Goal: Information Seeking & Learning: Compare options

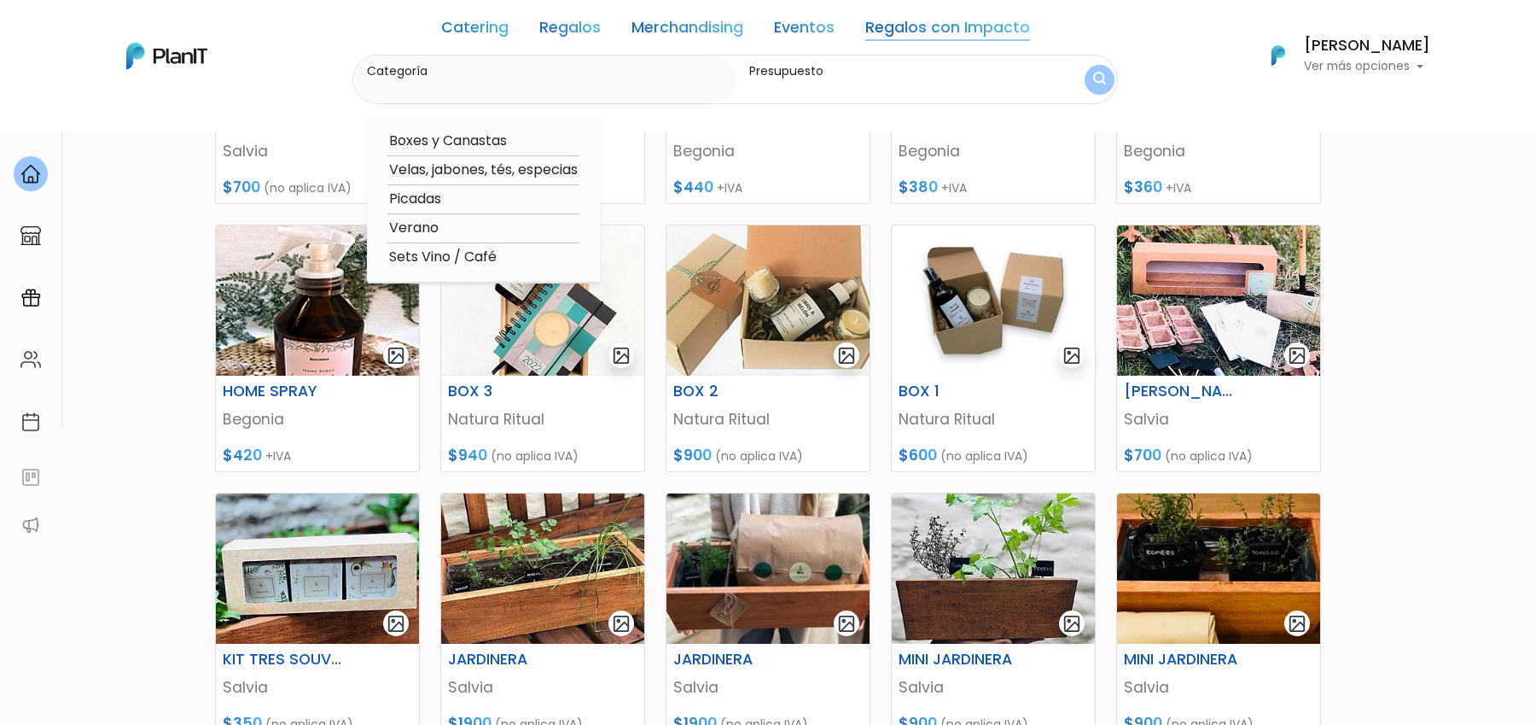
click at [462, 41] on div "Catering Regalos Merchandising Eventos Regalos con Impacto" at bounding box center [735, 31] width 589 height 48
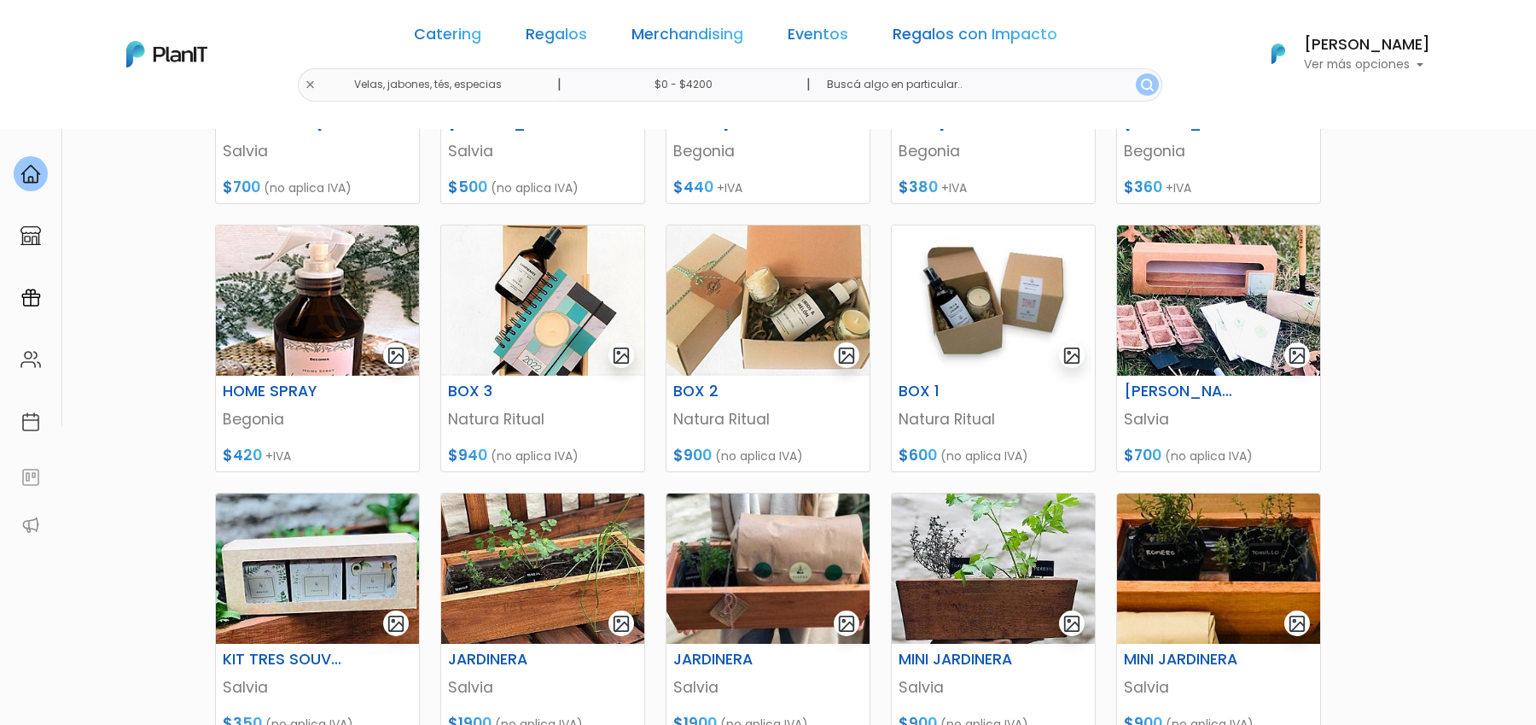
click at [452, 45] on link "Catering" at bounding box center [447, 37] width 67 height 20
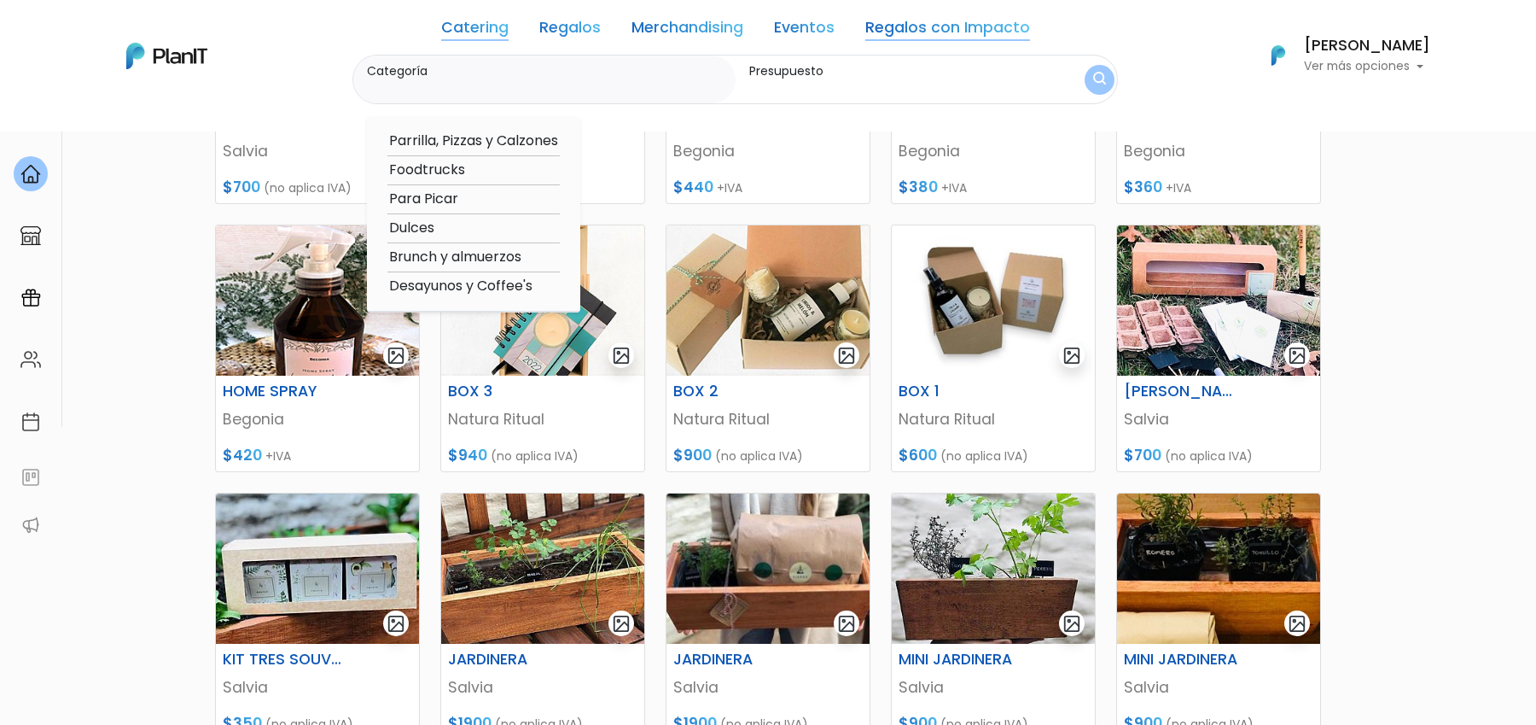
click at [429, 287] on option "Desayunos y Coffee's" at bounding box center [474, 286] width 172 height 21
type input "Desayunos y Coffee's"
type input "$0 - $4200"
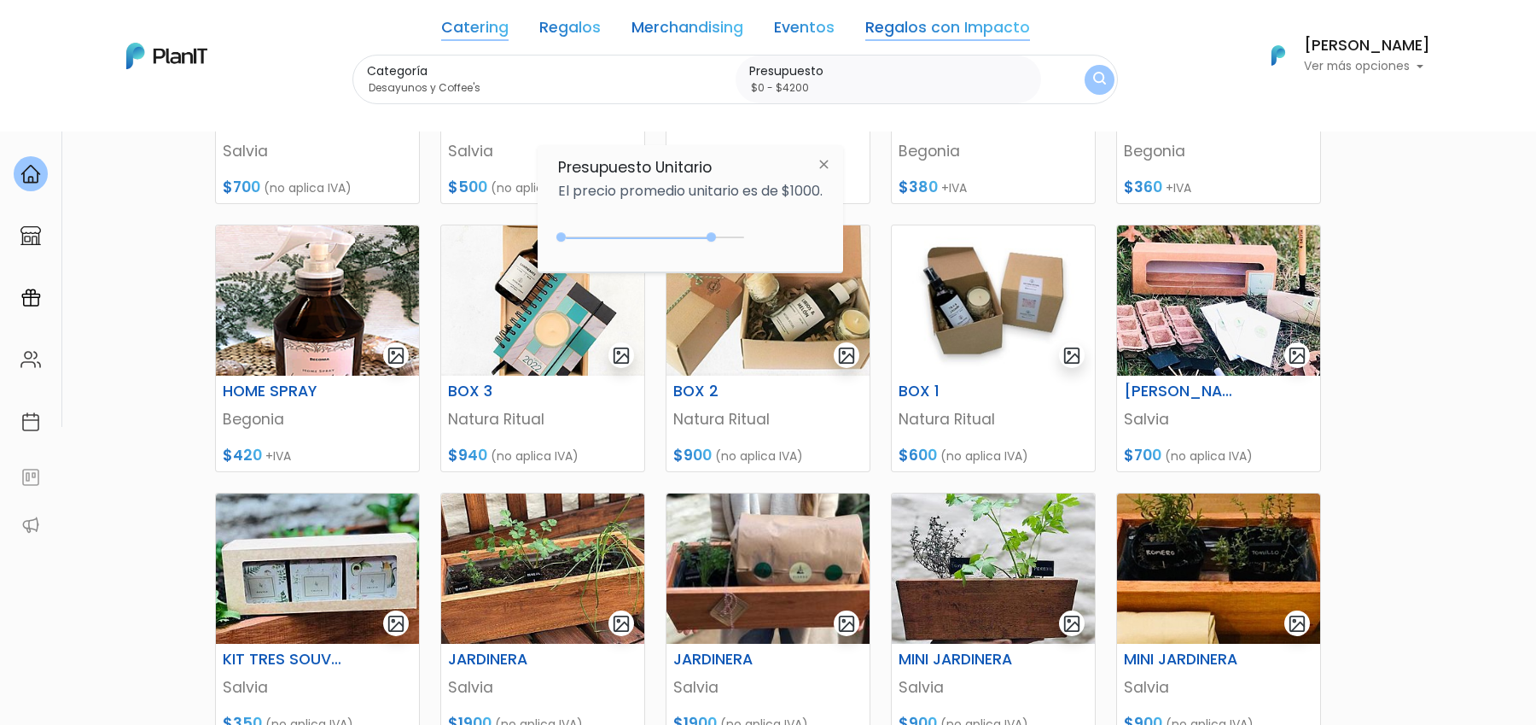
click at [708, 240] on div "0 : 4200 0 4200" at bounding box center [654, 240] width 179 height 17
click at [747, 236] on div "$4200 $0 0 : 4000 0 4000 0,4000" at bounding box center [690, 241] width 265 height 34
click at [742, 236] on div "0 : 4950 0 4950" at bounding box center [654, 240] width 179 height 17
click at [1099, 75] on img "submit" at bounding box center [1100, 79] width 14 height 17
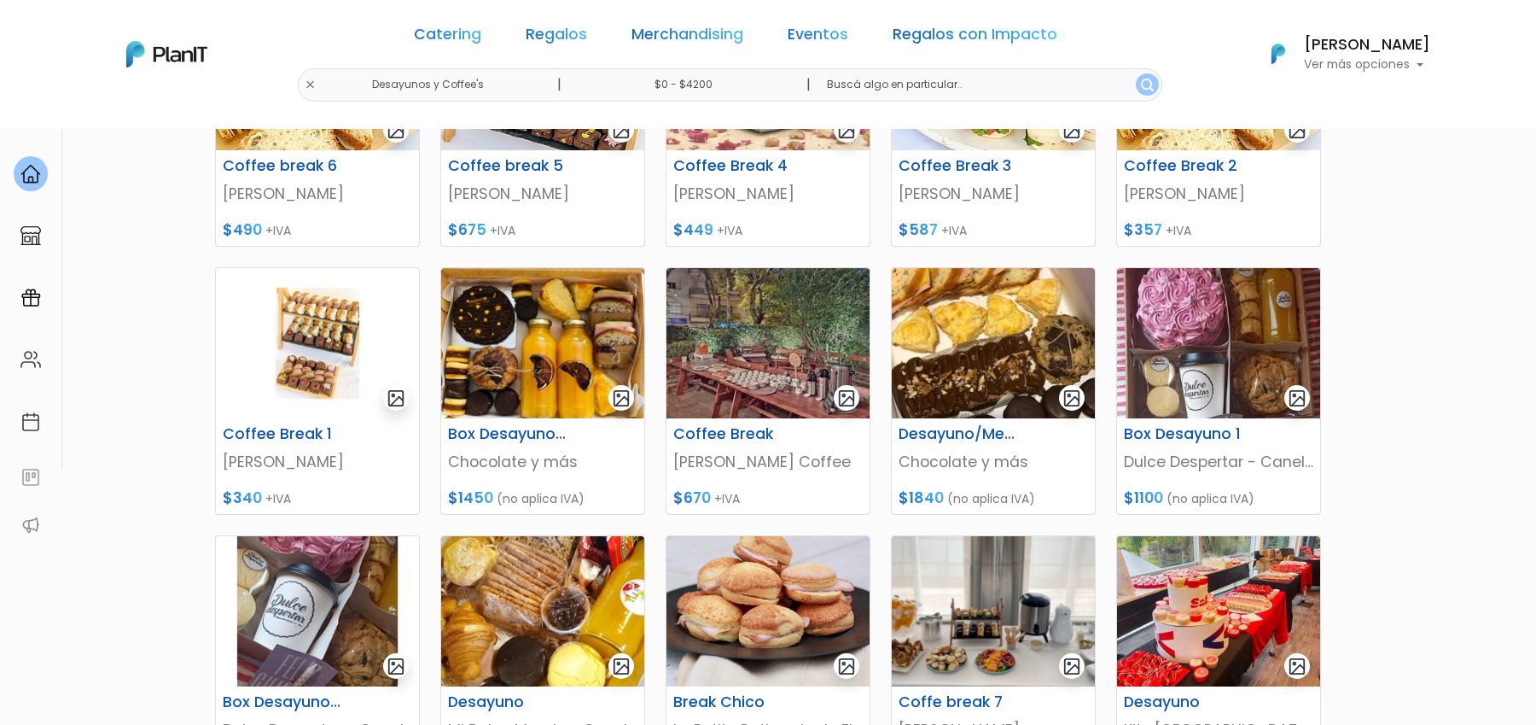
click at [1393, 296] on section "29 resultados Catering Desayunos y Coffee's Hay 29 opciones Gluten free, vegano…" at bounding box center [768, 355] width 1536 height 1222
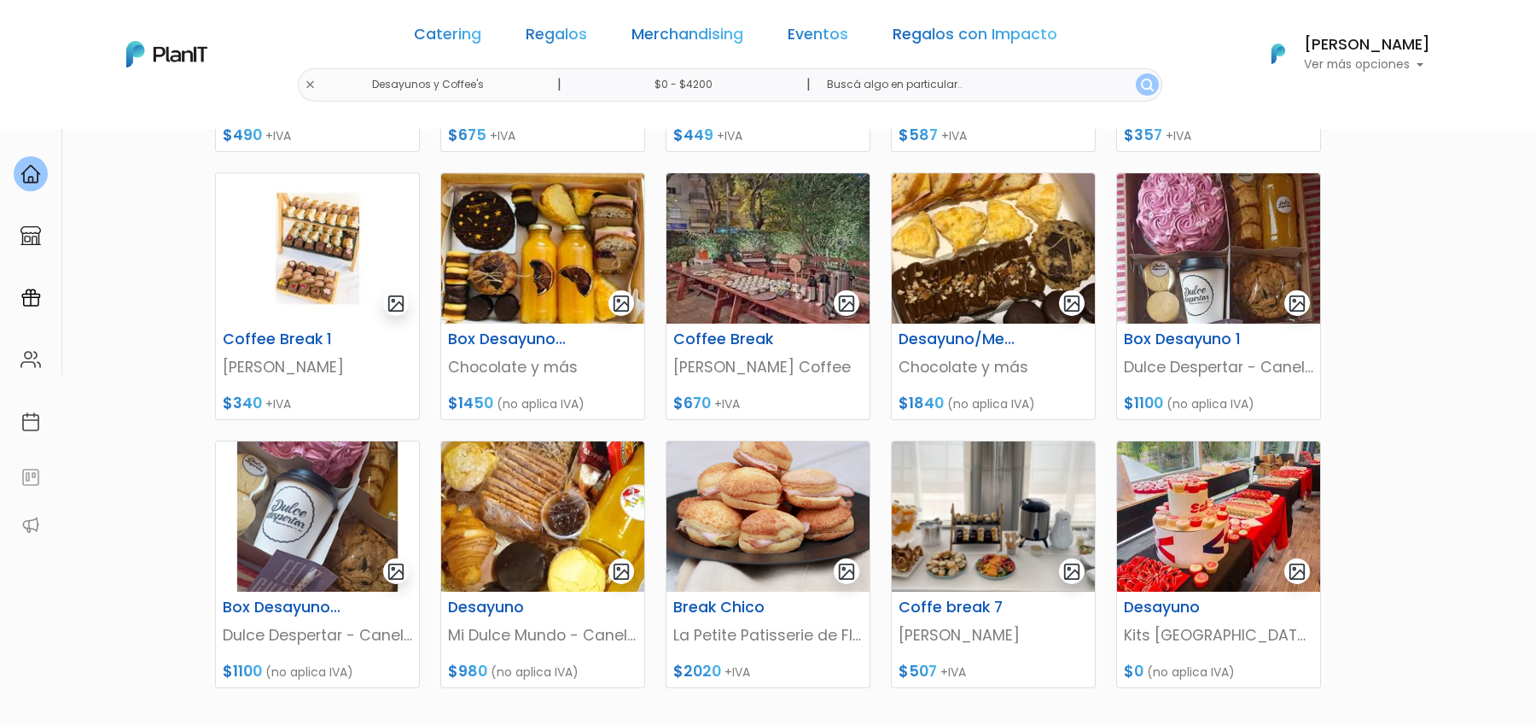
scroll to position [512, 0]
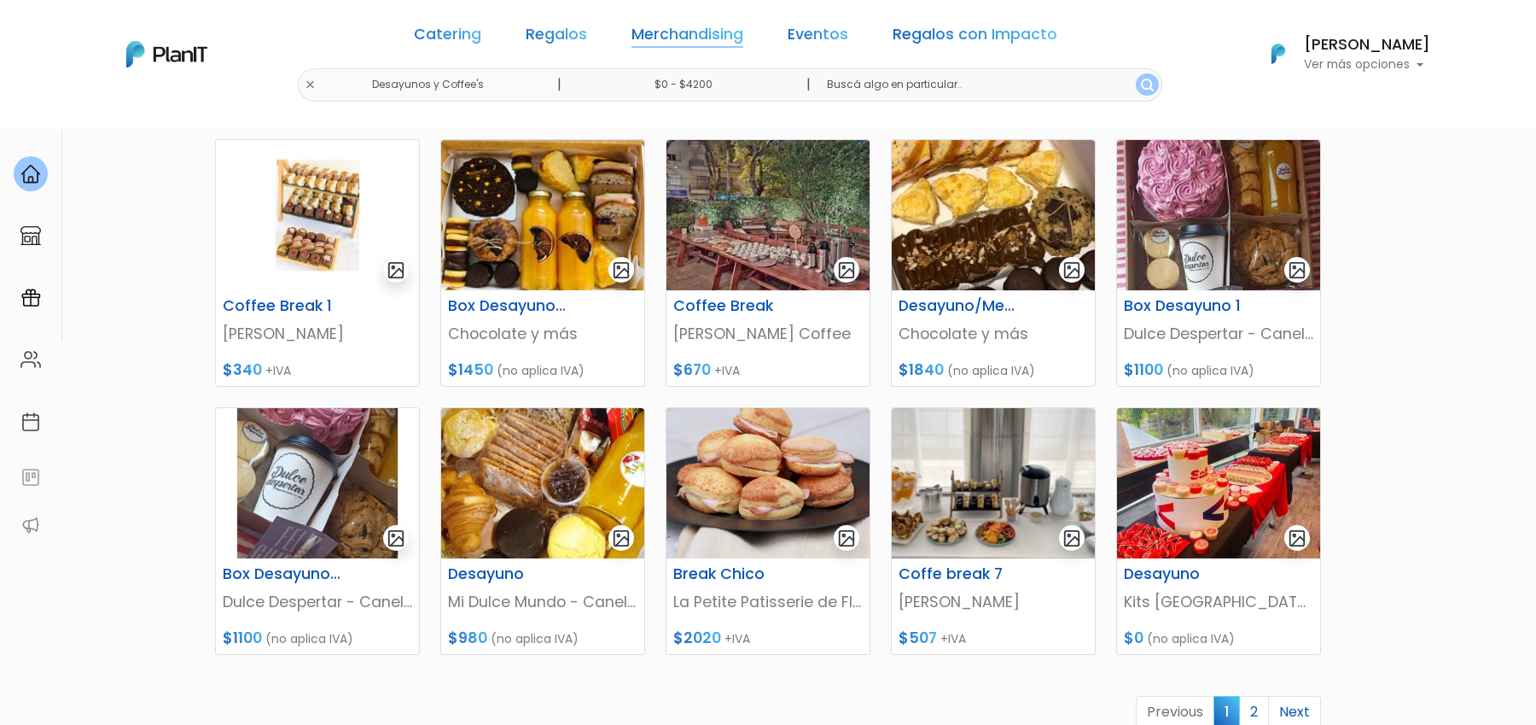
click at [706, 27] on link "Merchandising" at bounding box center [688, 37] width 112 height 20
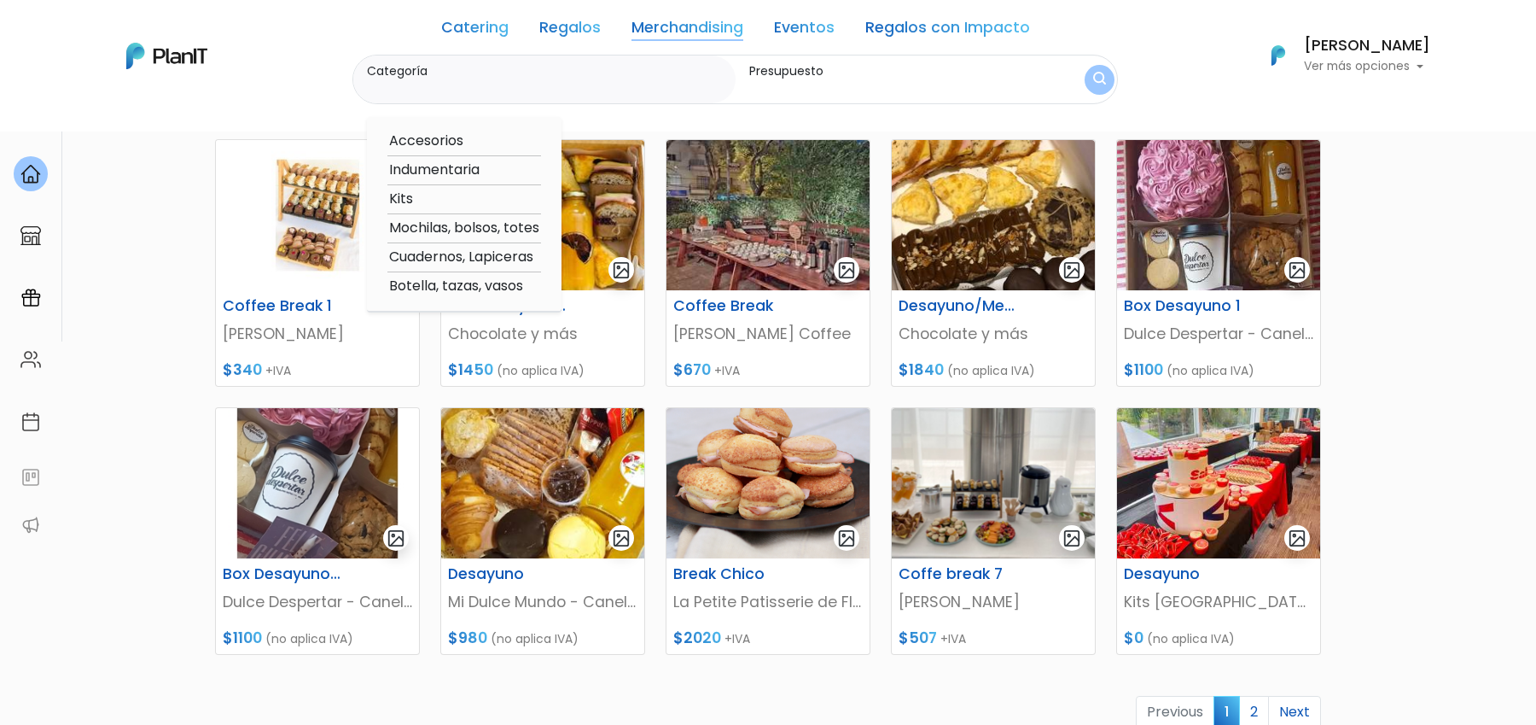
click at [798, 24] on link "Eventos" at bounding box center [804, 30] width 61 height 20
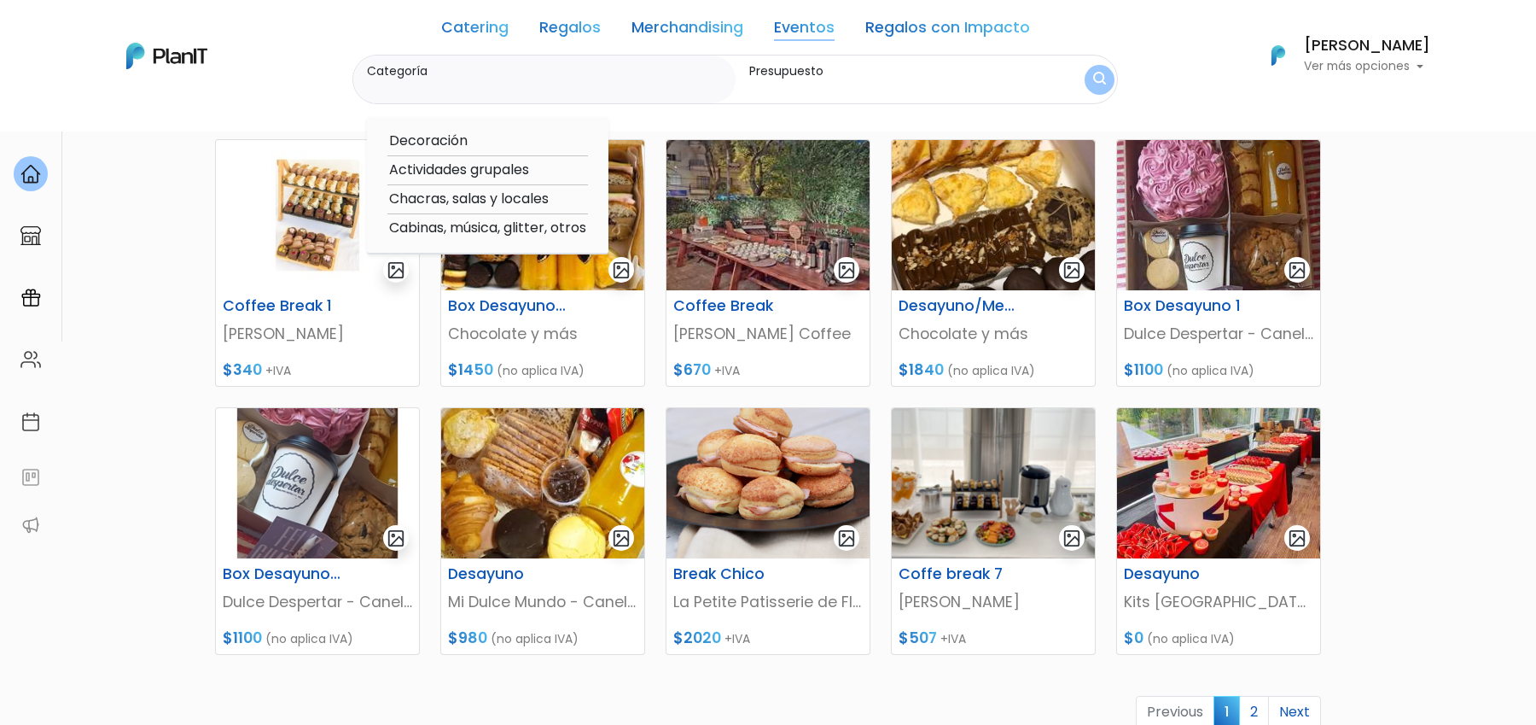
click at [803, 31] on link "Eventos" at bounding box center [804, 30] width 61 height 20
click at [534, 30] on div "Catering Regalos Merchandising Eventos Regalos con Impacto" at bounding box center [735, 31] width 589 height 48
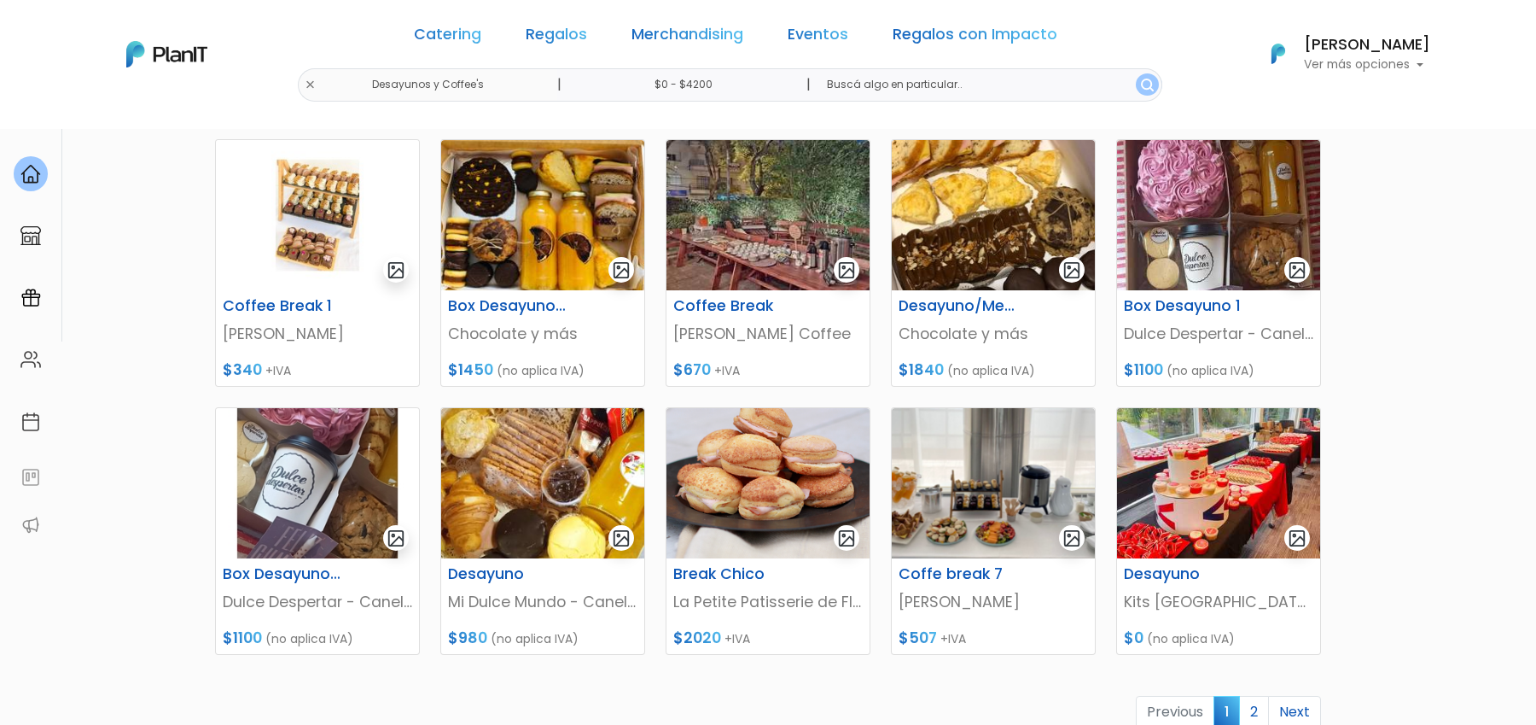
click at [535, 31] on link "Regalos" at bounding box center [556, 37] width 61 height 20
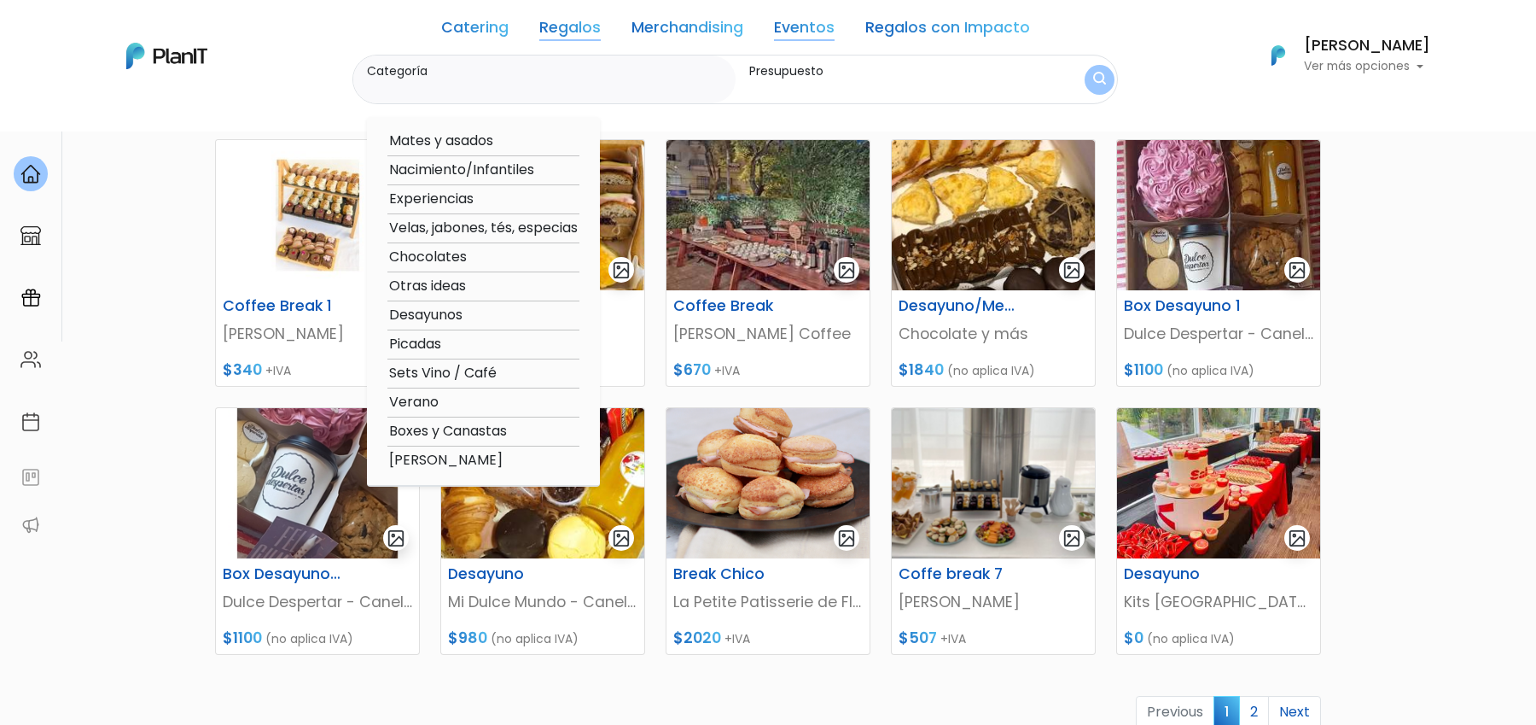
click at [484, 36] on link "Catering" at bounding box center [474, 30] width 67 height 20
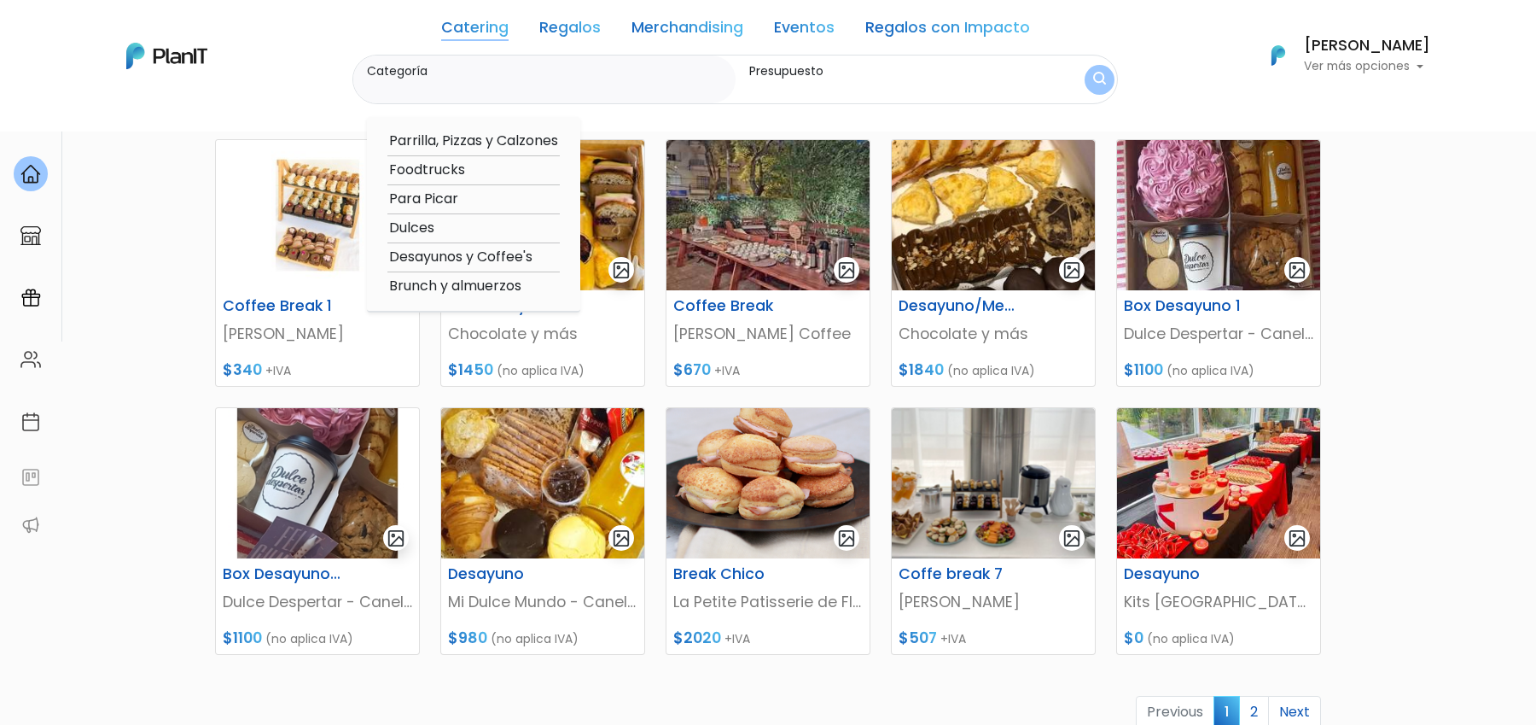
click at [429, 262] on option "Desayunos y Coffee's" at bounding box center [474, 257] width 172 height 21
type input "Desayunos y Coffee's"
type input "$0 - $4200"
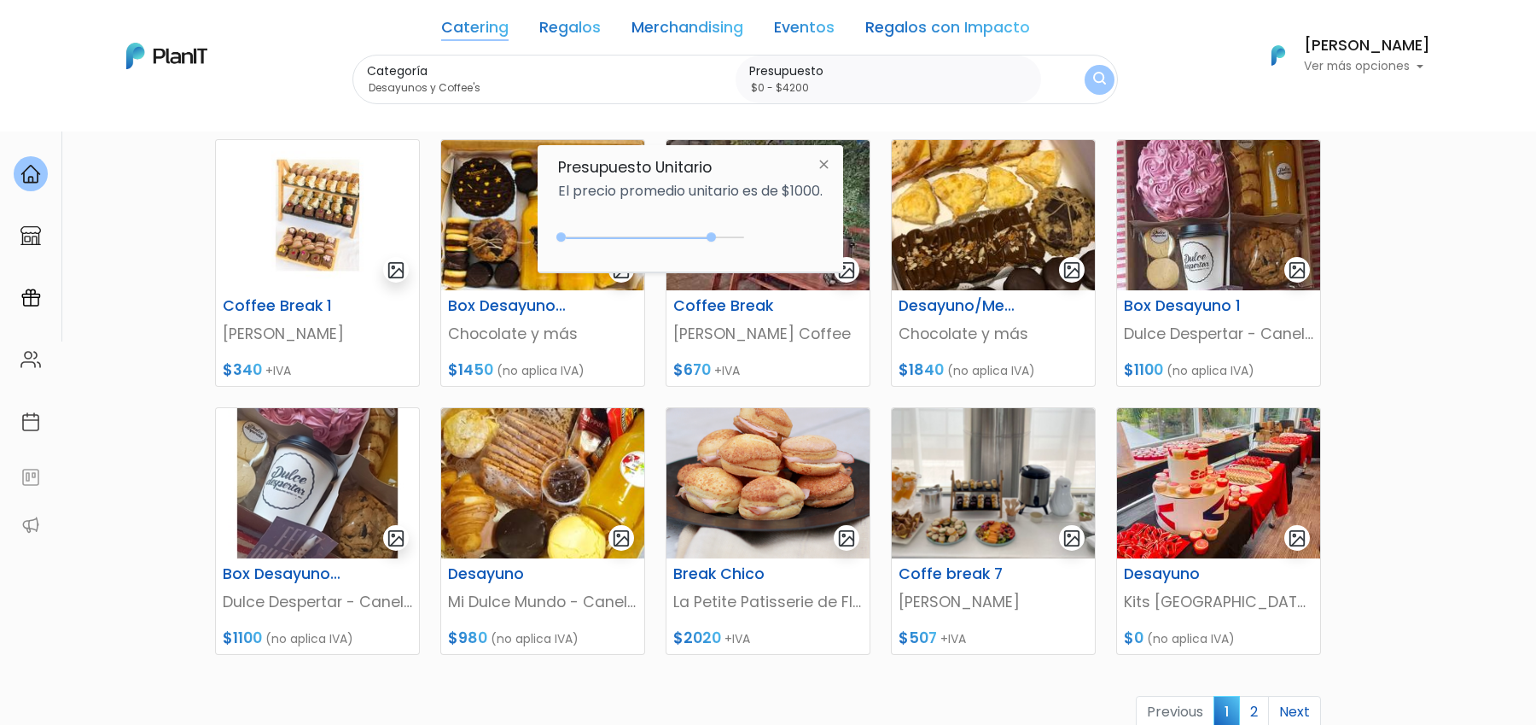
click at [1102, 72] on button "submit" at bounding box center [1100, 80] width 30 height 30
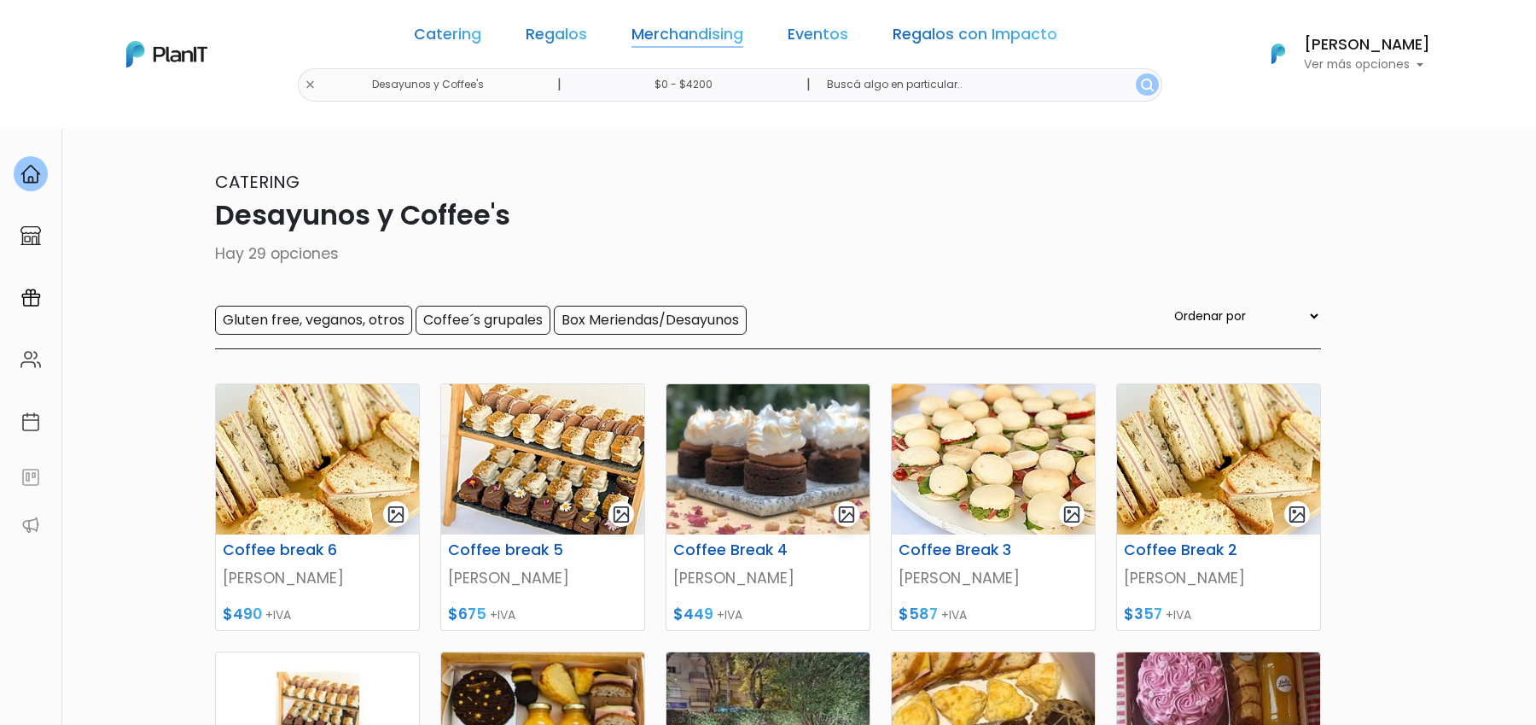
click at [677, 32] on link "Merchandising" at bounding box center [688, 37] width 112 height 20
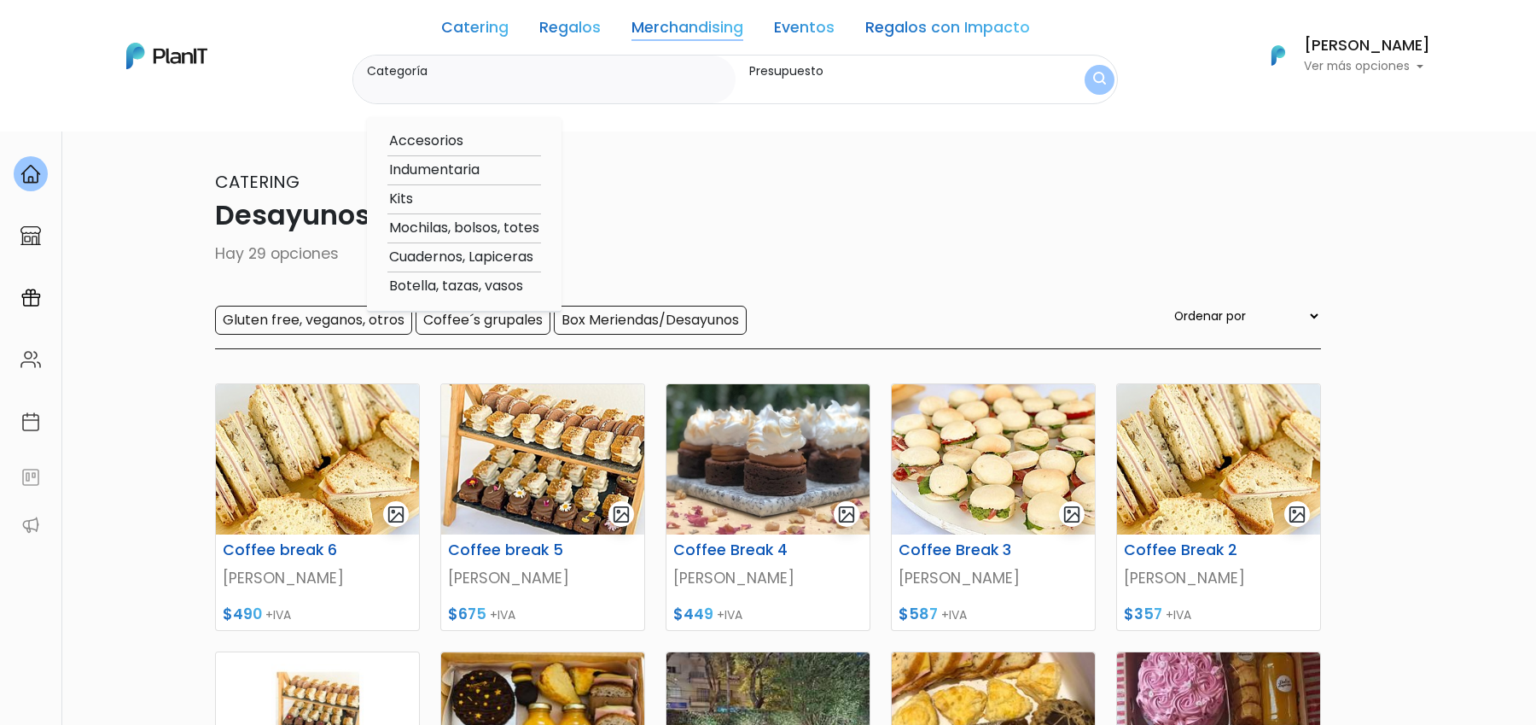
click at [394, 224] on option "Mochilas, bolsos, totes" at bounding box center [465, 228] width 154 height 21
type input "Mochilas, bolsos, totes"
type input "$0 - $4200"
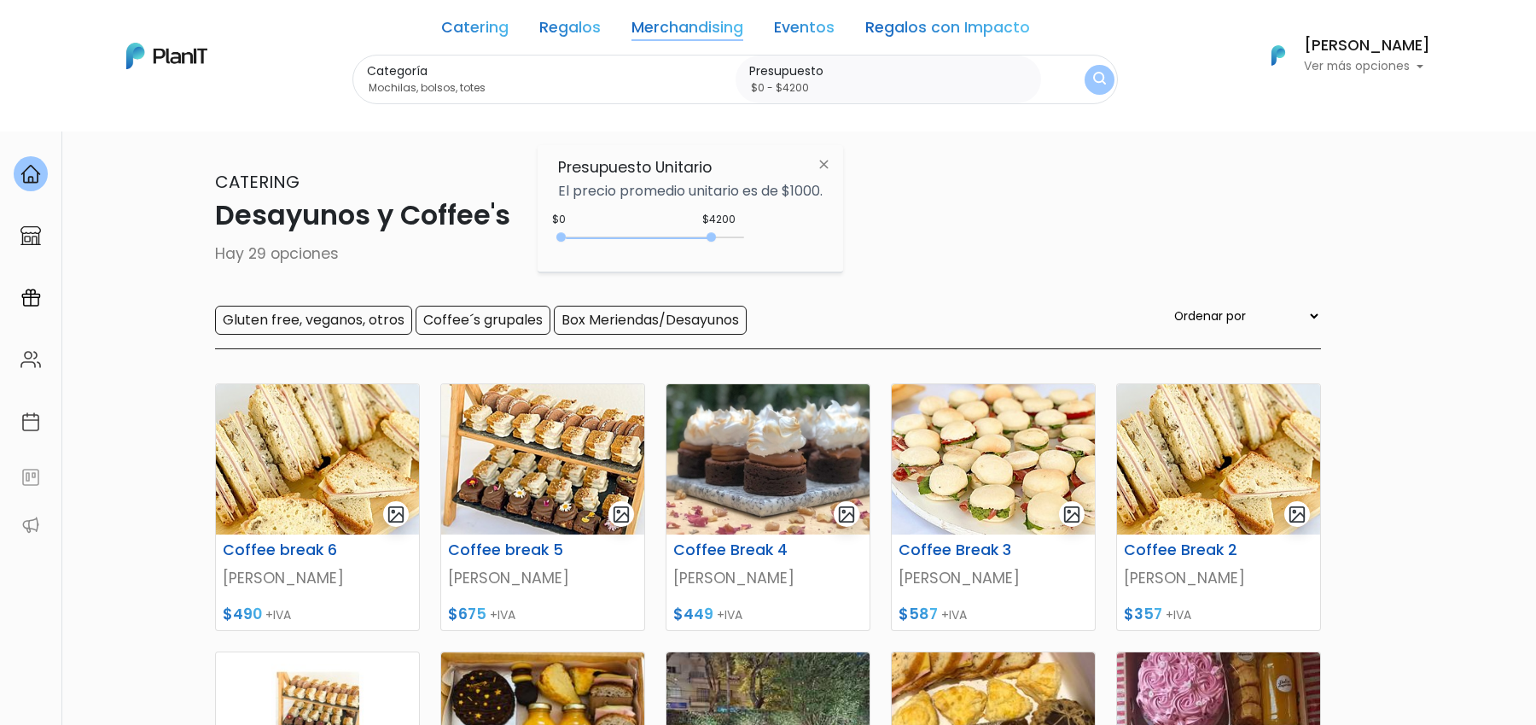
click at [1085, 81] on button "submit" at bounding box center [1100, 80] width 30 height 30
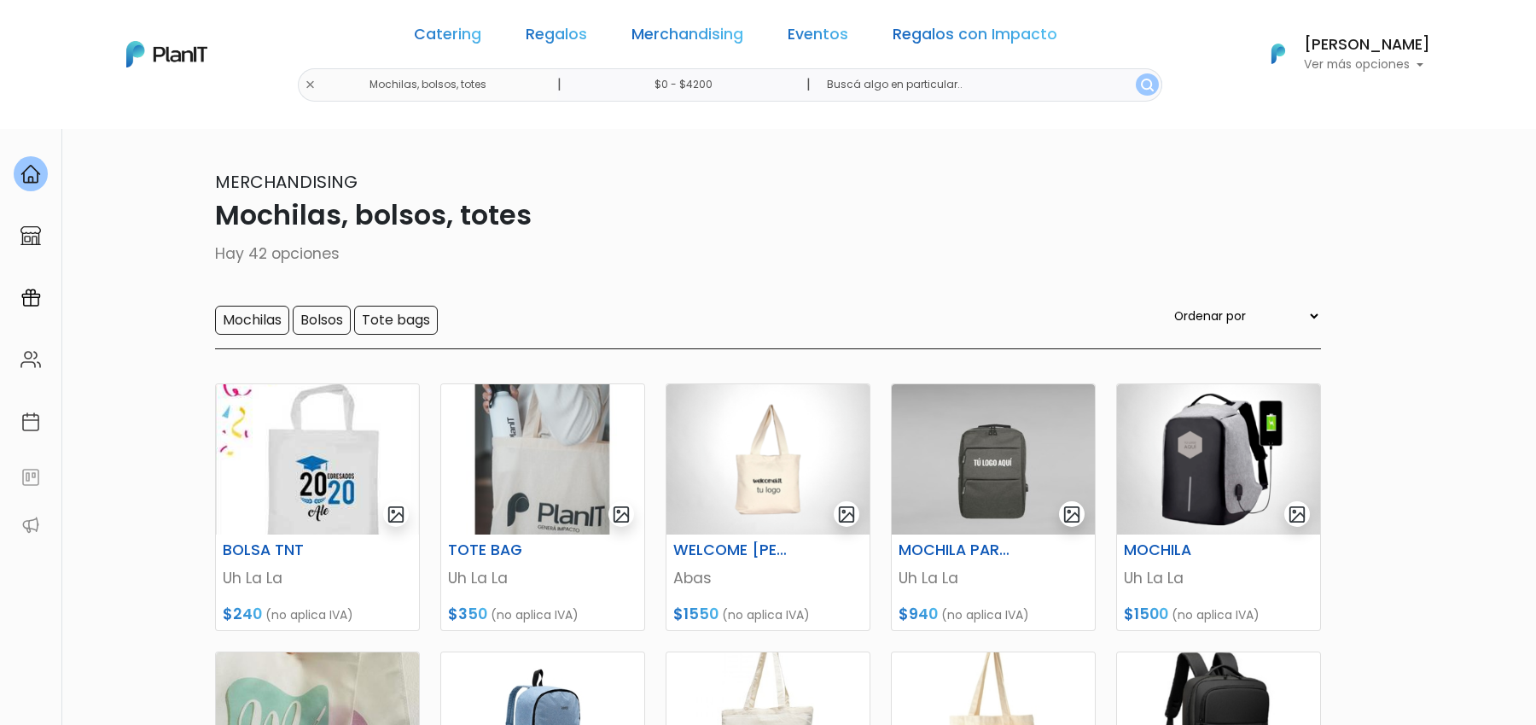
click at [1507, 381] on section "42 resultados Merchandising Mochilas, bolsos, totes Hay 42 opciones Mochilas Bo…" at bounding box center [768, 739] width 1536 height 1222
click at [900, 202] on p "Mochilas, bolsos, totes" at bounding box center [768, 215] width 1106 height 41
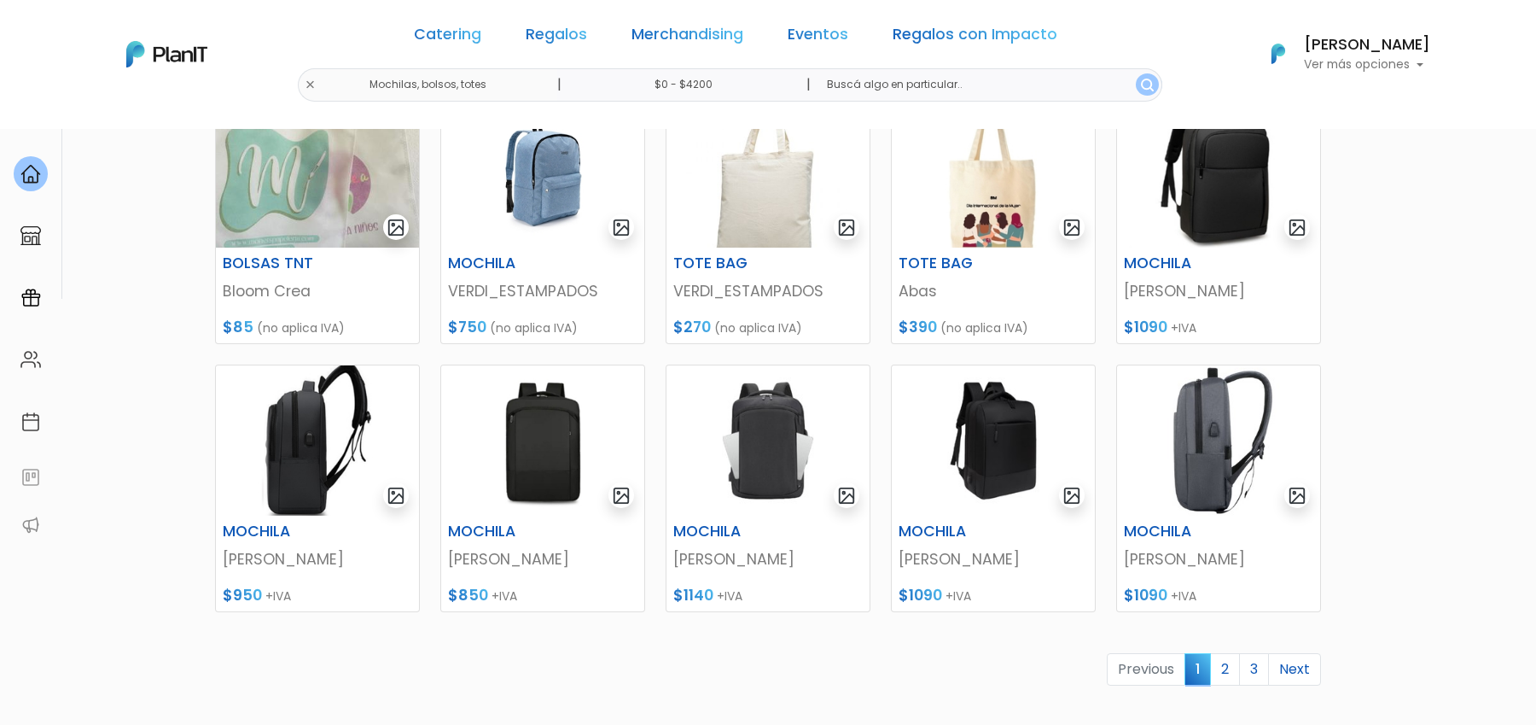
scroll to position [469, 0]
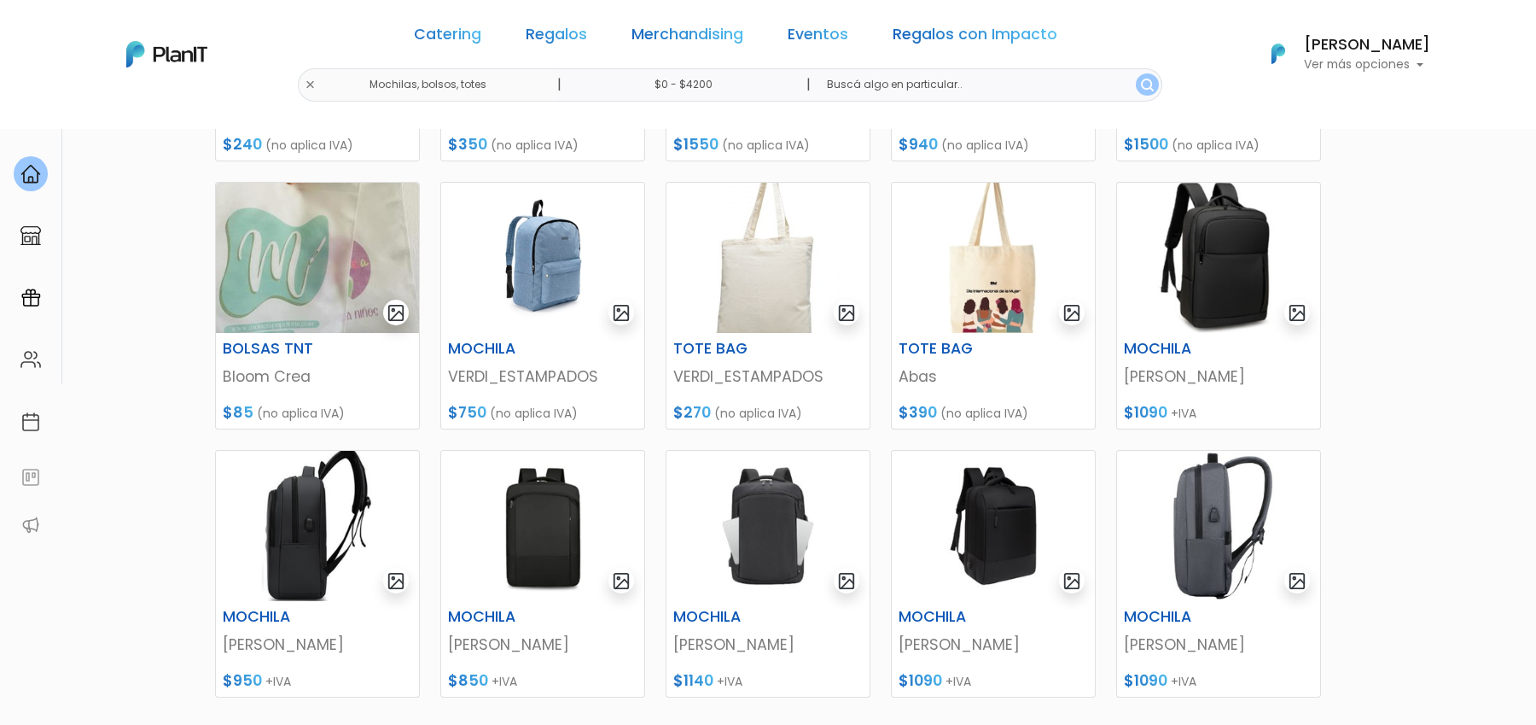
click at [1508, 199] on section "42 resultados Merchandising Mochilas, bolsos, totes Hay 42 opciones Mochilas Bo…" at bounding box center [768, 270] width 1536 height 1222
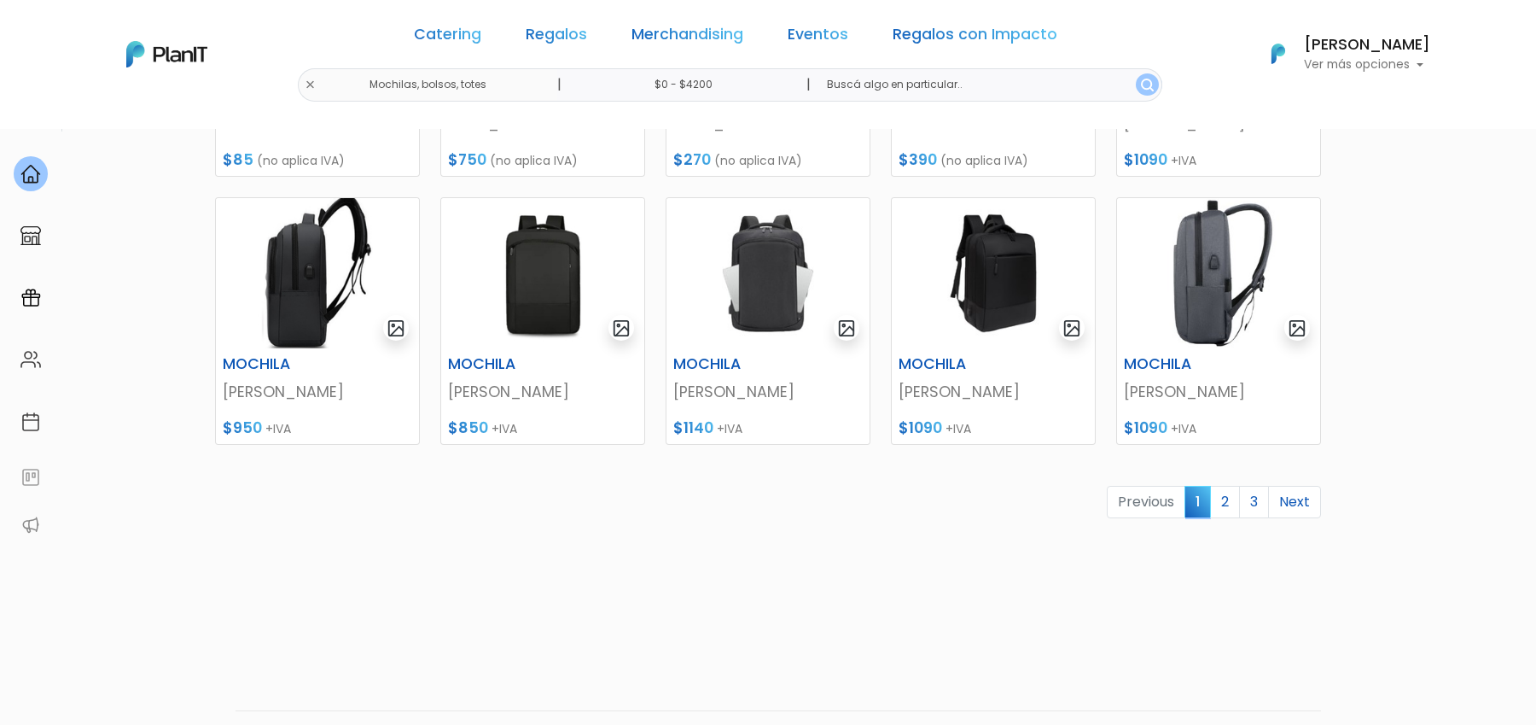
scroll to position [726, 0]
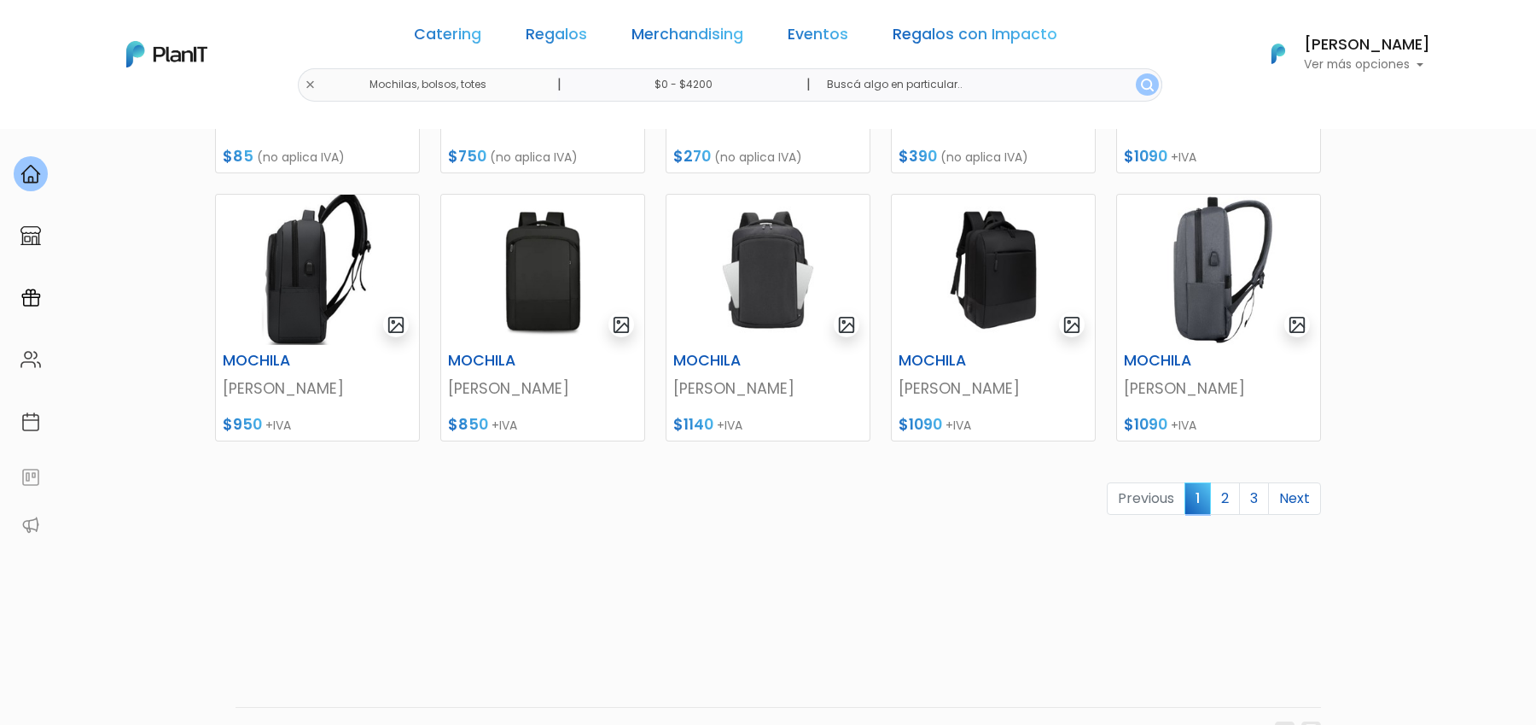
click at [732, 33] on link "Merchandising" at bounding box center [688, 37] width 112 height 20
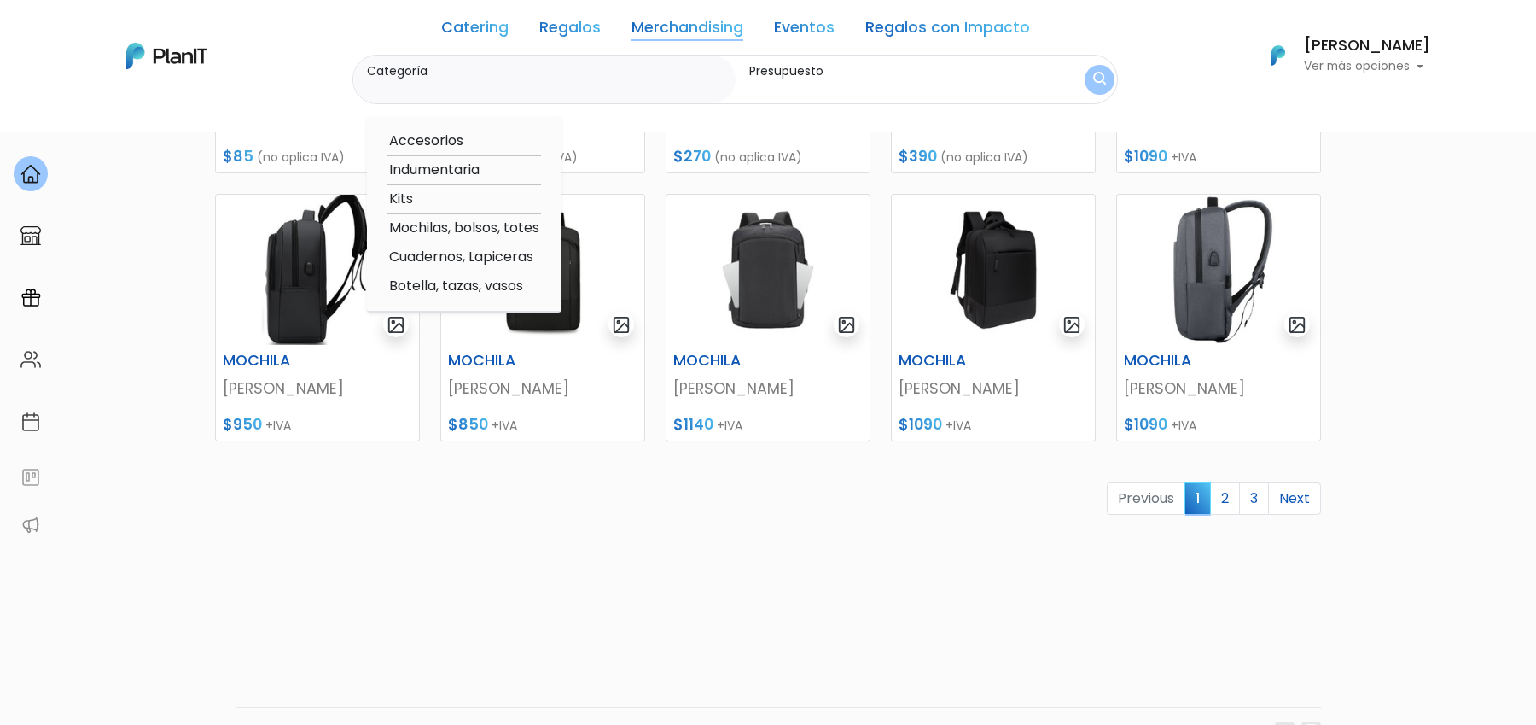
click at [587, 24] on link "Regalos" at bounding box center [569, 30] width 61 height 20
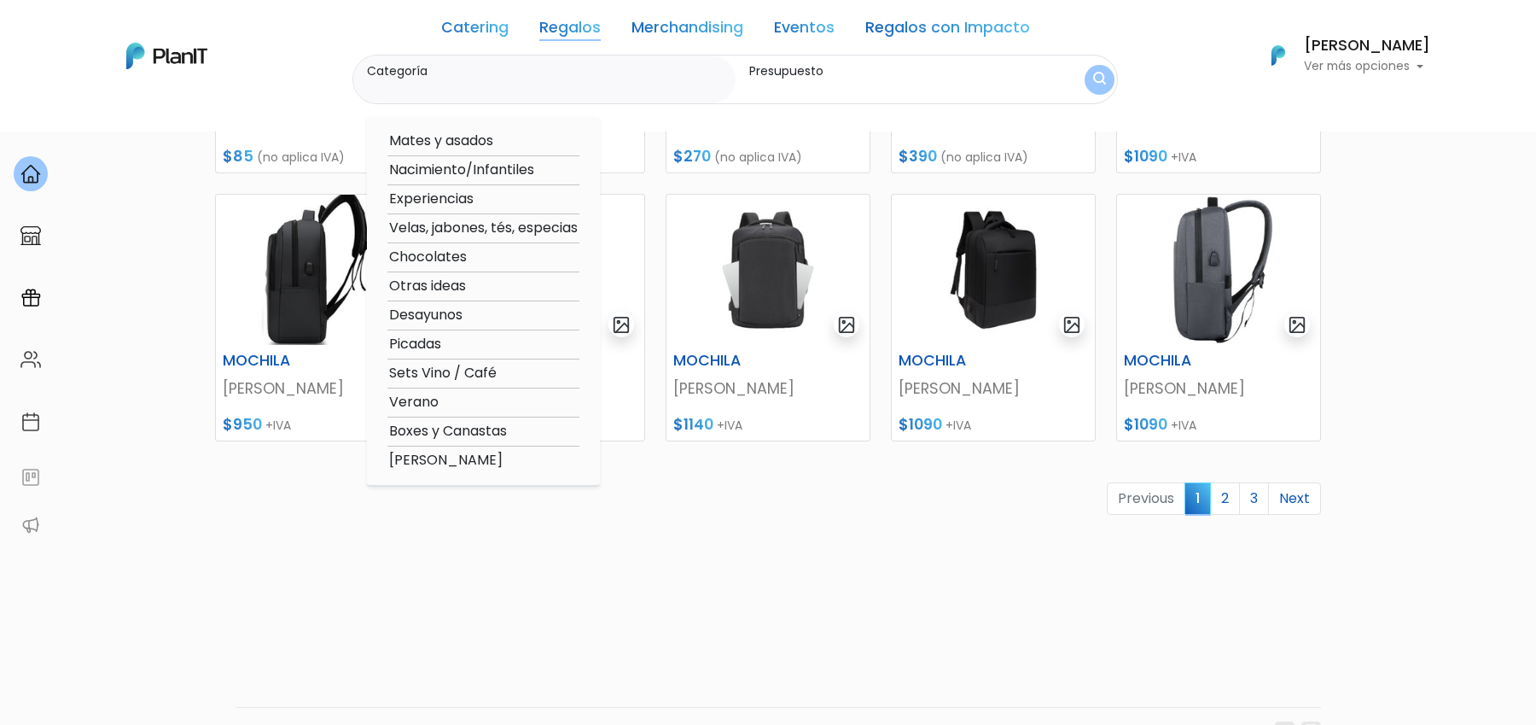
click at [675, 35] on link "Merchandising" at bounding box center [688, 30] width 112 height 20
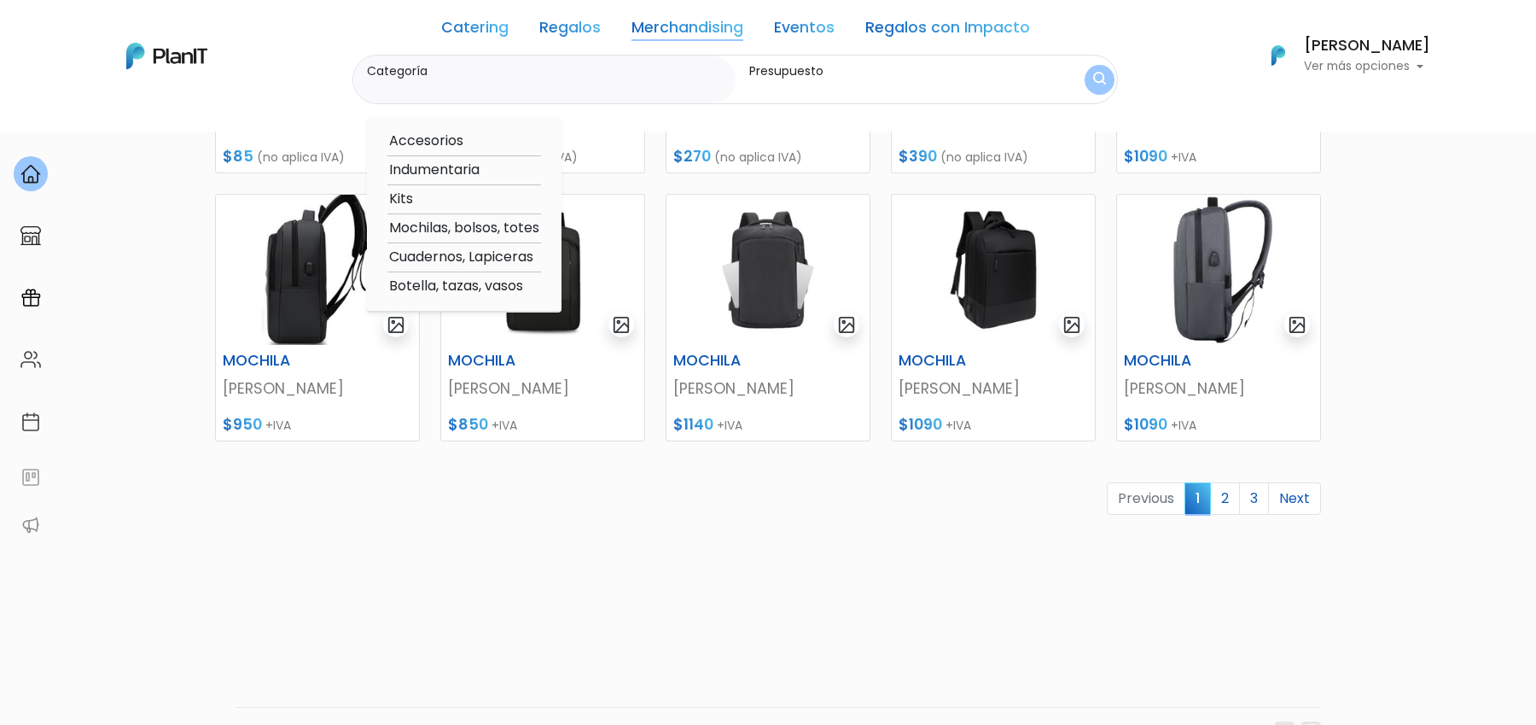
click at [434, 282] on option "Botella, tazas, vasos" at bounding box center [465, 286] width 154 height 21
type input "Botella, tazas, vasos"
type input "$0 - $4200"
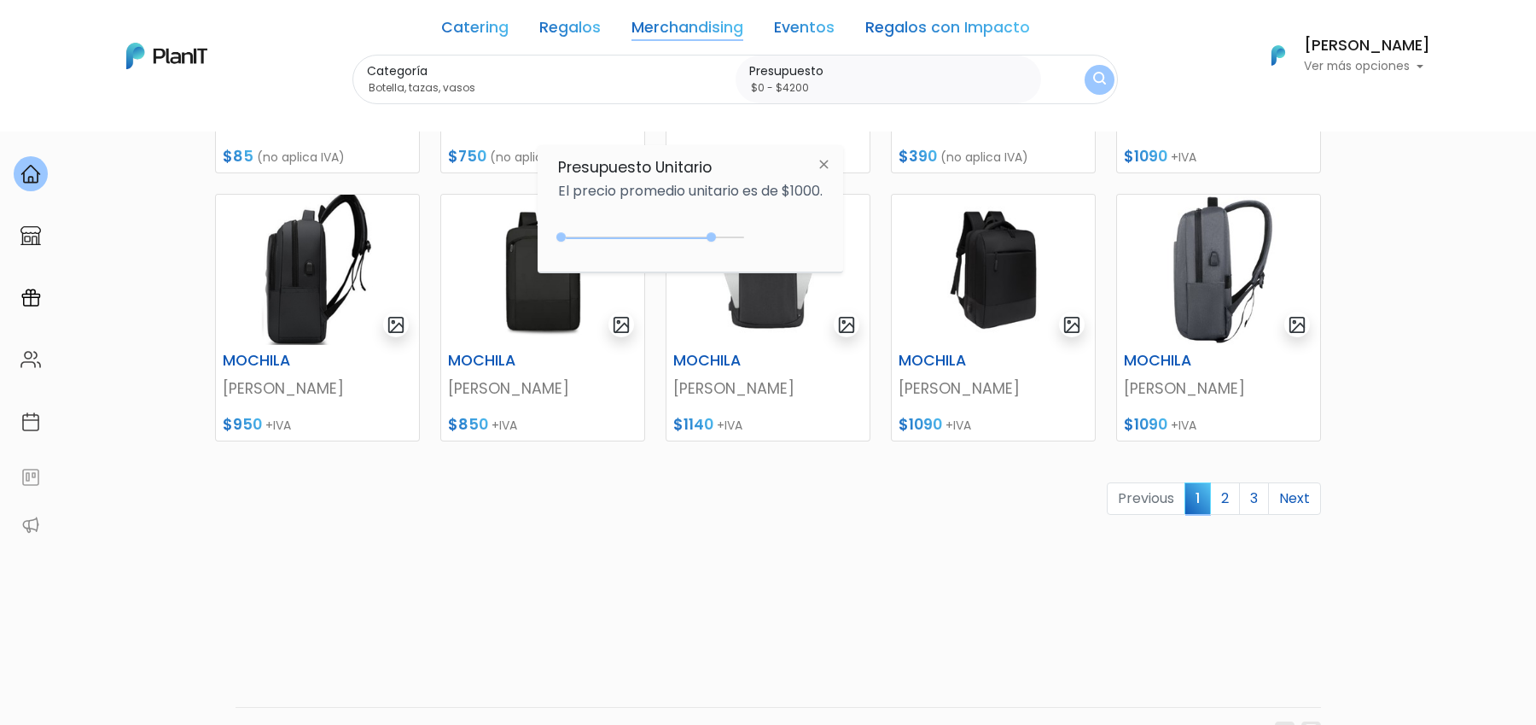
click at [1085, 71] on button "submit" at bounding box center [1100, 80] width 30 height 30
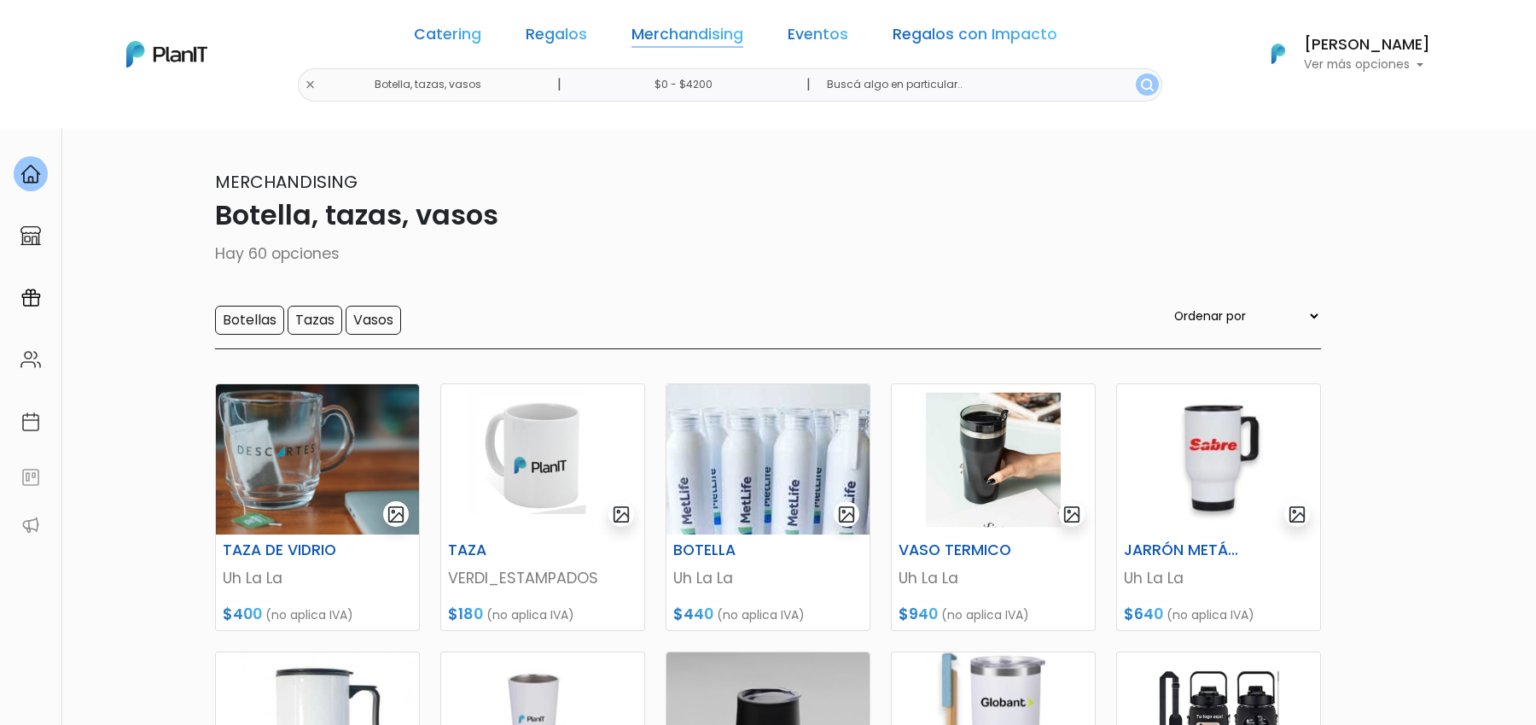
click at [695, 42] on link "Merchandising" at bounding box center [688, 37] width 112 height 20
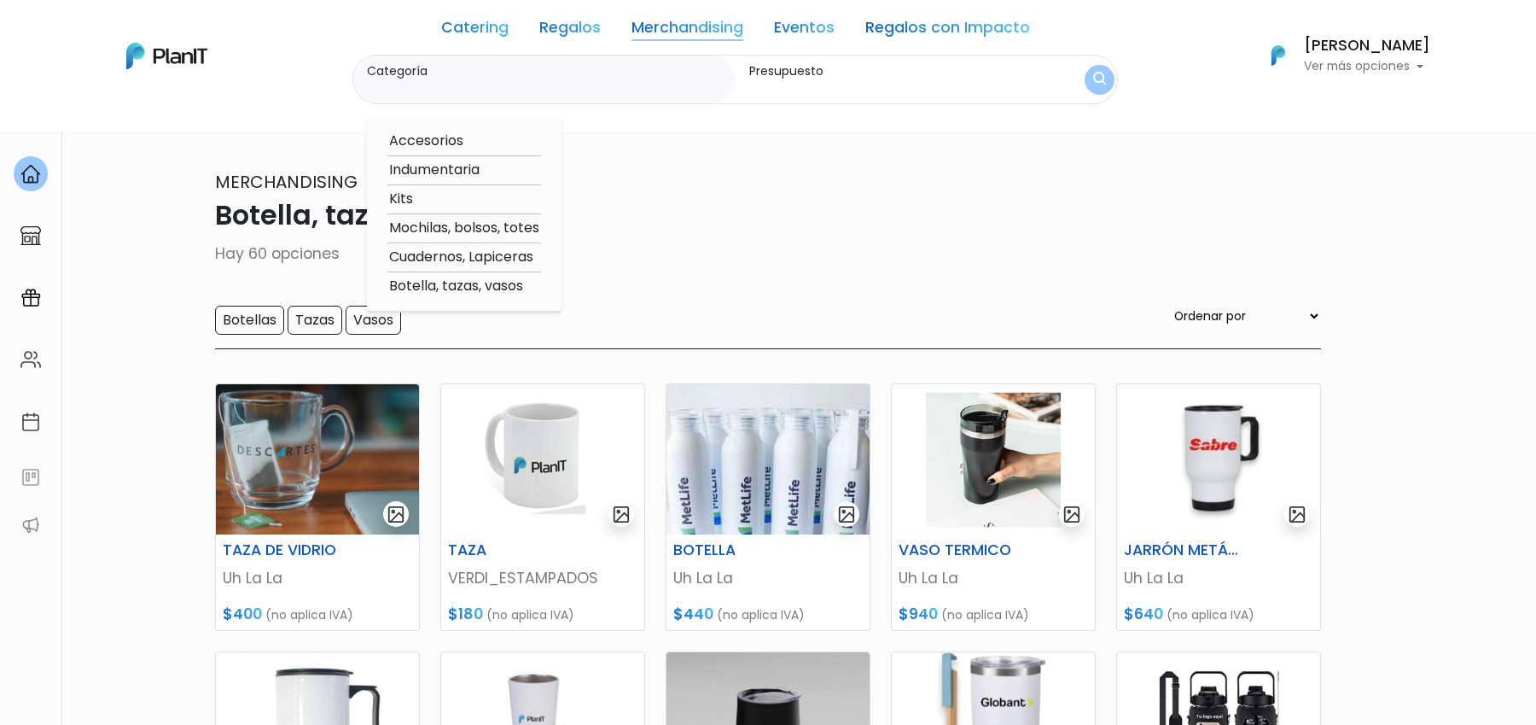
click at [431, 232] on option "Mochilas, bolsos, totes" at bounding box center [465, 228] width 154 height 21
type input "Mochilas, bolsos, totes"
type input "$0 - $4200"
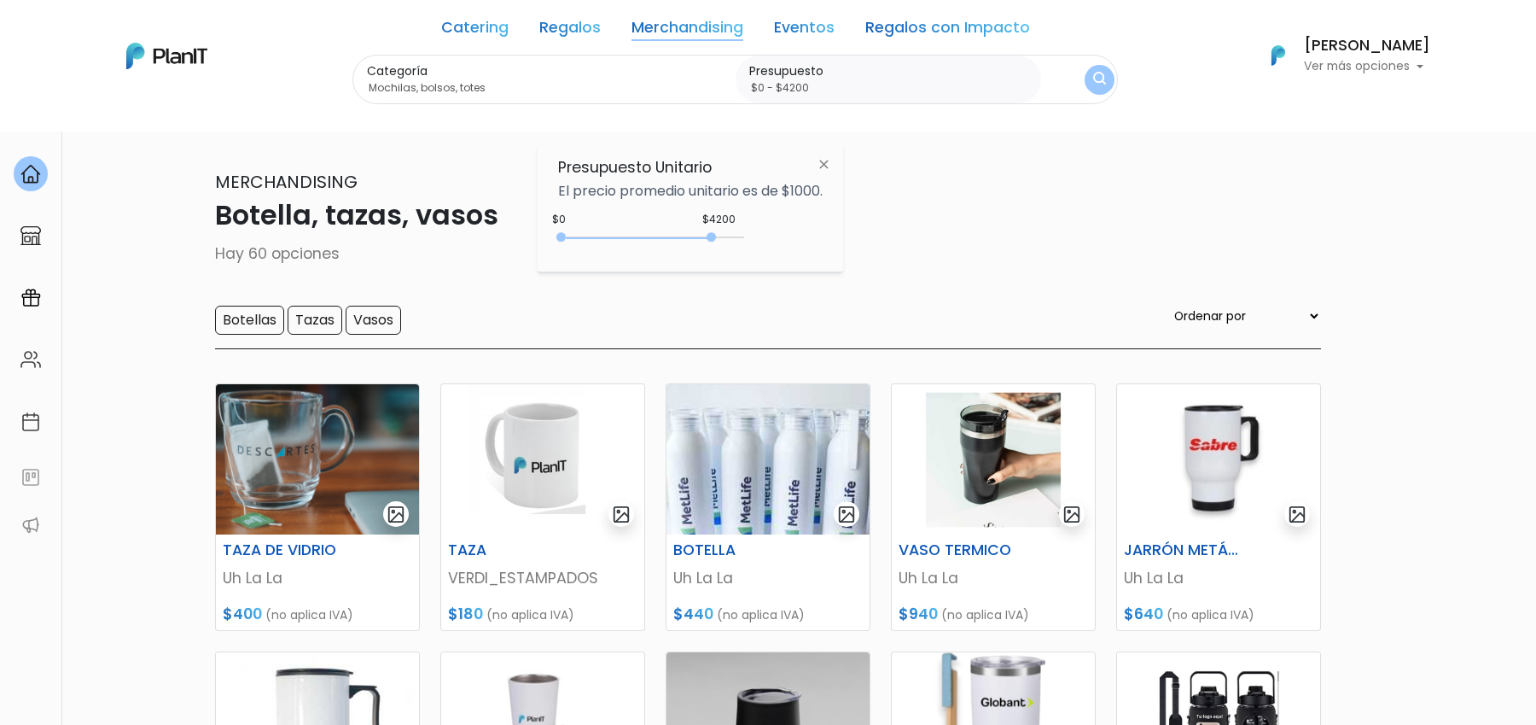
click at [713, 236] on div "0 : 4200 0 4200" at bounding box center [654, 240] width 179 height 17
click at [737, 236] on div "0 : 4100 0 4100" at bounding box center [654, 240] width 179 height 17
click at [1083, 67] on button "submit" at bounding box center [1099, 78] width 33 height 33
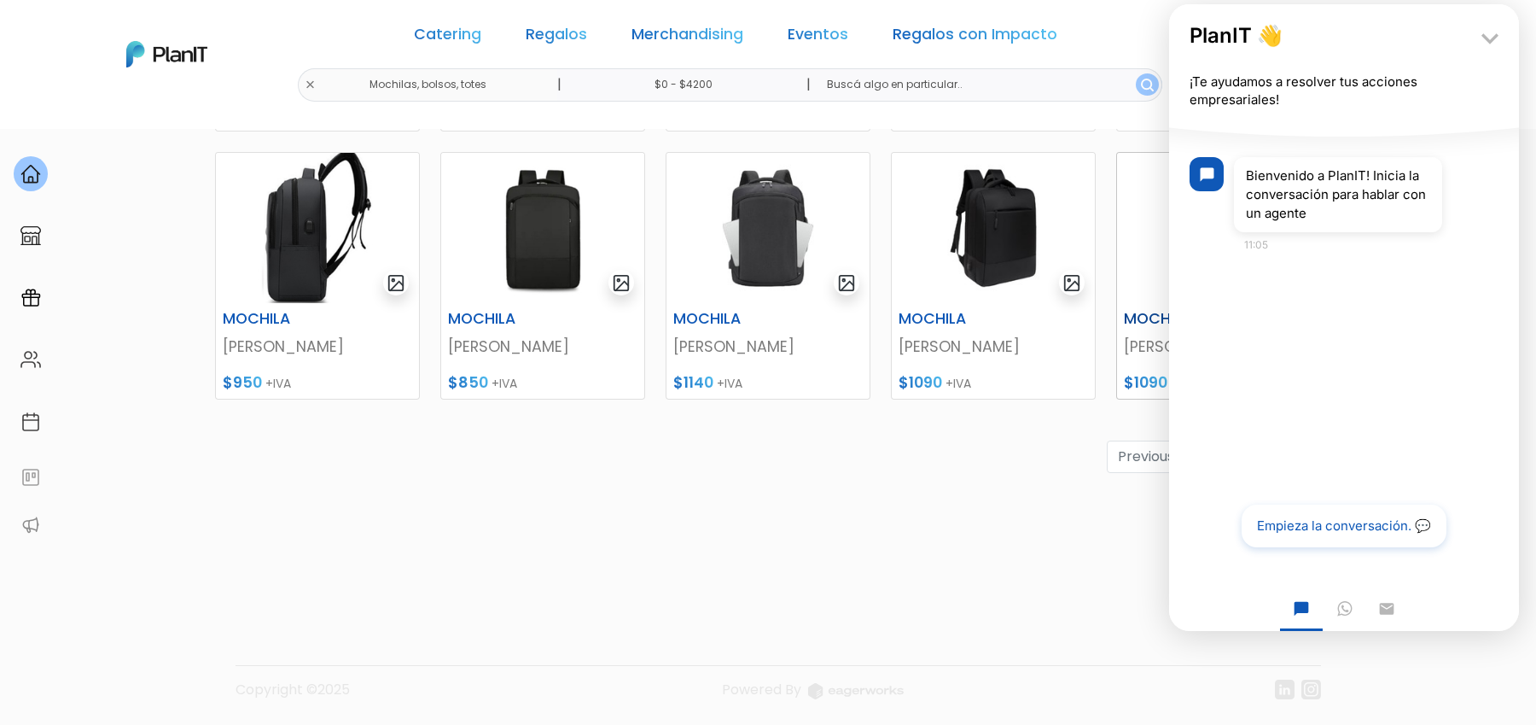
drag, startPoint x: 950, startPoint y: 432, endPoint x: 1134, endPoint y: 296, distance: 228.3
click at [984, 406] on div "BOLSA TNT Uh La La $240 (no aplica IVA) TOTE BAG Uh La La $350 (no aplica IVA) …" at bounding box center [768, 89] width 1127 height 988
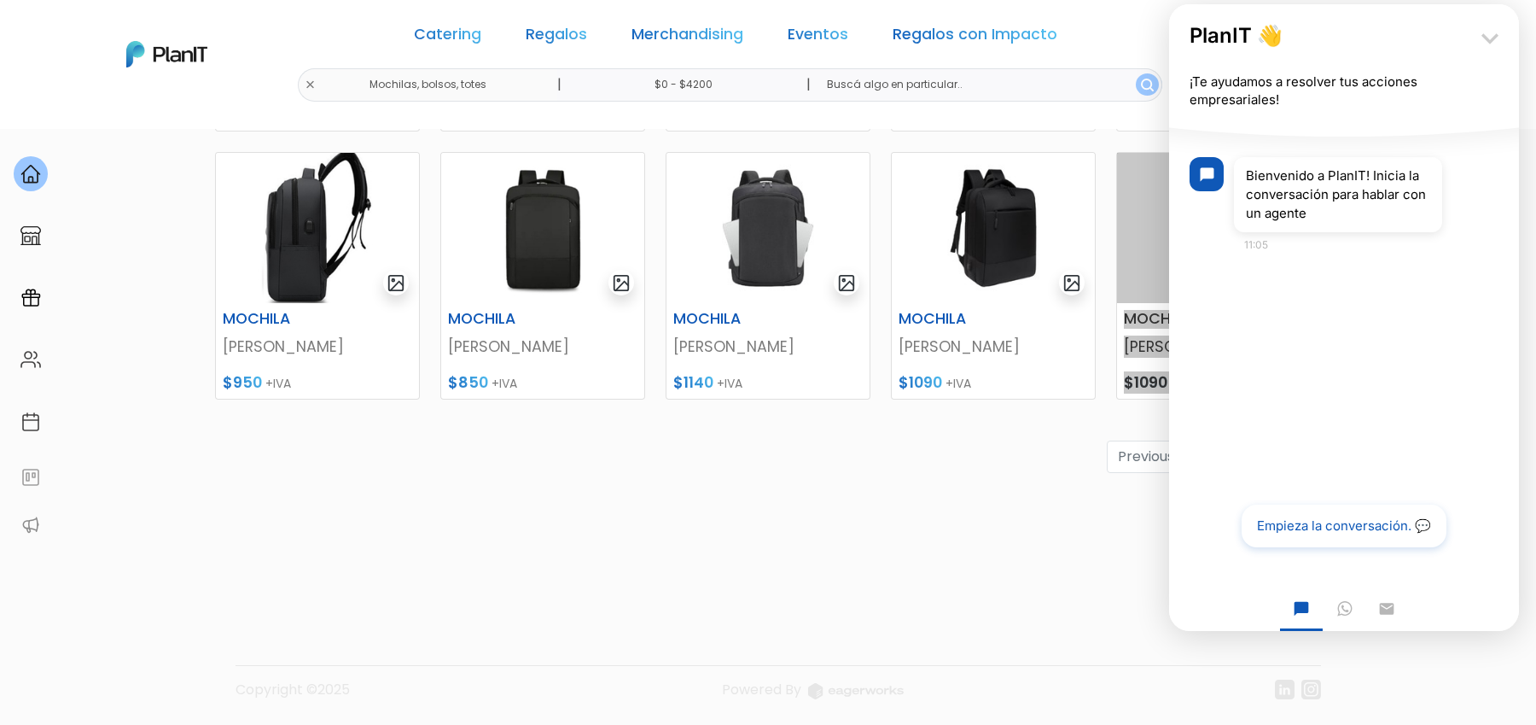
click at [1481, 32] on icon "keyboard_arrow_down" at bounding box center [1490, 38] width 34 height 34
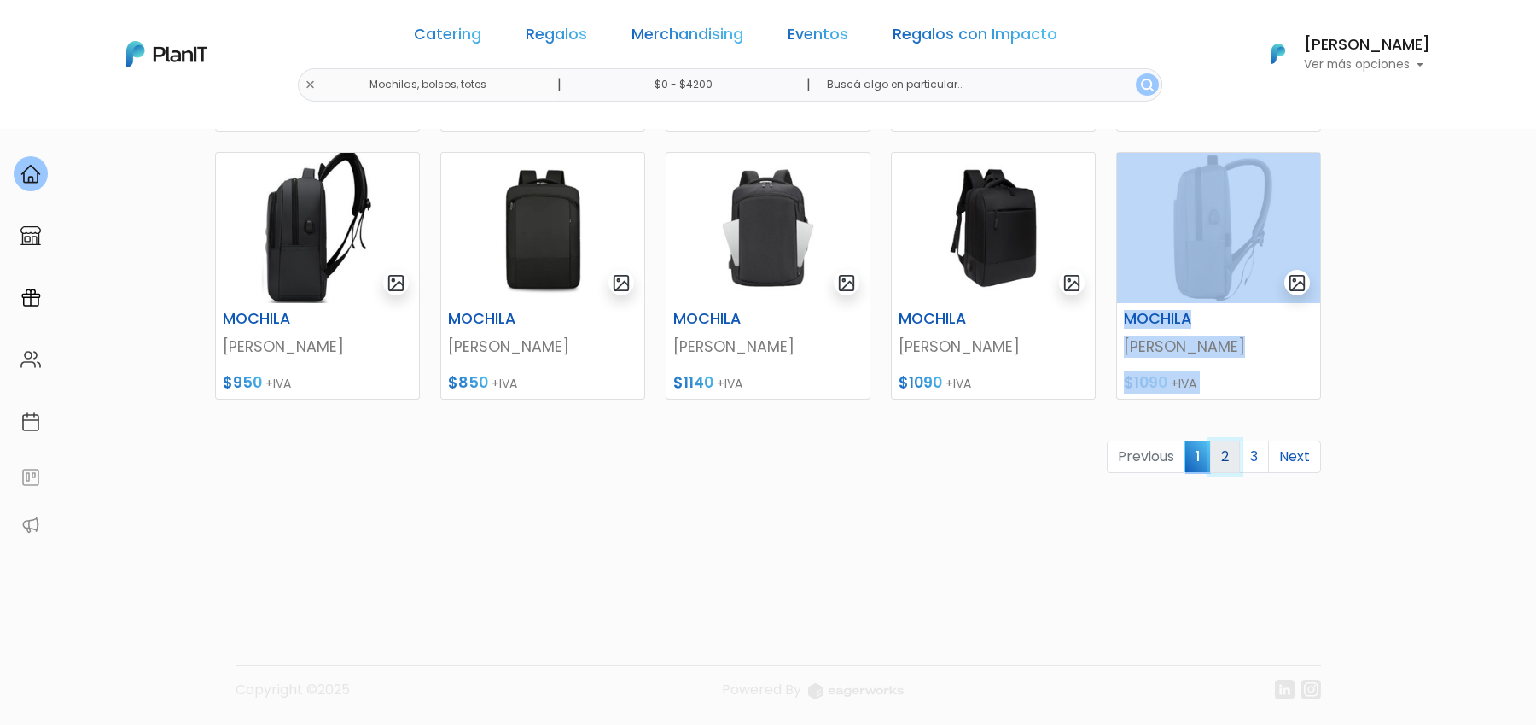
click at [1233, 455] on link "2" at bounding box center [1225, 456] width 30 height 32
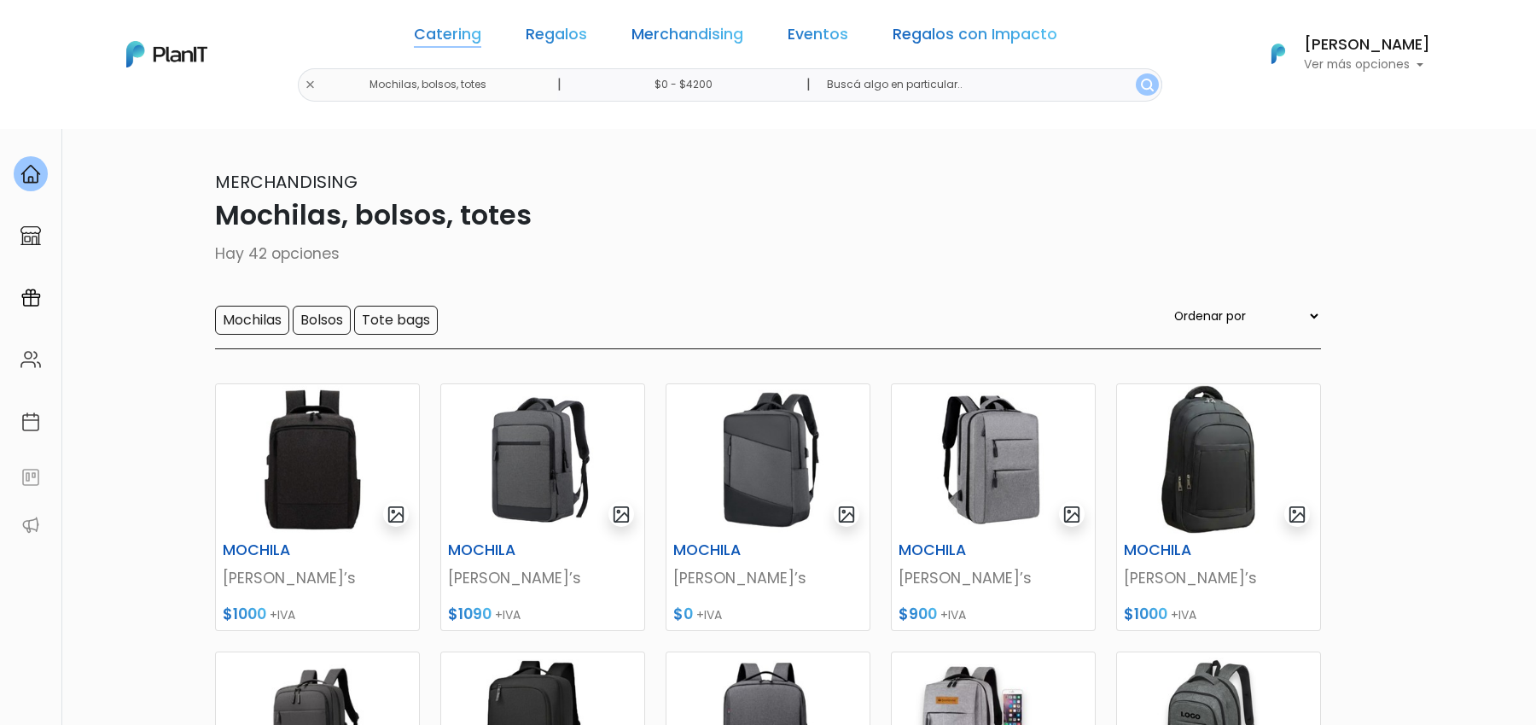
click at [455, 33] on link "Catering" at bounding box center [447, 37] width 67 height 20
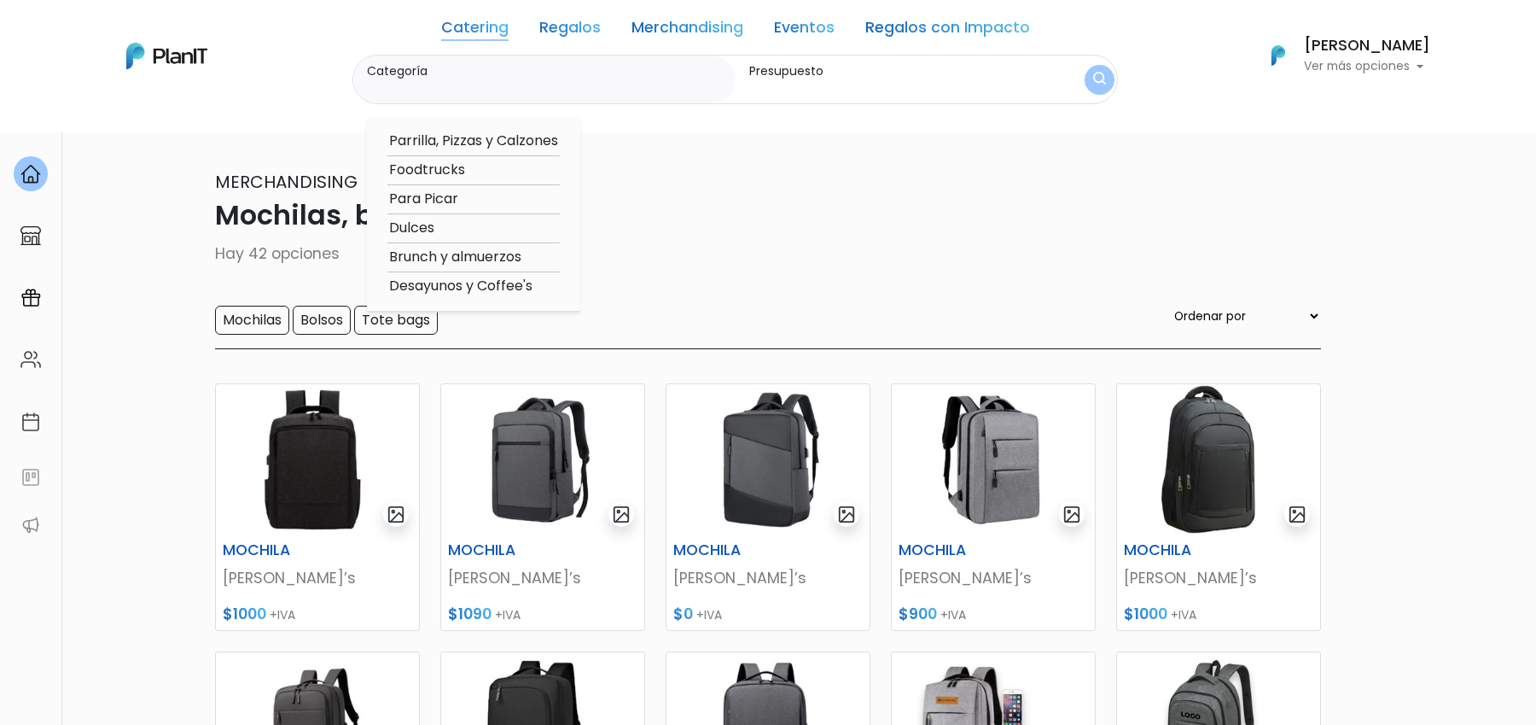
click at [446, 290] on option "Desayunos y Coffee's" at bounding box center [474, 286] width 172 height 21
type input "Desayunos y Coffee's"
type input "$0 - $4200"
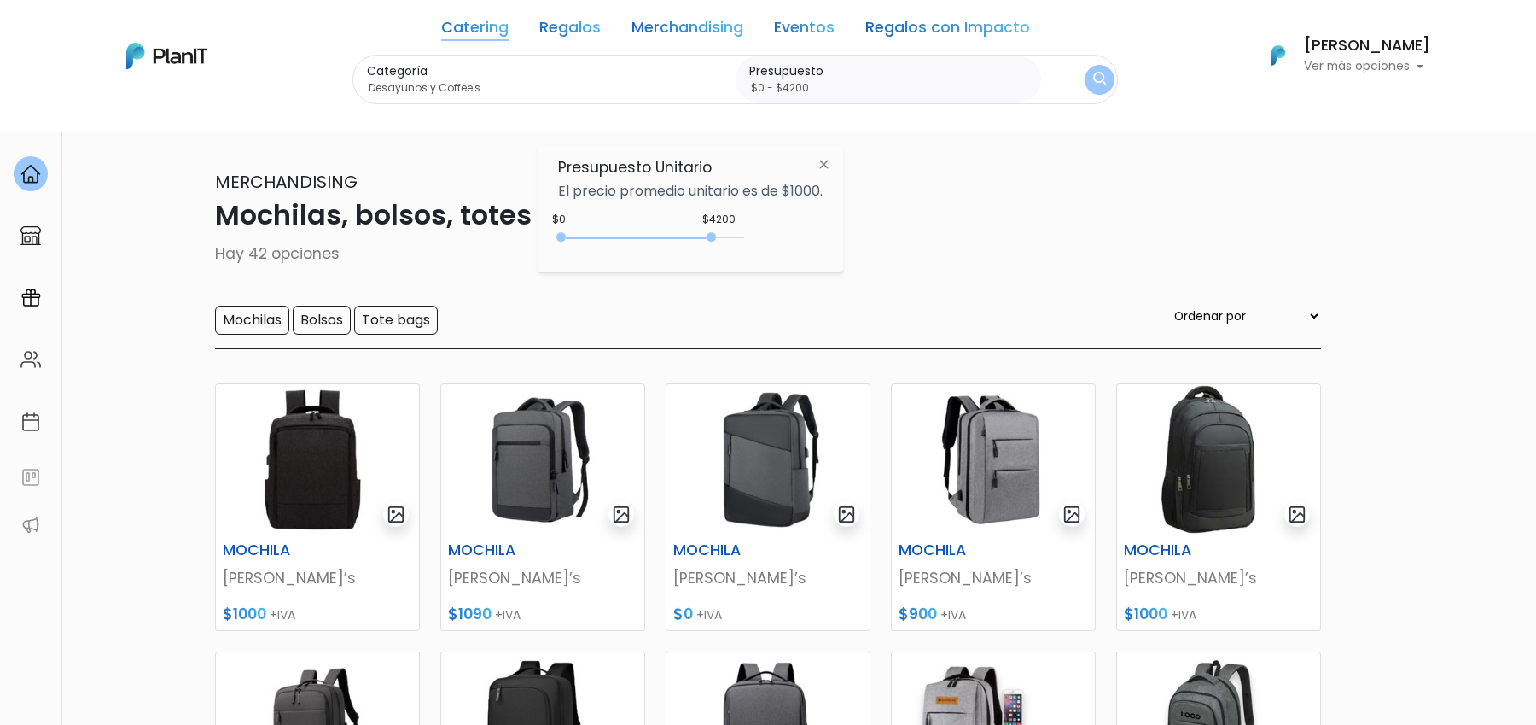
click at [706, 234] on div "0 : 4200 0 4200" at bounding box center [654, 240] width 179 height 17
click at [1093, 71] on img "submit" at bounding box center [1099, 79] width 17 height 21
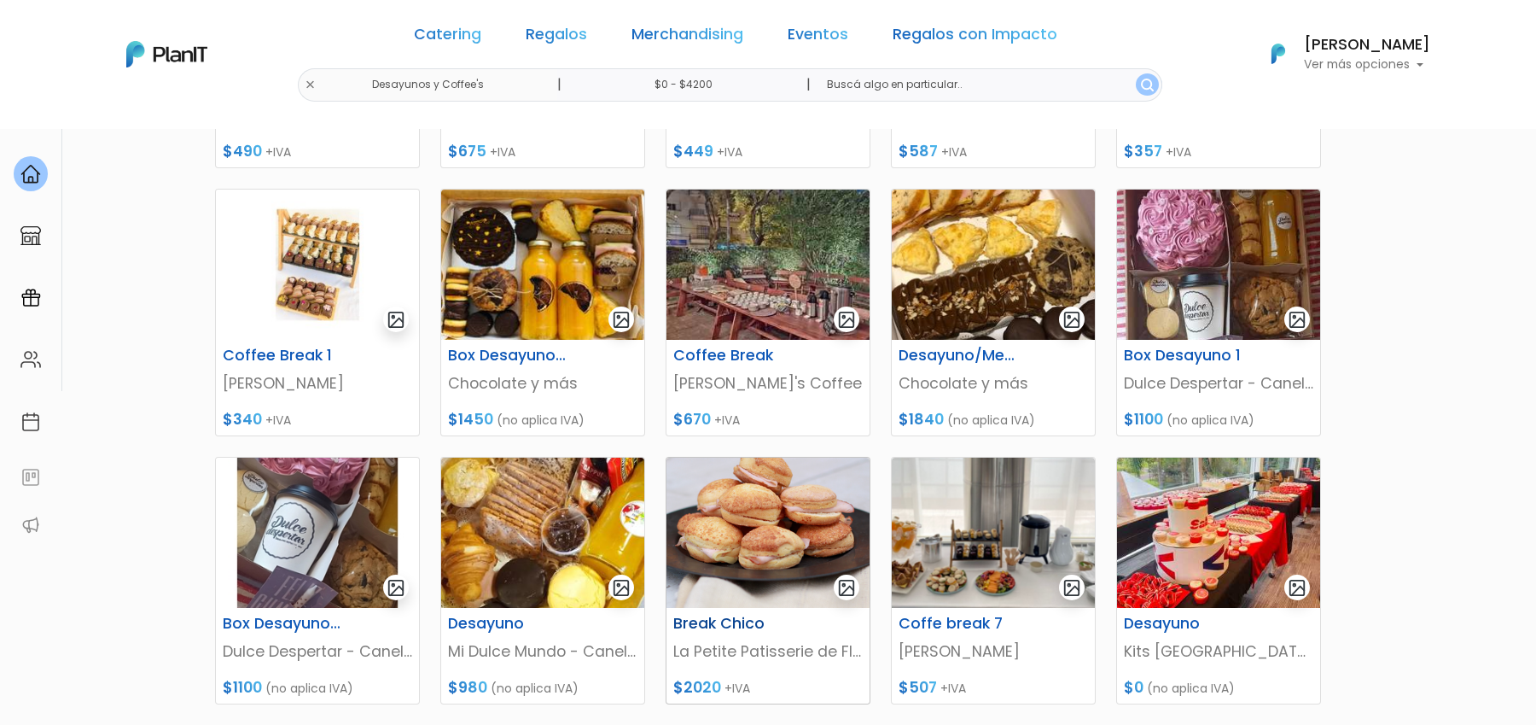
click at [726, 574] on img at bounding box center [768, 533] width 203 height 150
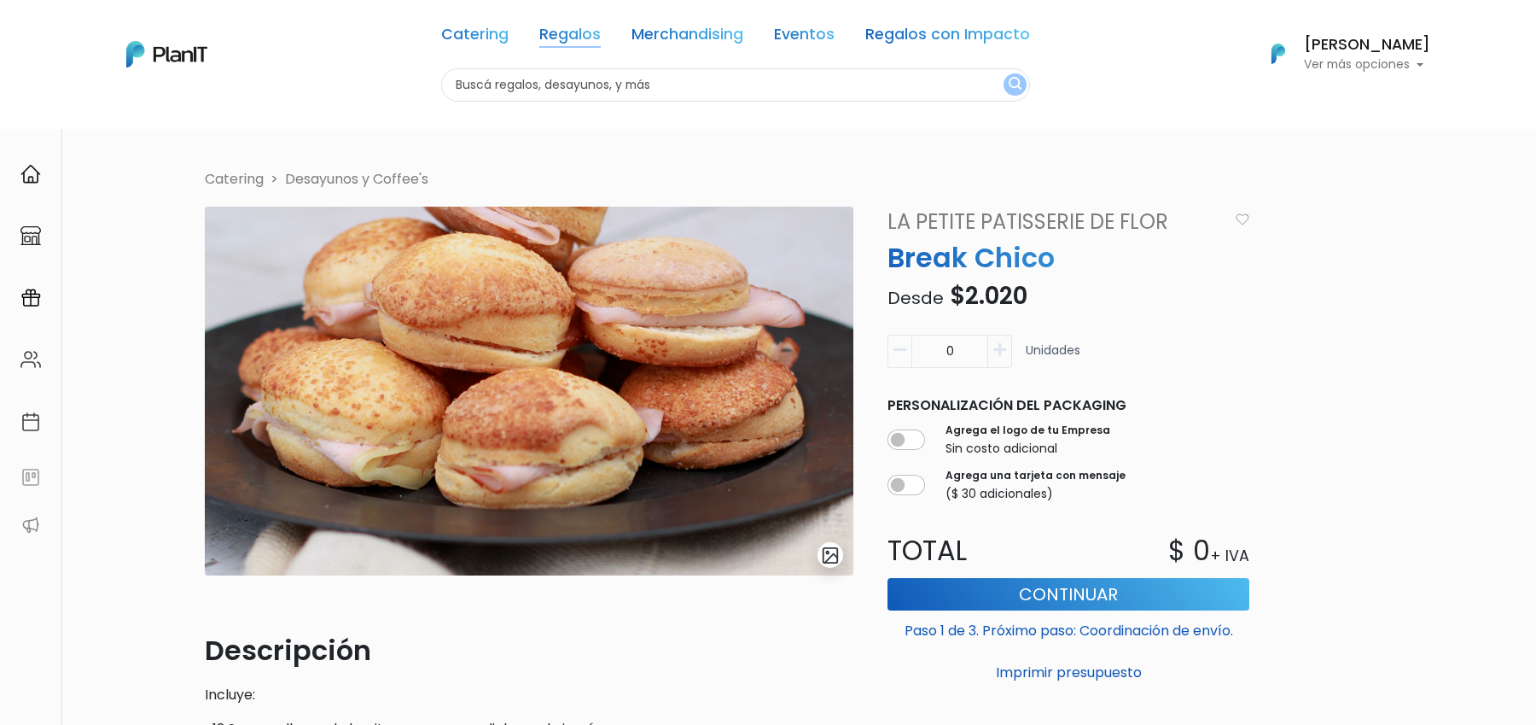
click at [573, 28] on link "Regalos" at bounding box center [569, 37] width 61 height 20
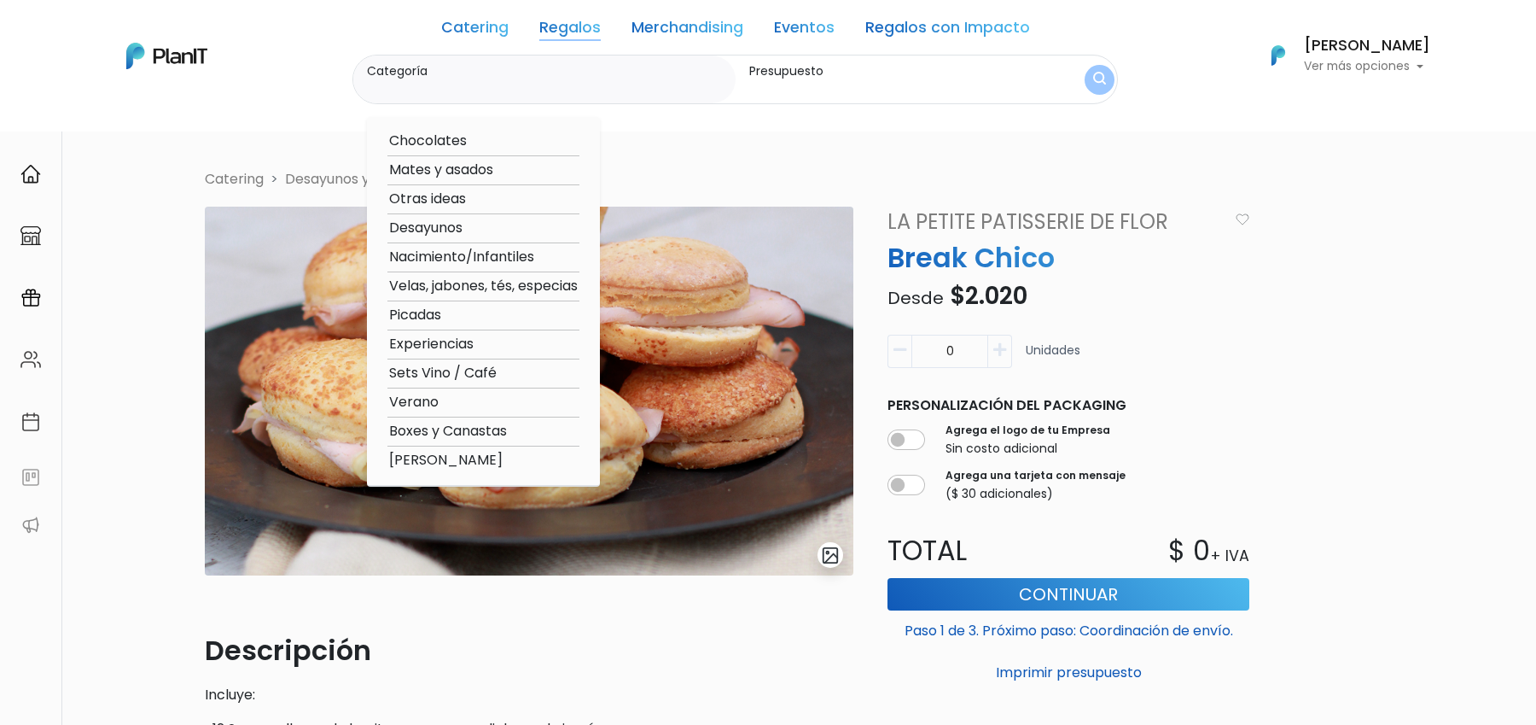
click at [423, 407] on option "Verano" at bounding box center [484, 402] width 192 height 21
type input "Verano"
type input "$0 - $1000"
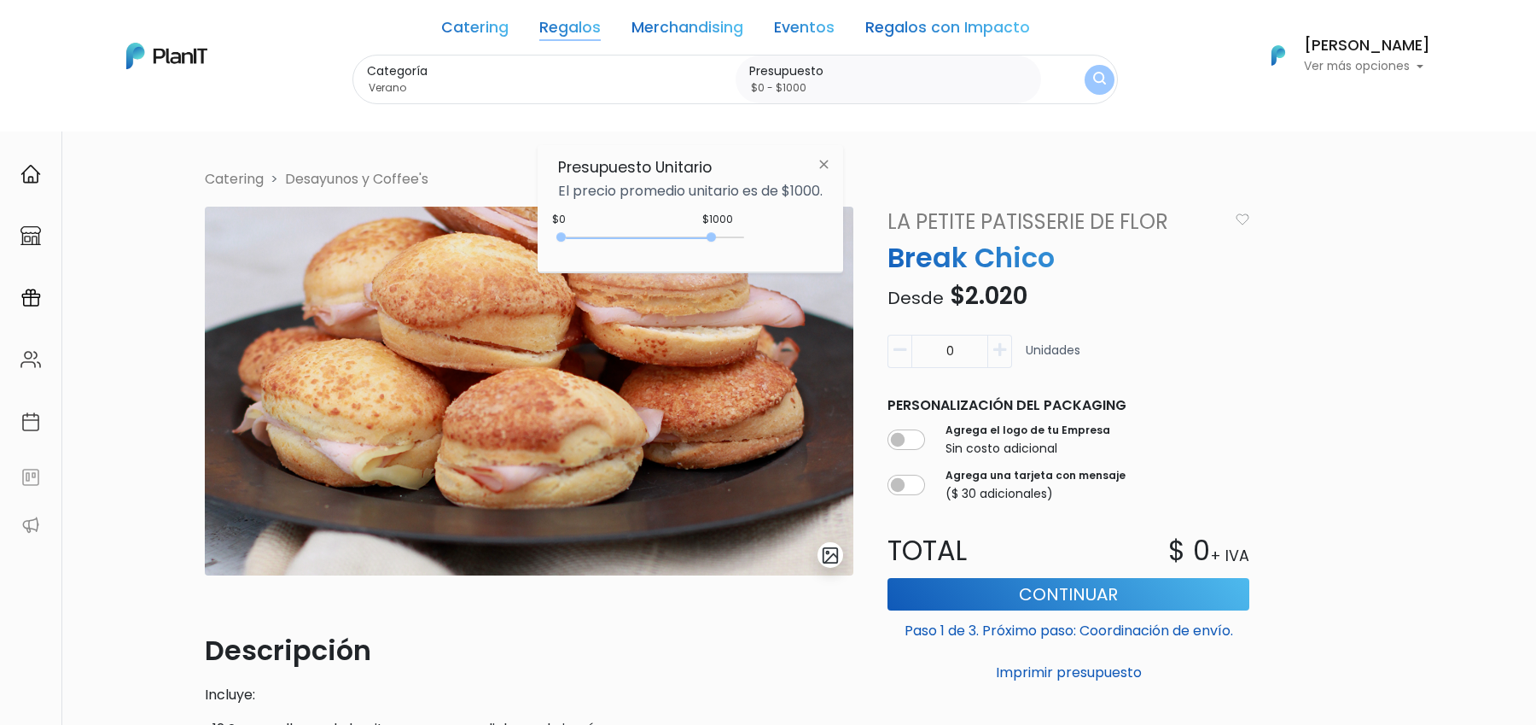
click at [1093, 74] on img "submit" at bounding box center [1099, 80] width 13 height 16
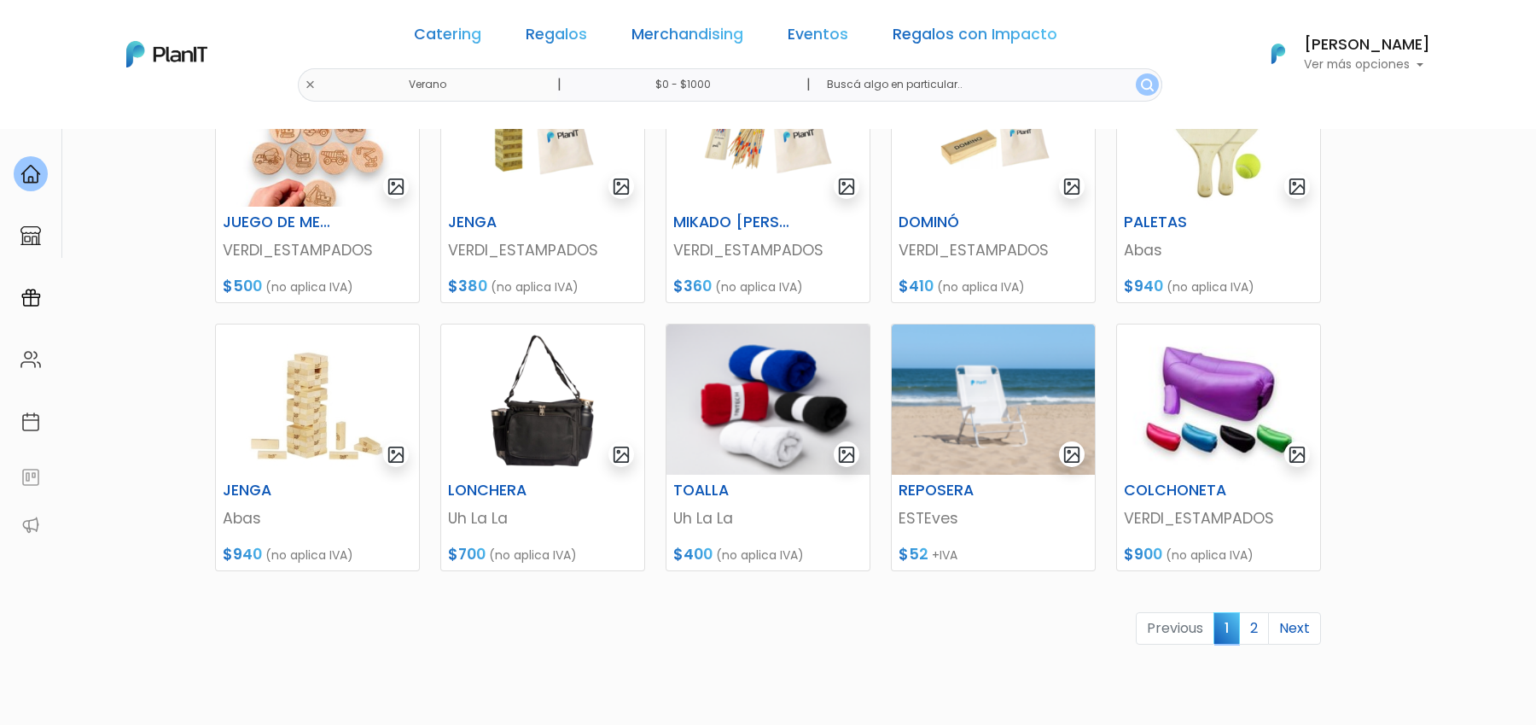
scroll to position [598, 0]
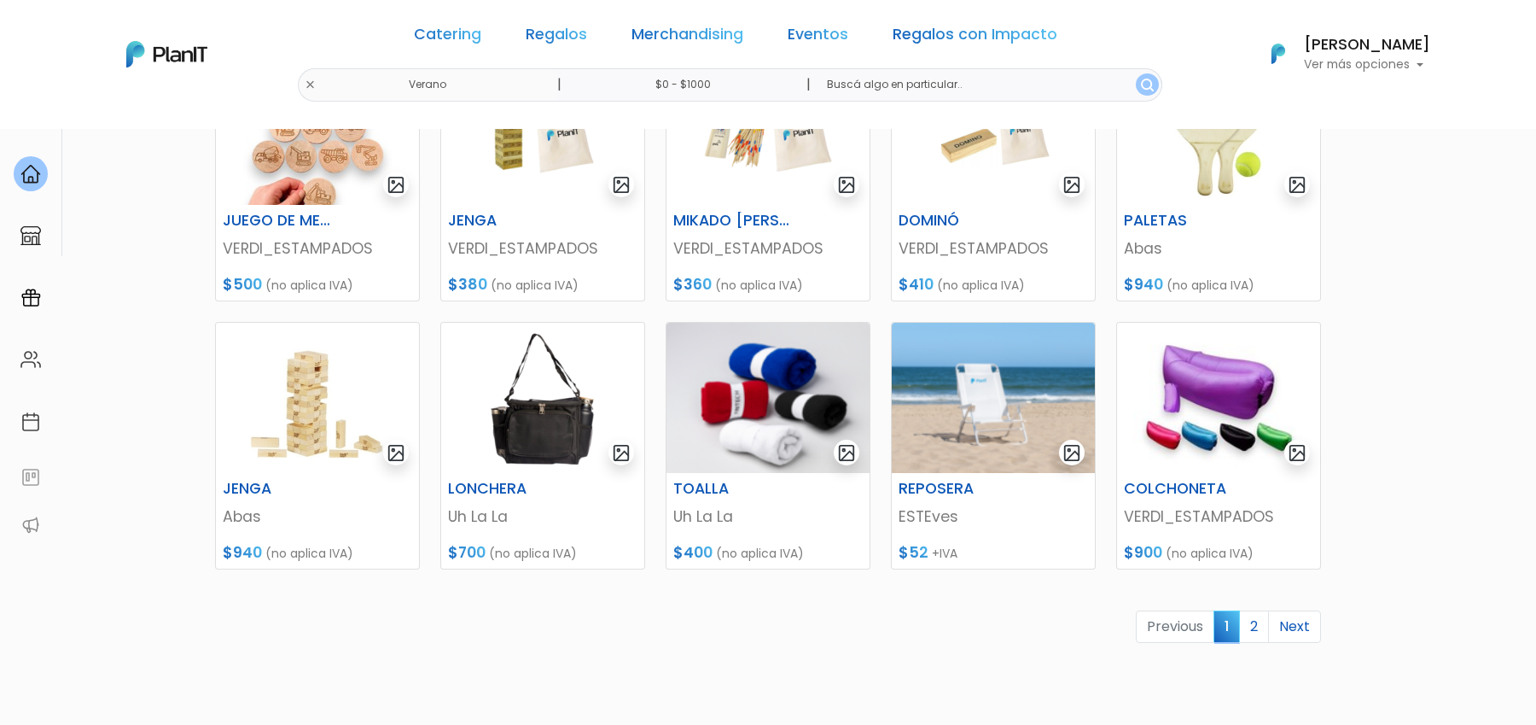
click at [1435, 224] on section "23 resultados Regalos Verano Hay 23 opciones Conservadoras / Bolsos Kit verano …" at bounding box center [768, 142] width 1536 height 1222
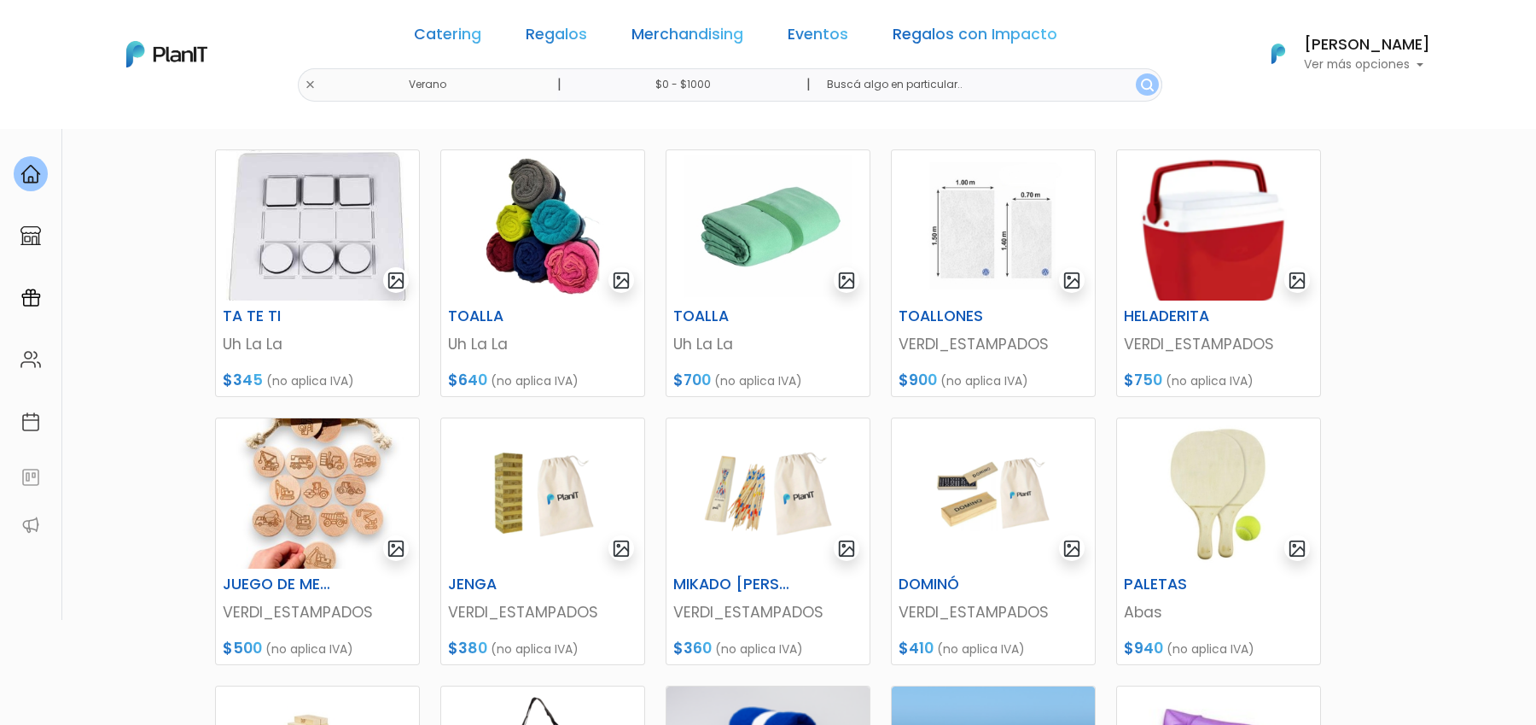
scroll to position [213, 0]
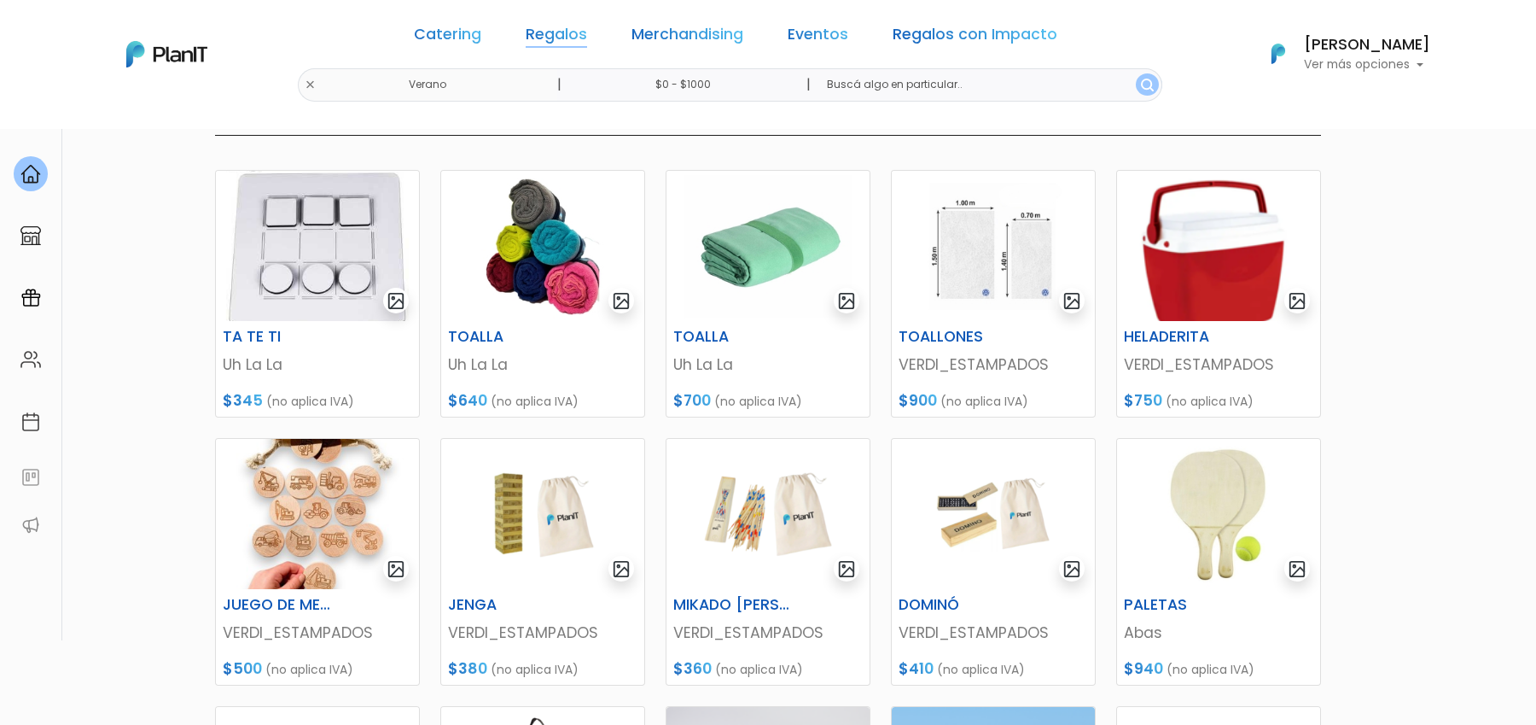
click at [574, 41] on link "Regalos" at bounding box center [556, 37] width 61 height 20
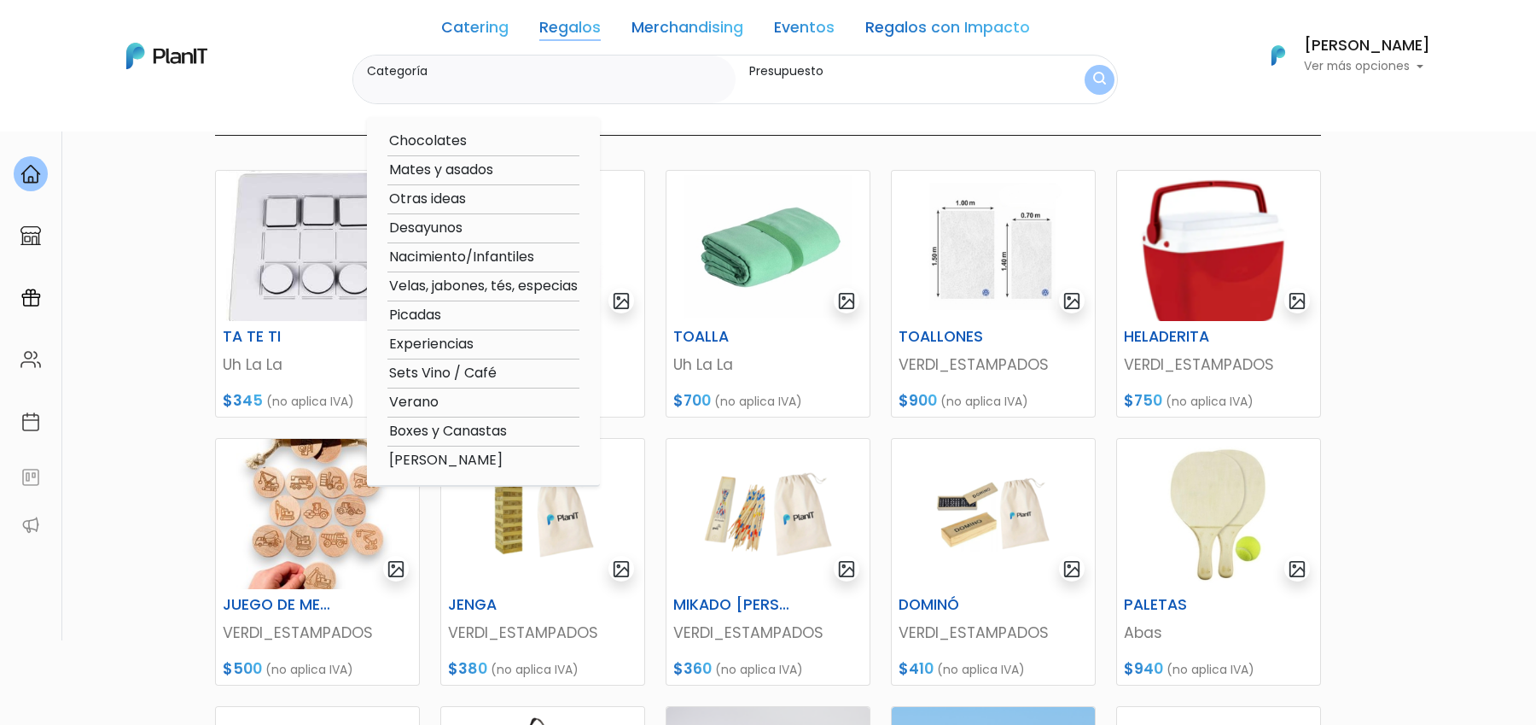
click at [446, 232] on option "Desayunos" at bounding box center [484, 228] width 192 height 21
type input "Desayunos"
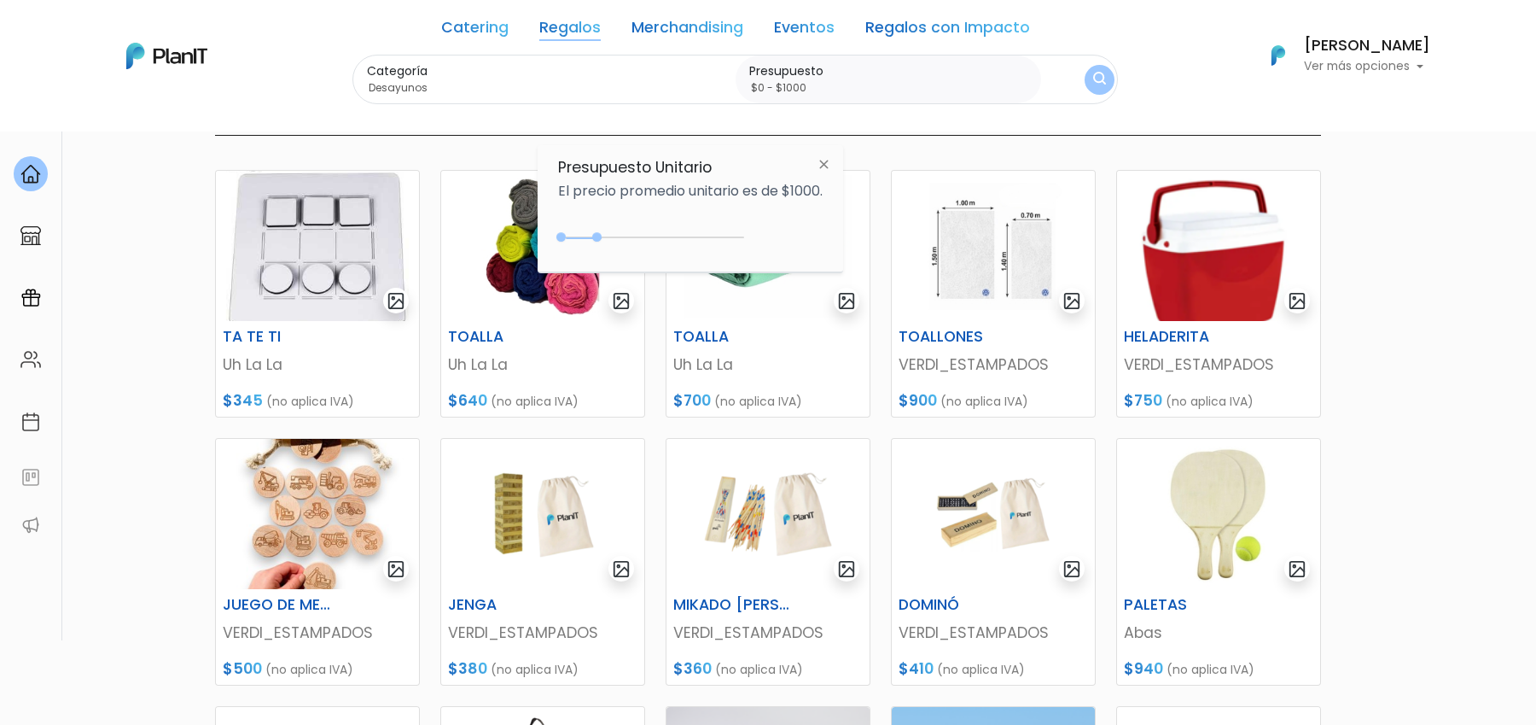
click at [600, 233] on div "0 : 1000 0 1000" at bounding box center [654, 240] width 179 height 17
type input "$0 - $4450"
click at [724, 236] on div "0 : 4450 0 4450" at bounding box center [654, 240] width 179 height 17
click at [1093, 82] on img "submit" at bounding box center [1099, 80] width 13 height 16
click at [1090, 82] on img "submit" at bounding box center [1099, 80] width 19 height 24
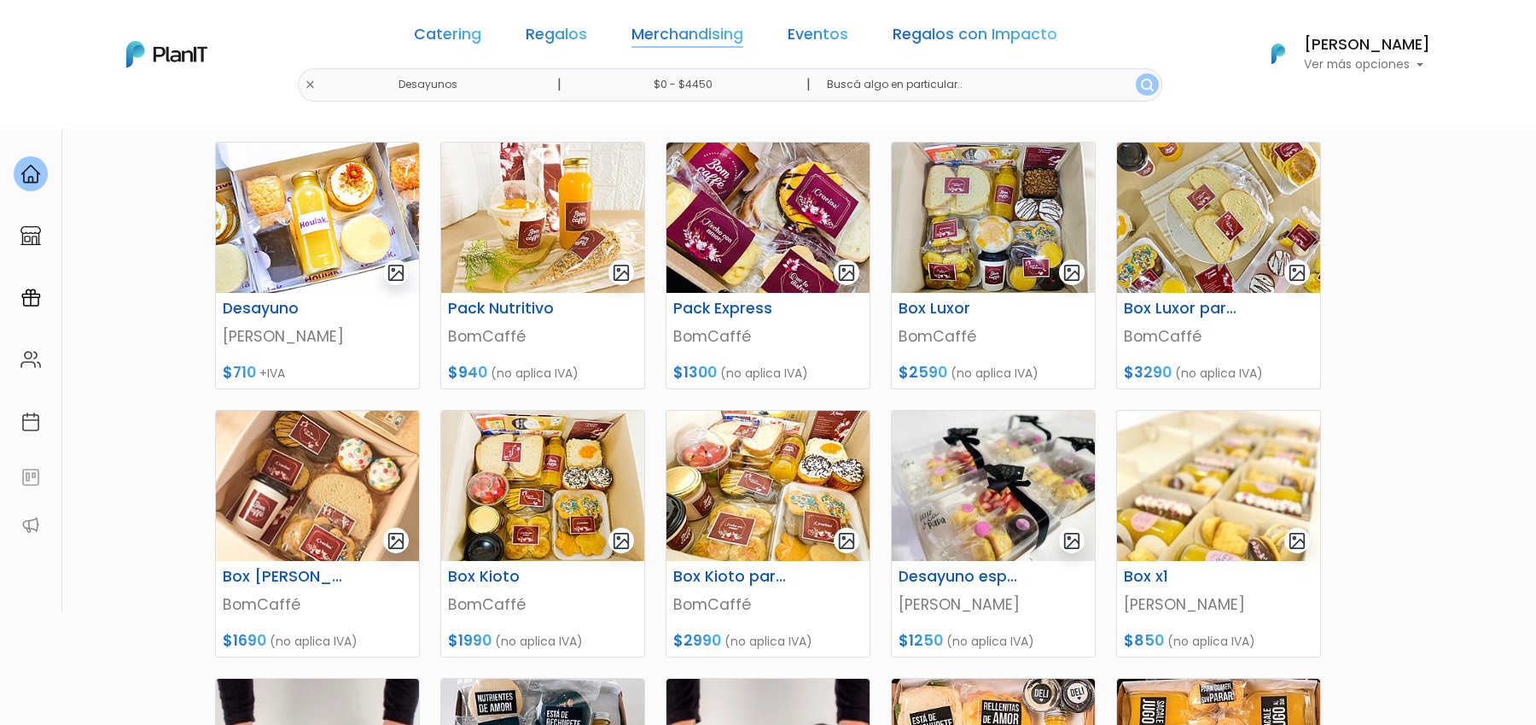
click at [672, 30] on link "Merchandising" at bounding box center [688, 37] width 112 height 20
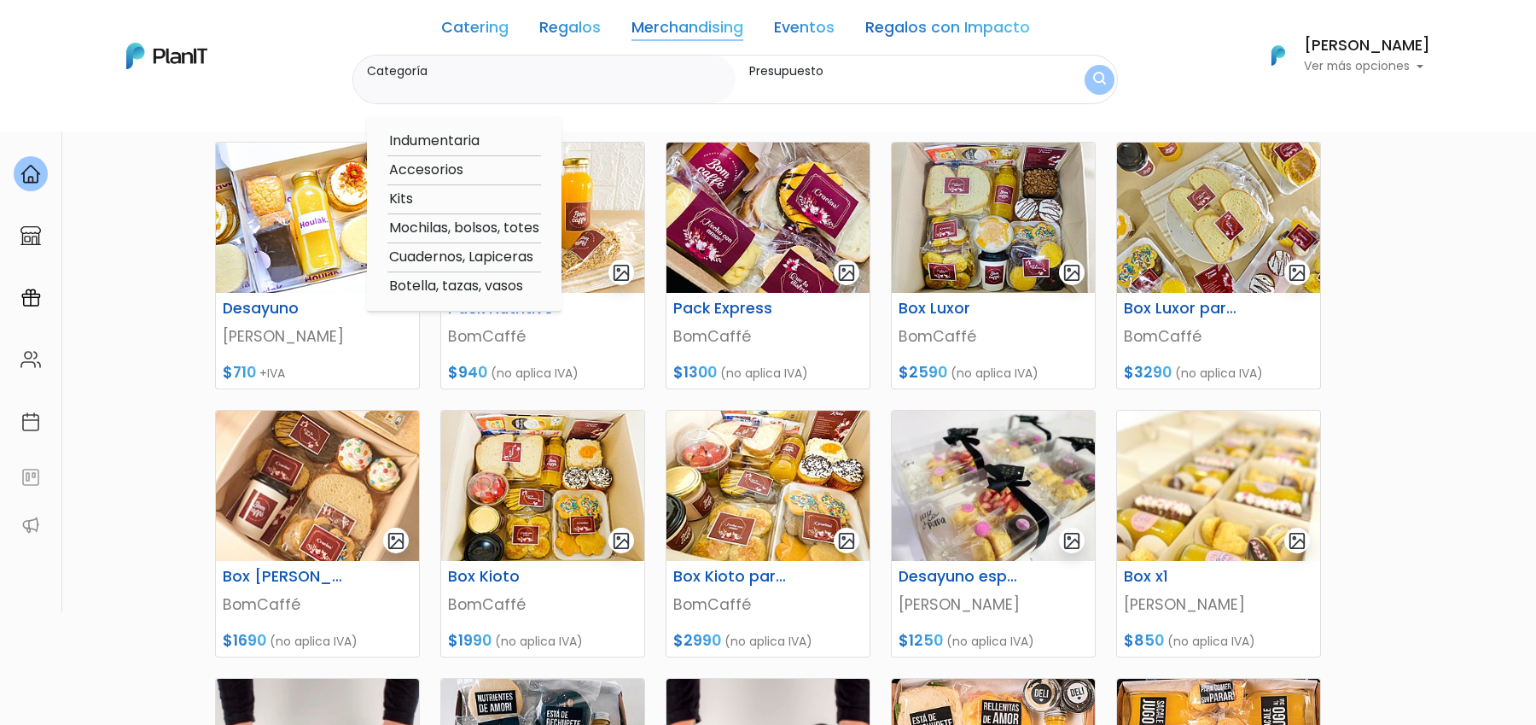
click at [807, 26] on link "Eventos" at bounding box center [804, 30] width 61 height 20
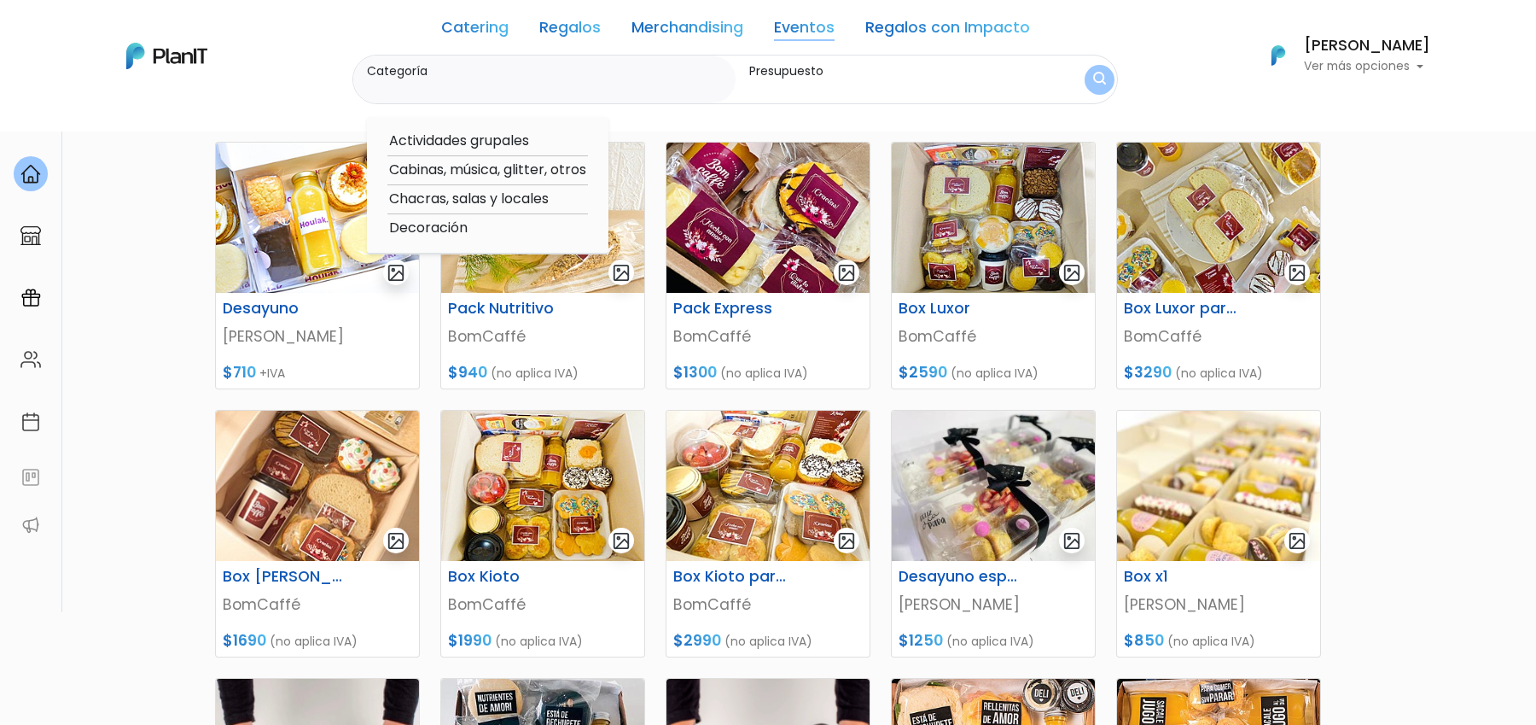
click at [470, 38] on link "Catering" at bounding box center [474, 30] width 67 height 20
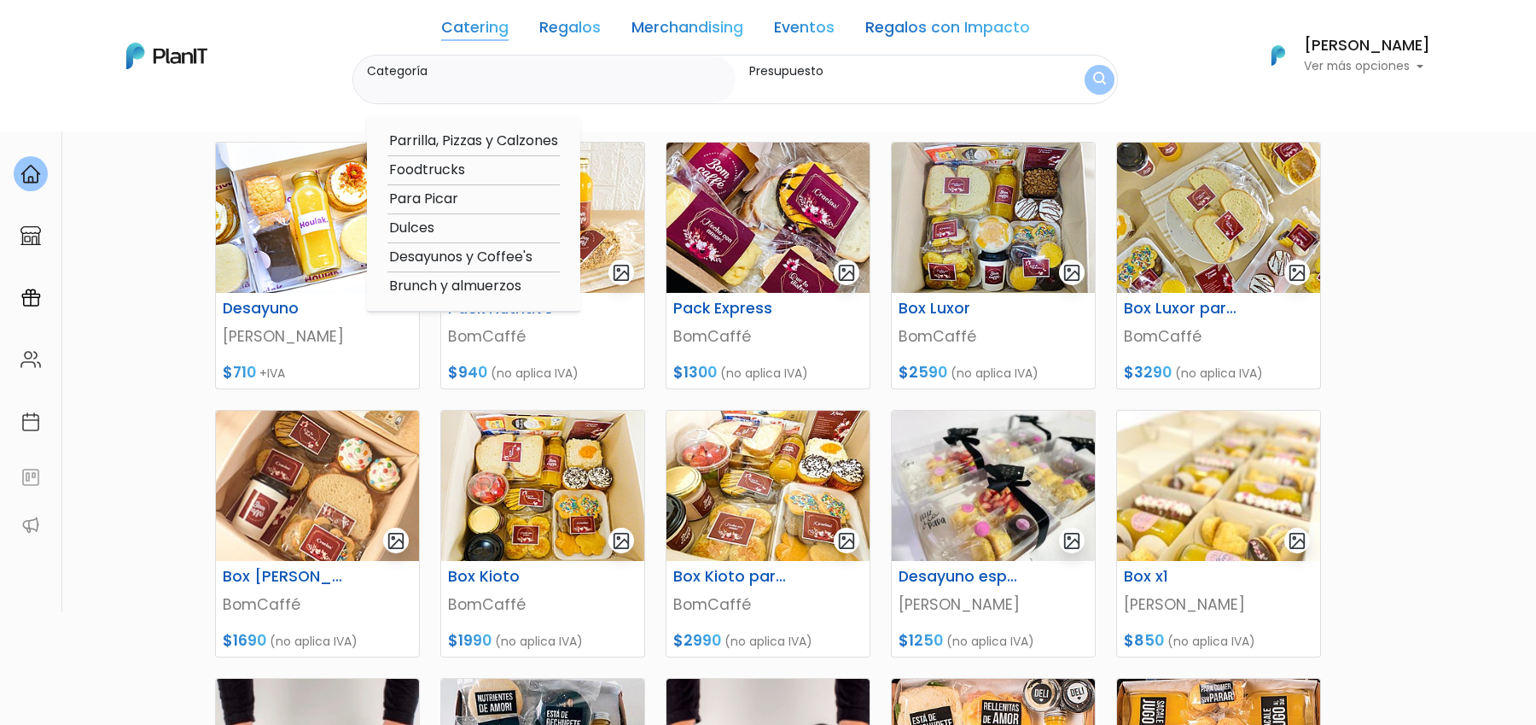
click at [458, 258] on option "Desayunos y Coffee's" at bounding box center [474, 257] width 172 height 21
type input "Desayunos y Coffee's"
type input "$0 - $4450"
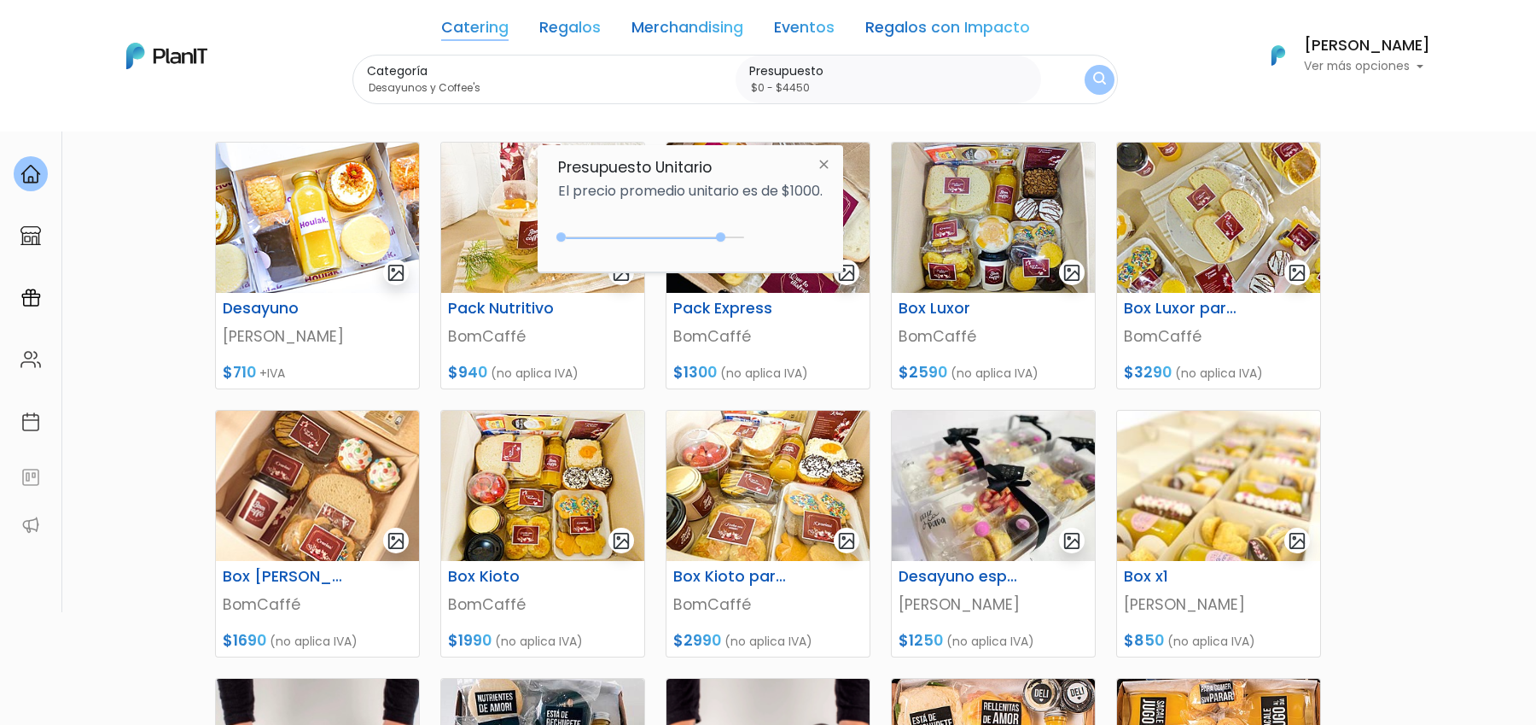
click at [1278, 73] on div "Florencia Kalfaian Ver más opciones" at bounding box center [1345, 56] width 171 height 38
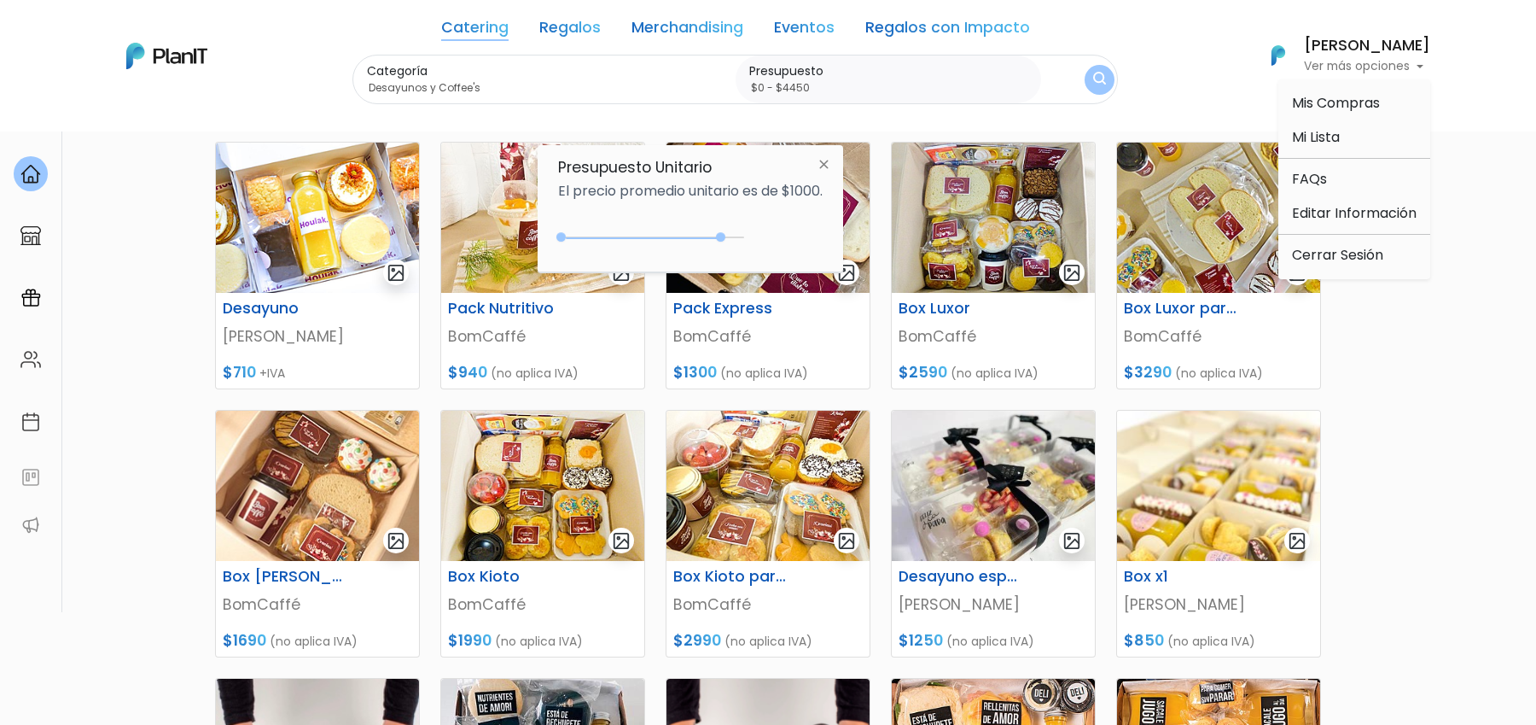
click at [1161, 86] on div "Catering Regalos Merchandising Eventos Regalos con Impacto Desayunos | $0 - $44…" at bounding box center [768, 55] width 1366 height 97
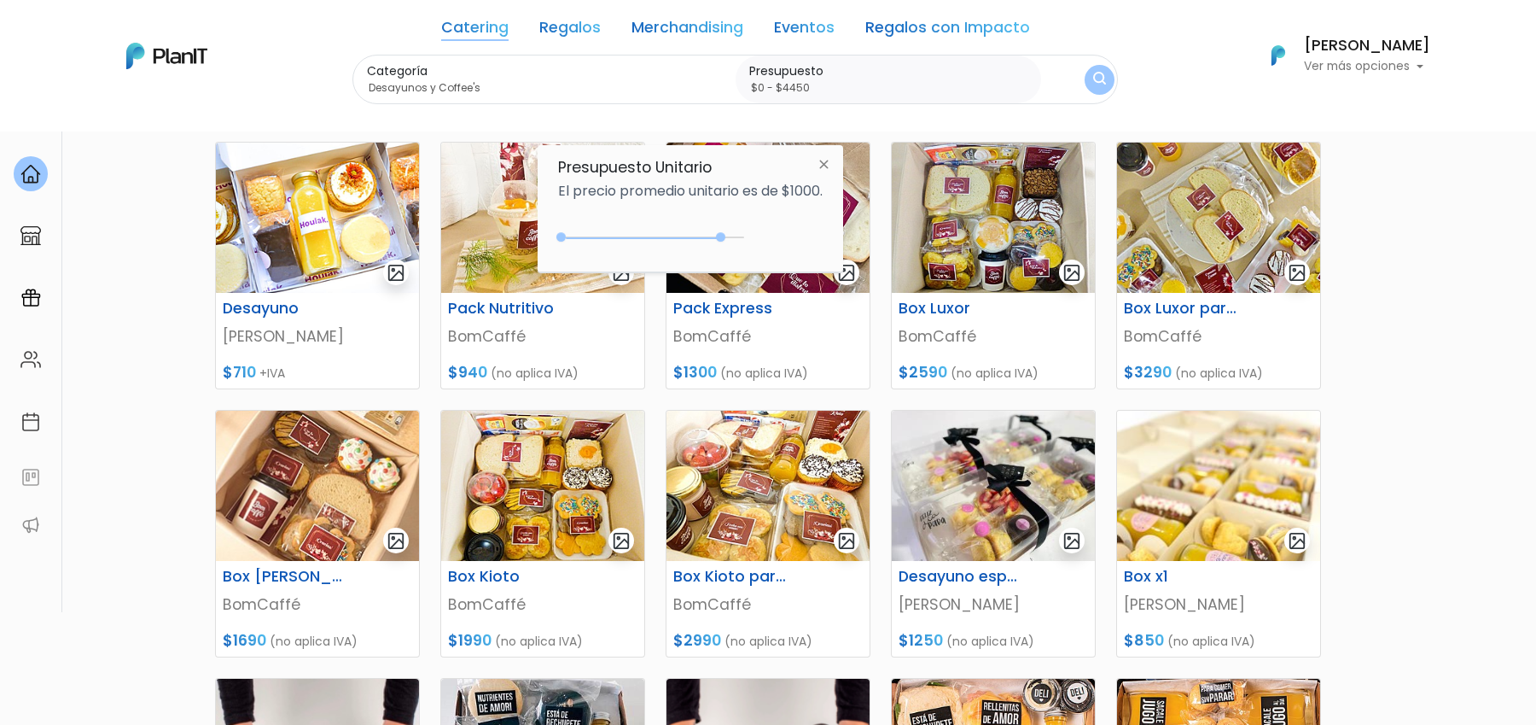
click at [677, 22] on link "Merchandising" at bounding box center [688, 30] width 112 height 20
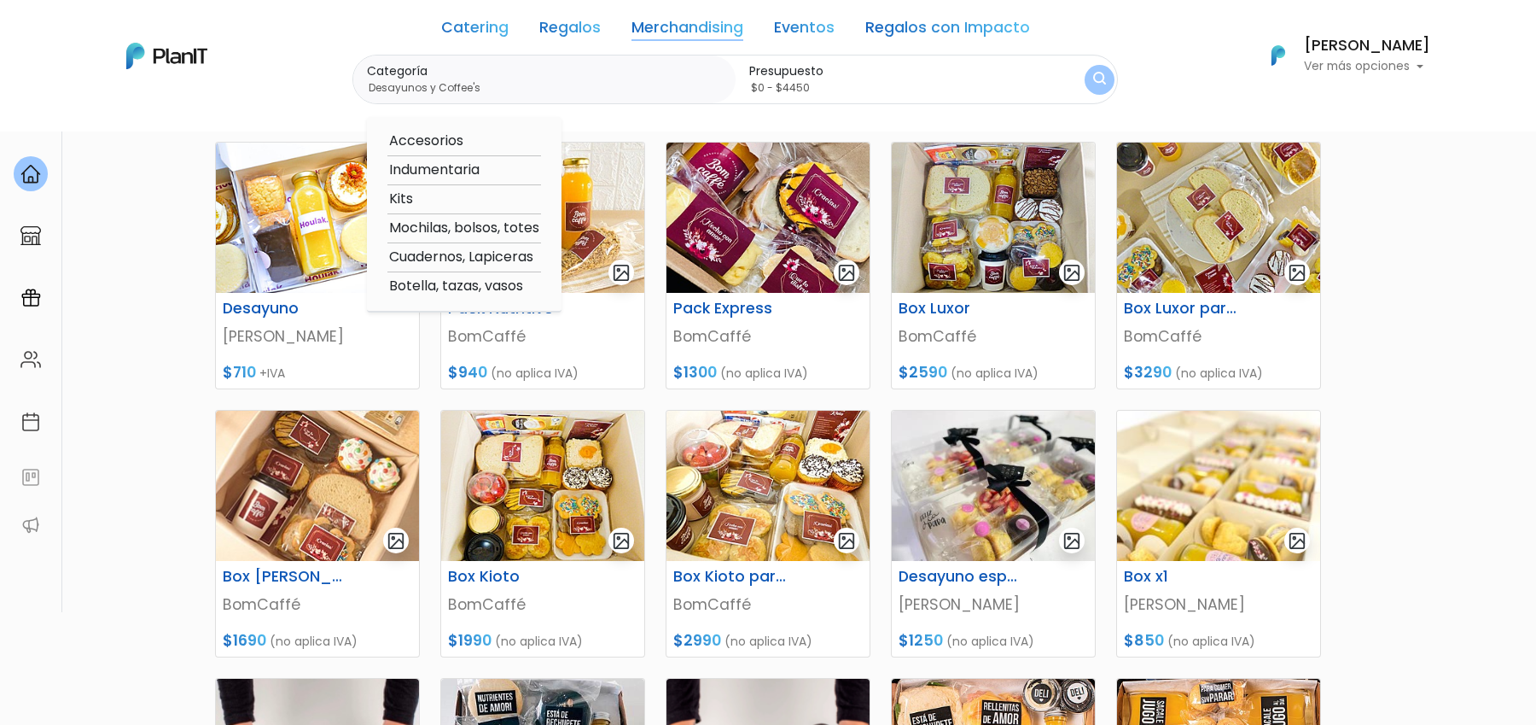
click at [576, 27] on link "Regalos" at bounding box center [569, 30] width 61 height 20
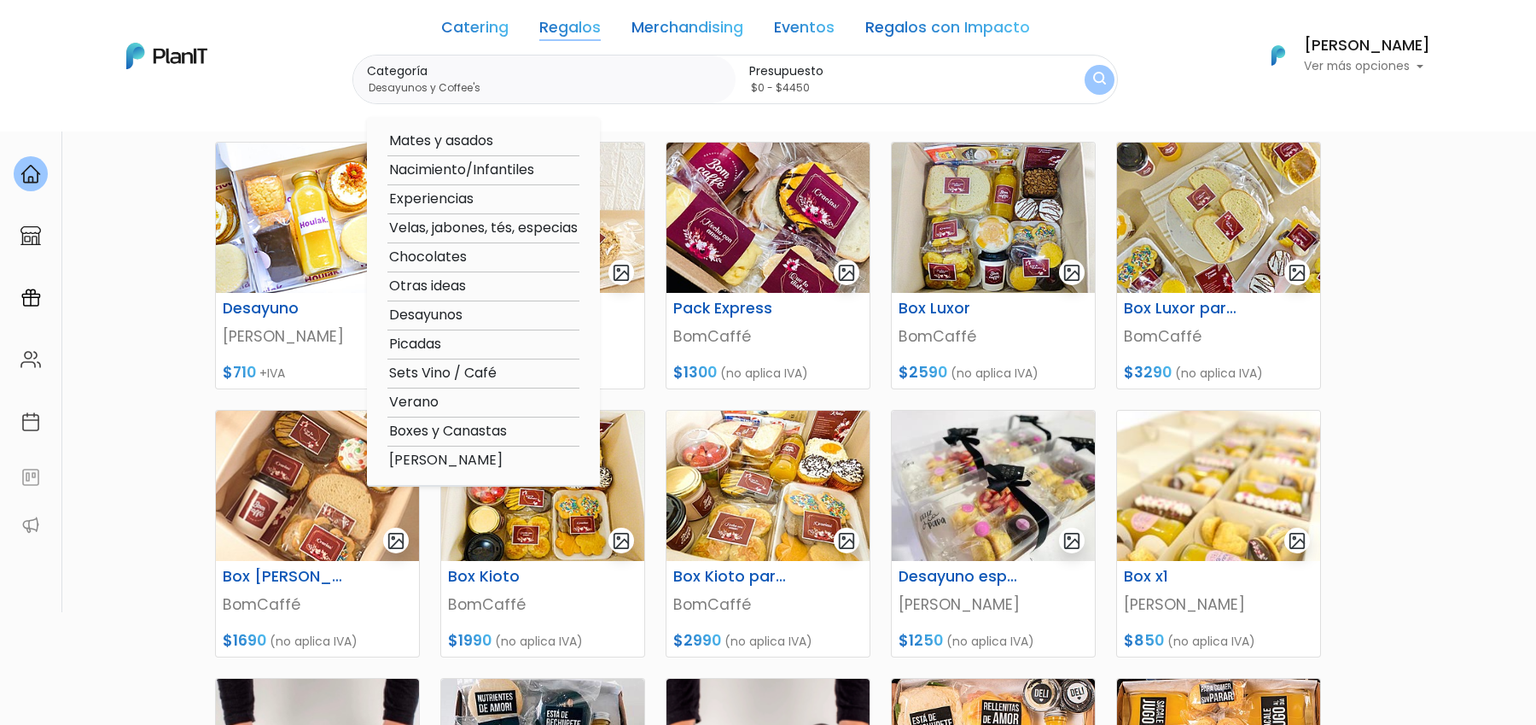
click at [807, 39] on link "Eventos" at bounding box center [804, 30] width 61 height 20
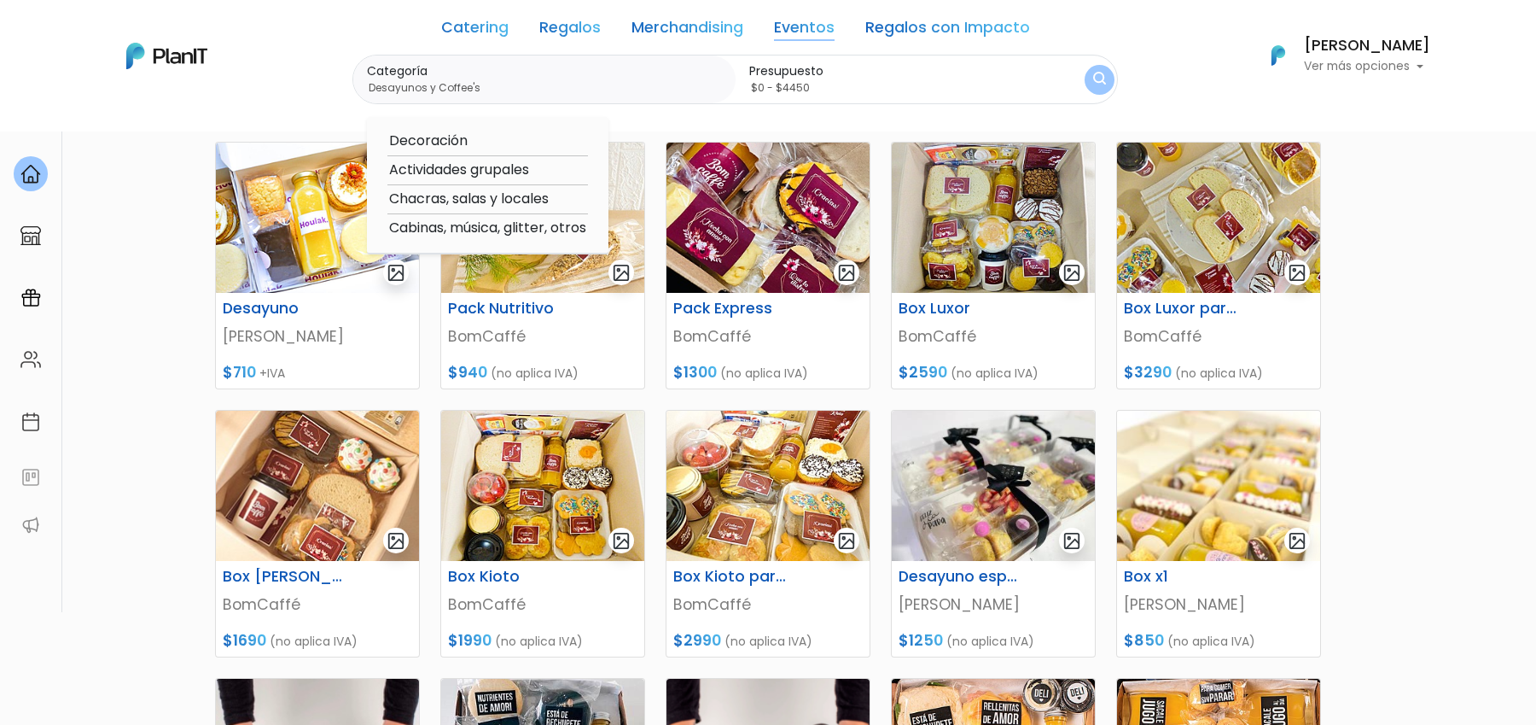
click at [883, 31] on link "Regalos con Impacto" at bounding box center [948, 30] width 165 height 20
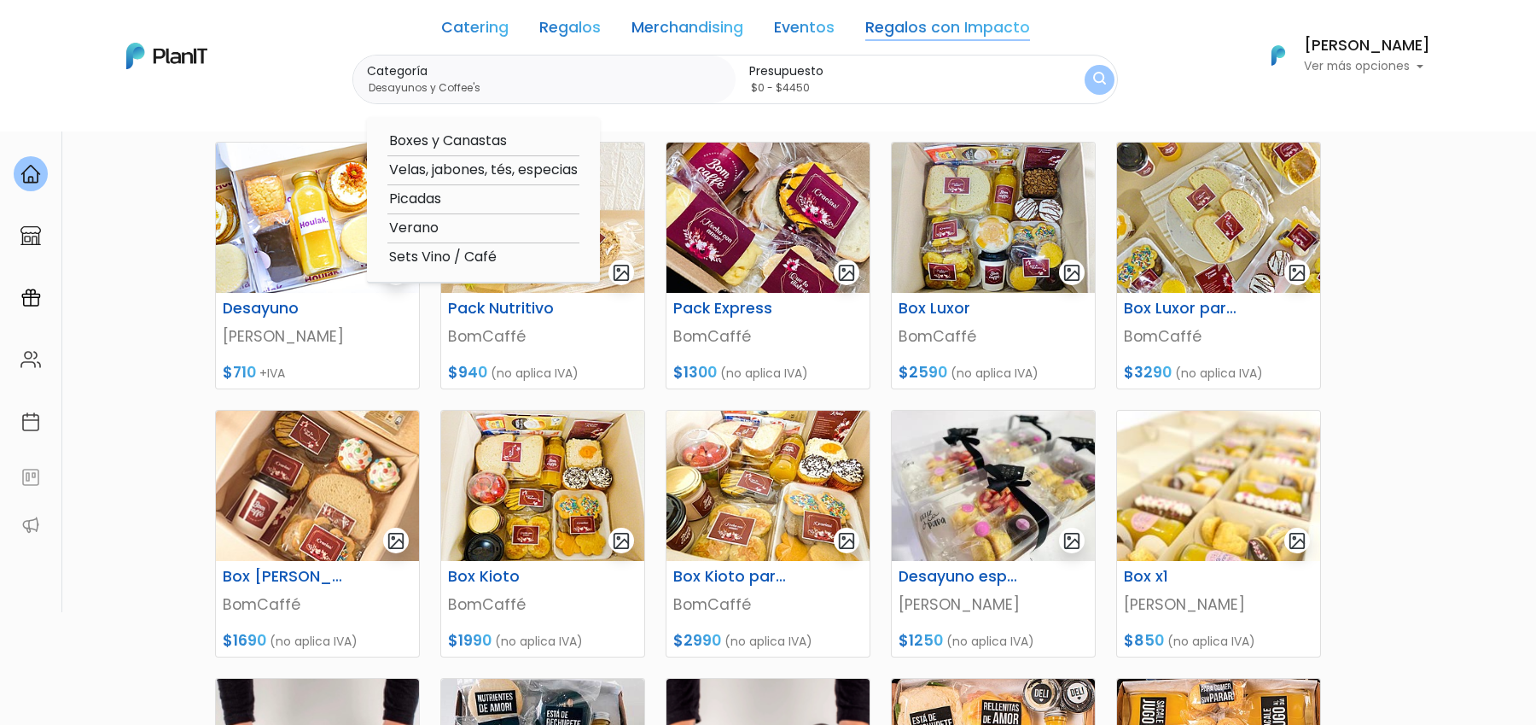
click at [498, 143] on option "Boxes y Canastas" at bounding box center [484, 141] width 192 height 21
type input "Boxes y Canastas"
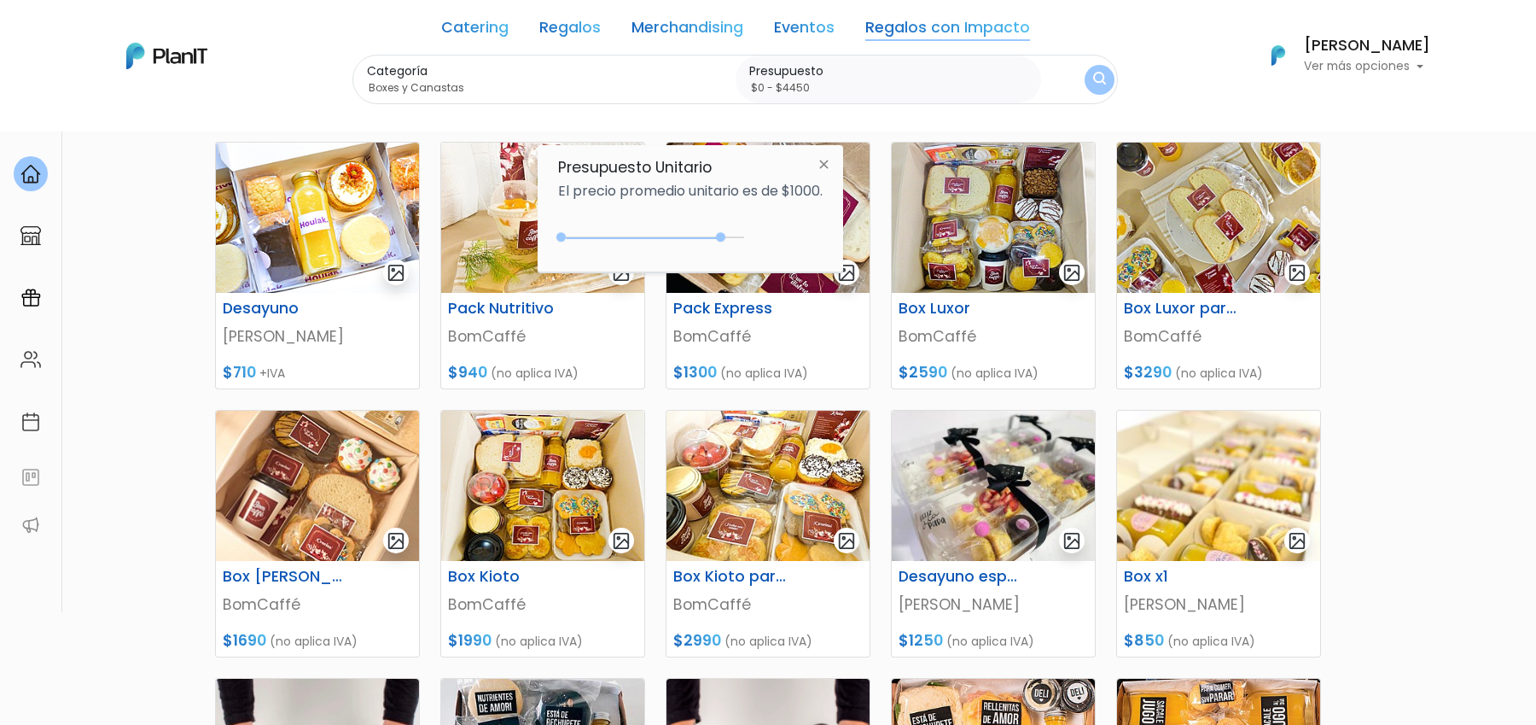
click at [1076, 85] on div "Categoría Boxes y Canastas Boxes y Canastas Velas, jabones, tés, especias Picad…" at bounding box center [736, 80] width 766 height 50
click at [1095, 80] on img "submit" at bounding box center [1099, 80] width 13 height 16
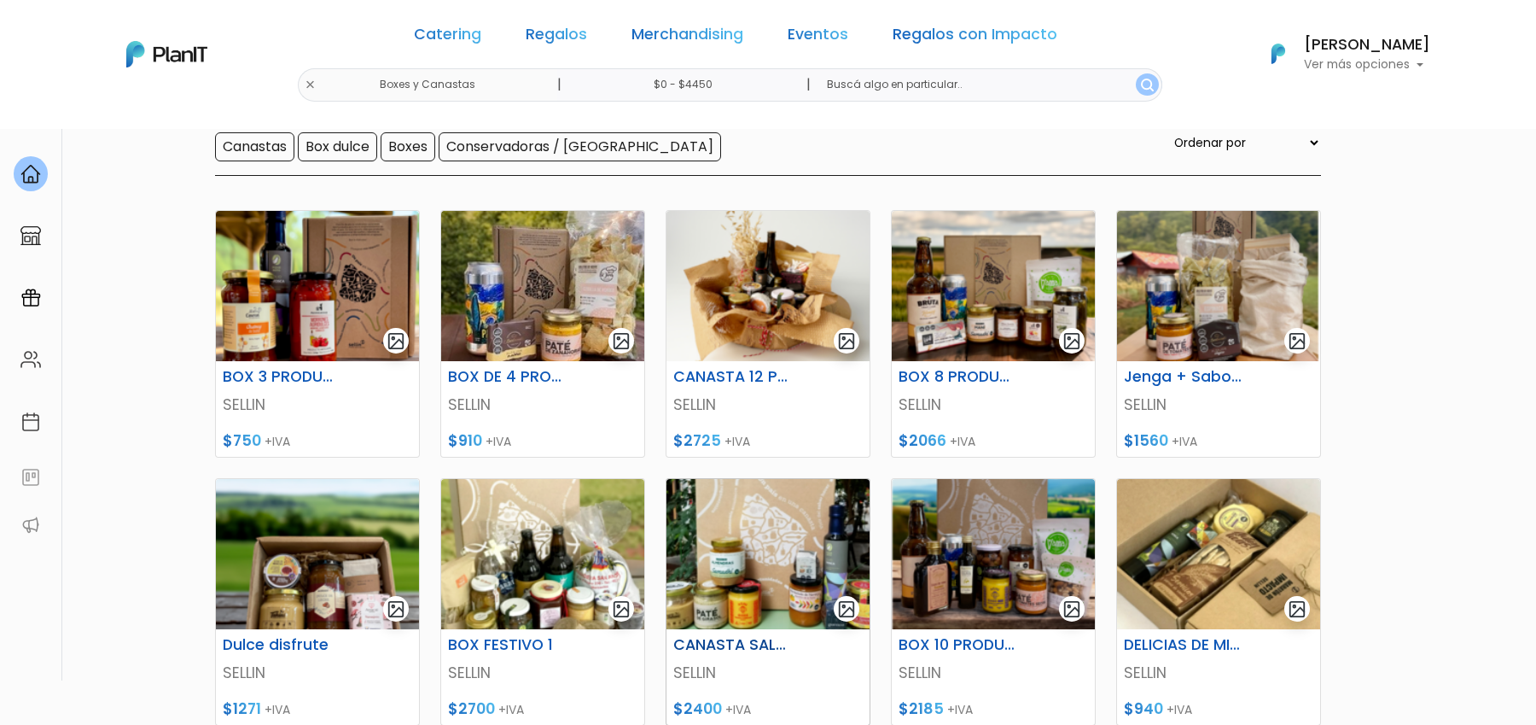
scroll to position [171, 0]
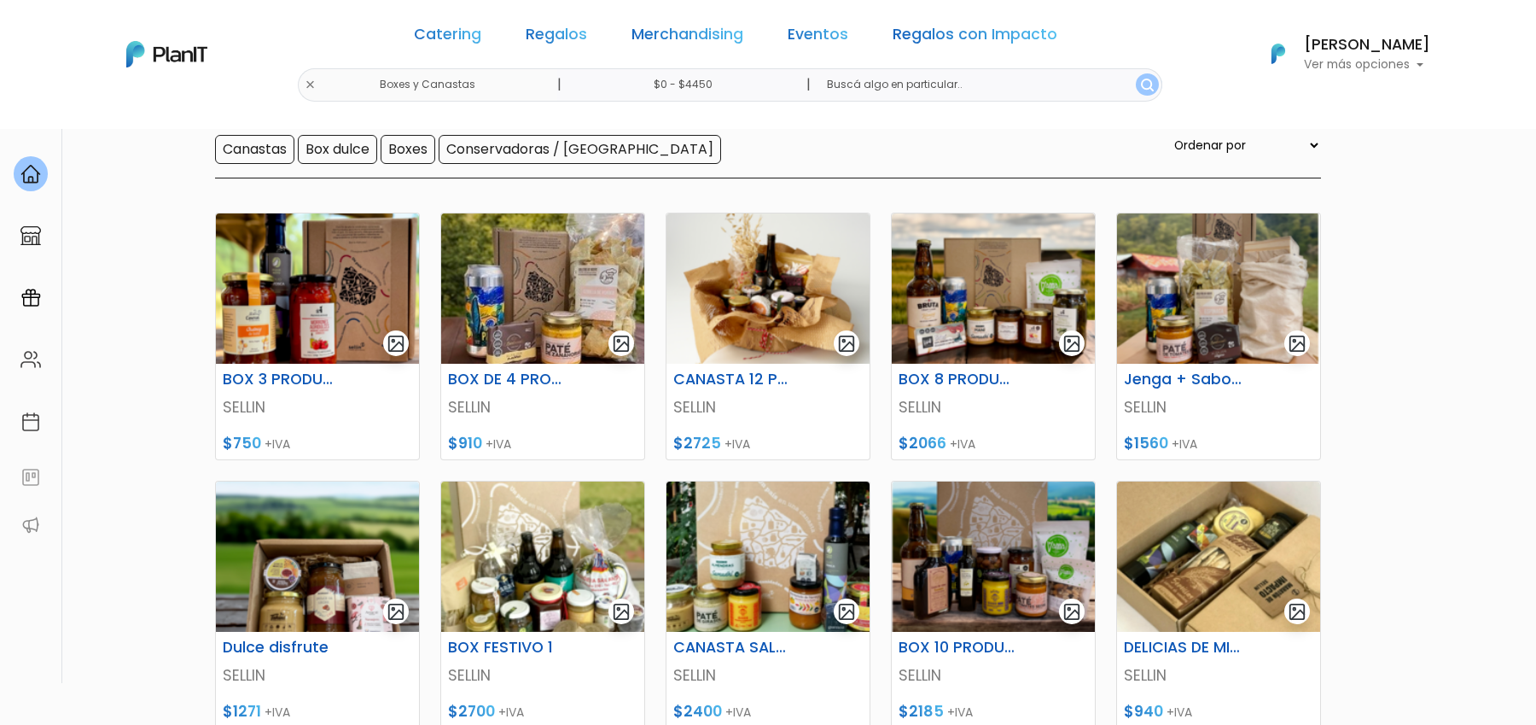
click at [508, 39] on div "Catering Regalos Merchandising Eventos Regalos con Impacto" at bounding box center [735, 37] width 657 height 61
click at [481, 39] on link "Catering" at bounding box center [447, 37] width 67 height 20
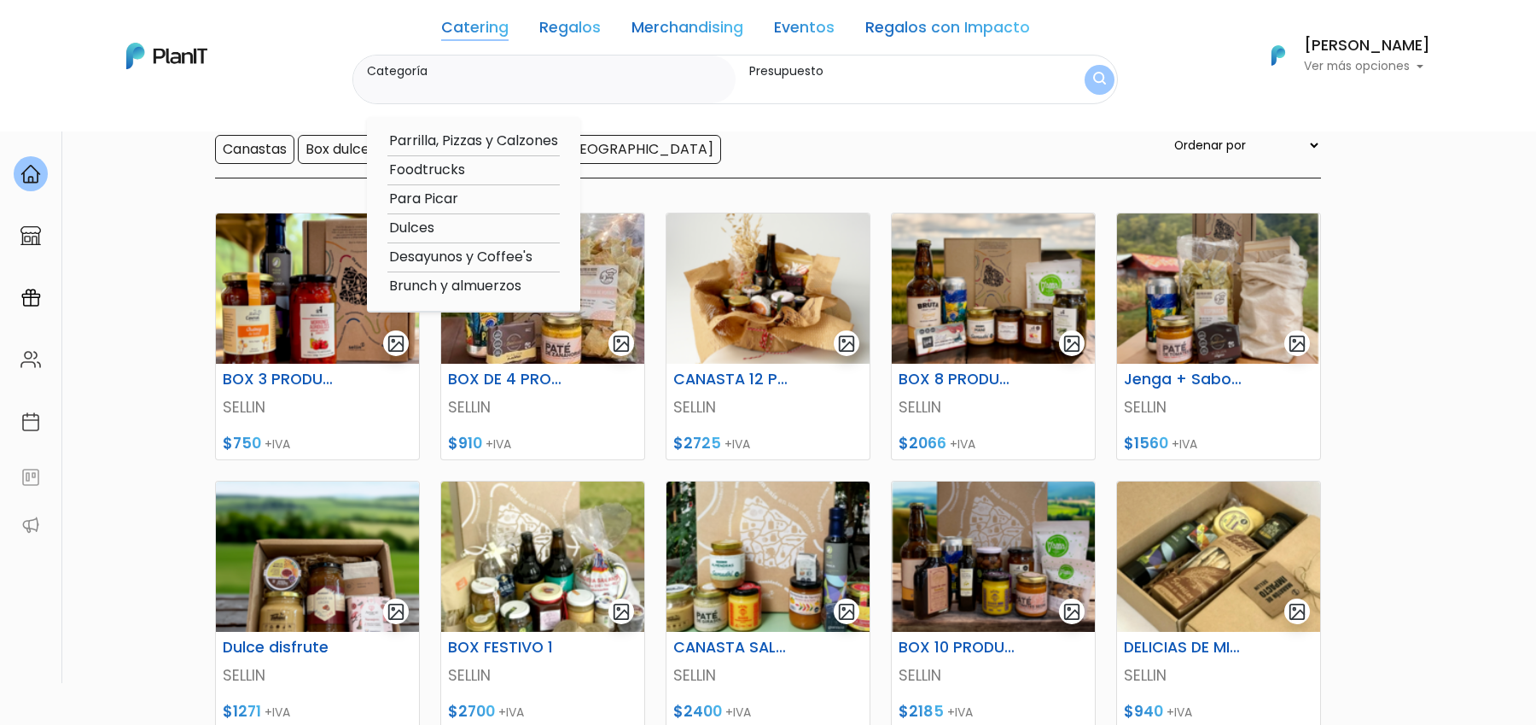
click at [542, 44] on div "Catering Regalos Merchandising Eventos Regalos con Impacto" at bounding box center [735, 31] width 589 height 48
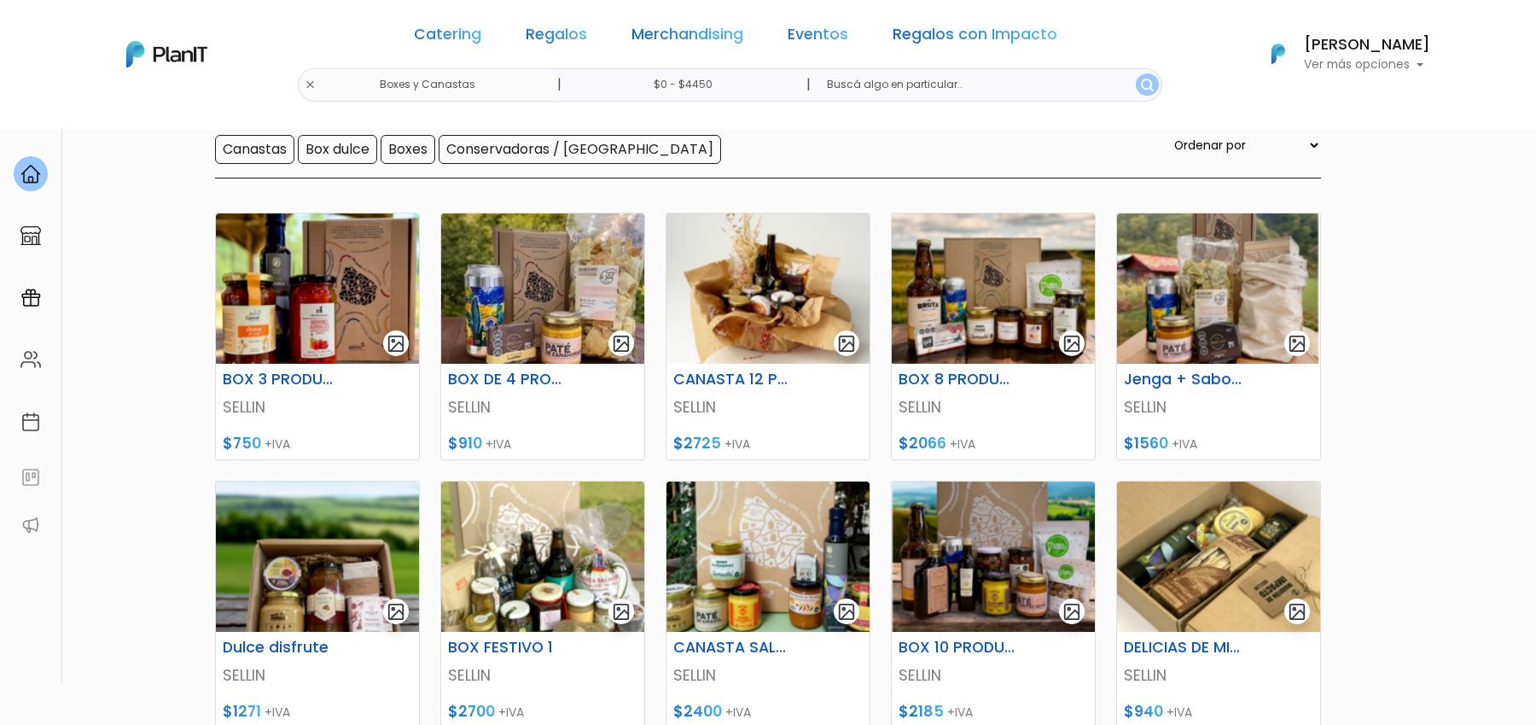
click at [543, 43] on link "Regalos" at bounding box center [556, 37] width 61 height 20
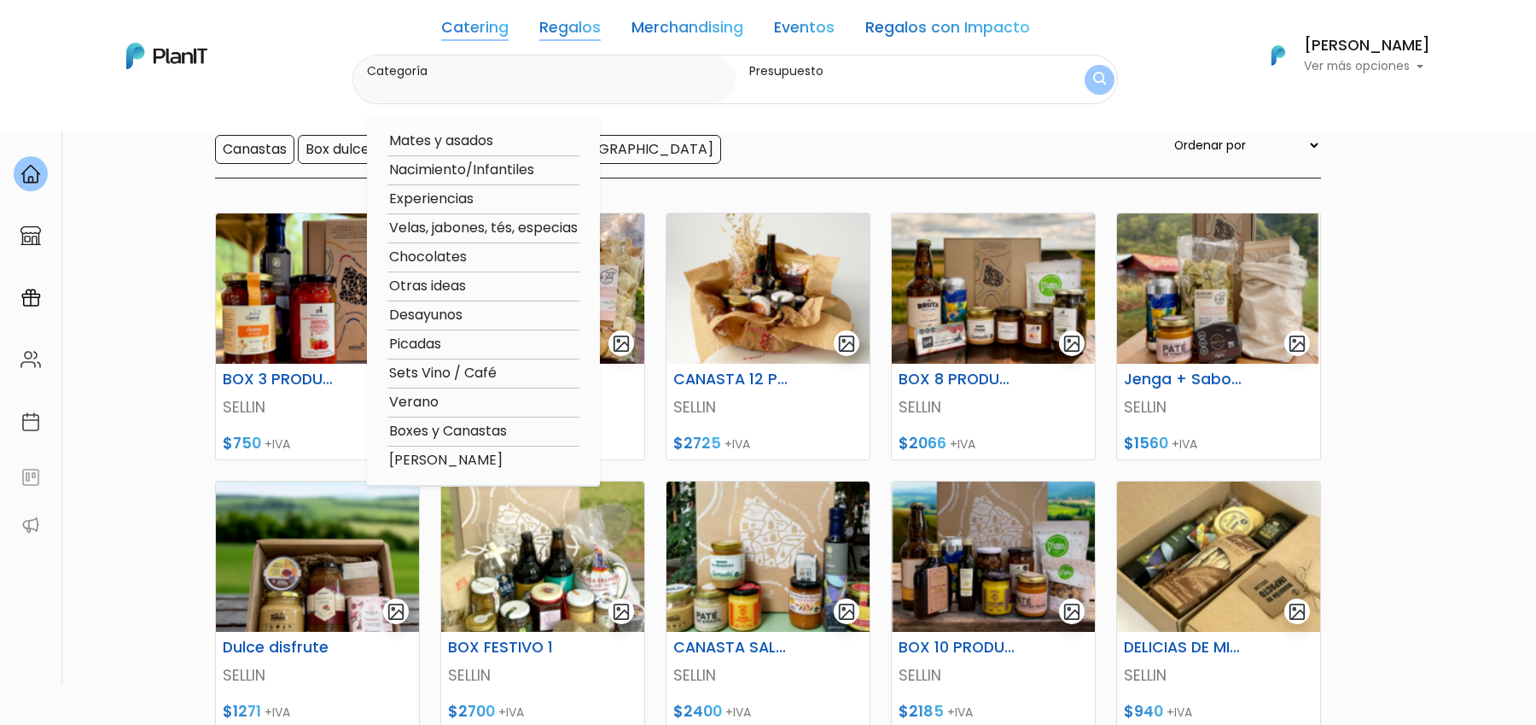
click at [711, 32] on link "Merchandising" at bounding box center [688, 30] width 112 height 20
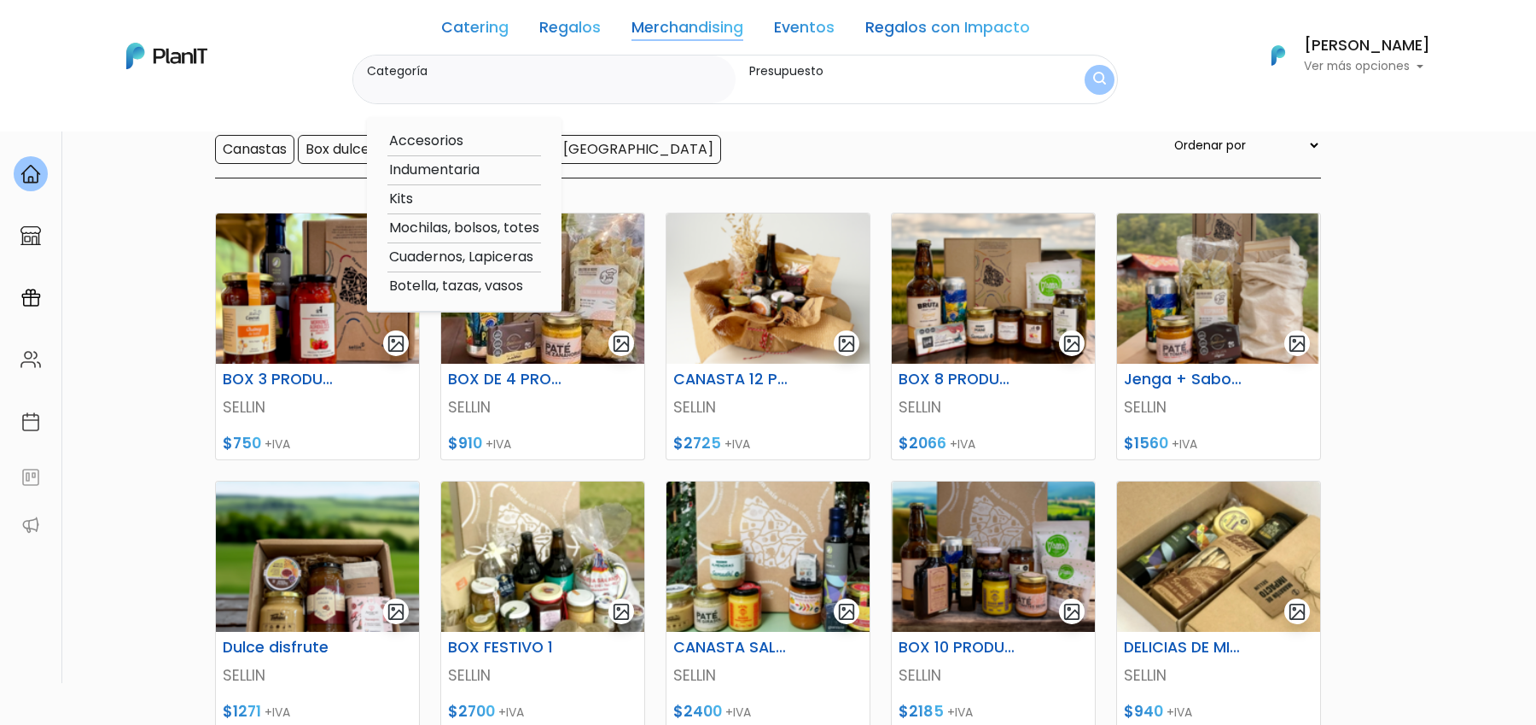
click at [402, 195] on option "Kits" at bounding box center [465, 199] width 154 height 21
type input "Kits"
type input "$0 - $4450"
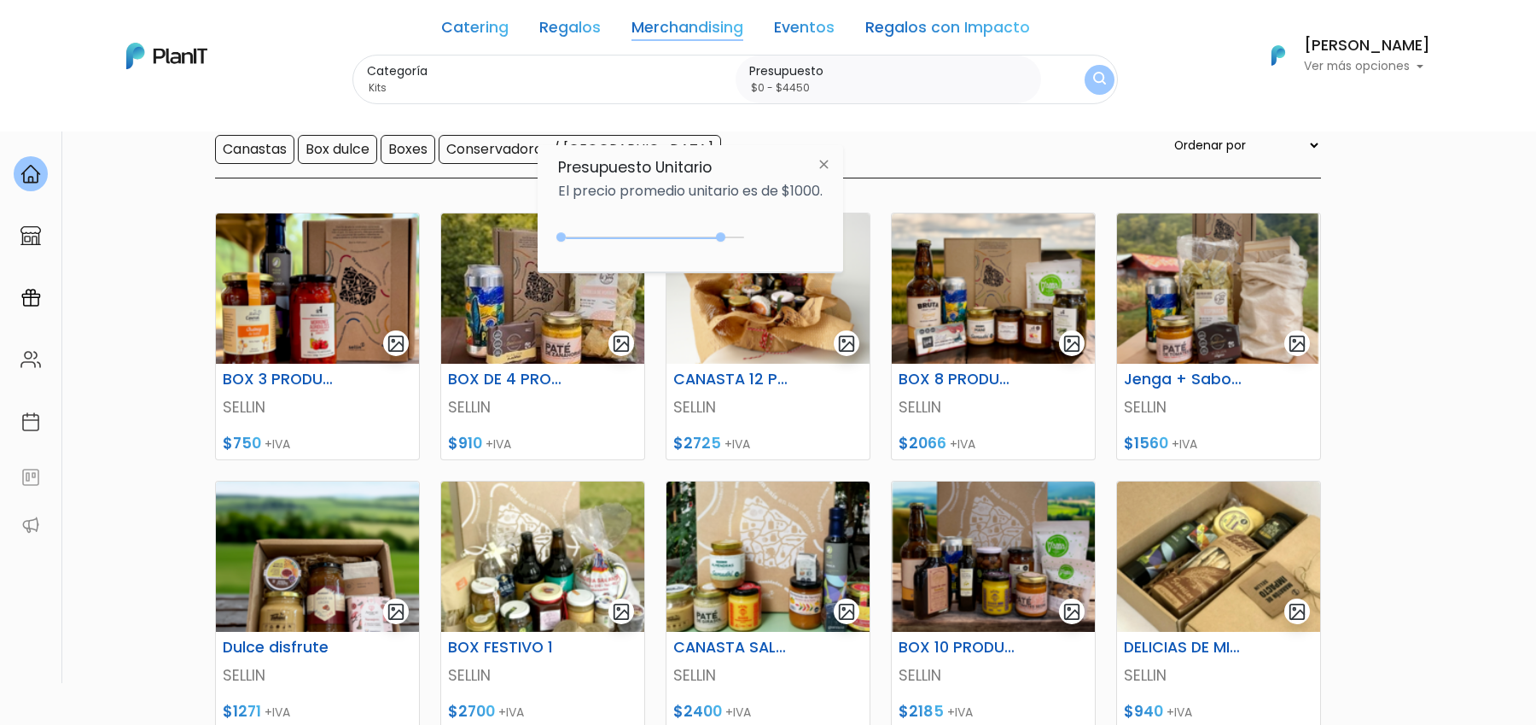
click at [1093, 83] on img "submit" at bounding box center [1099, 80] width 13 height 16
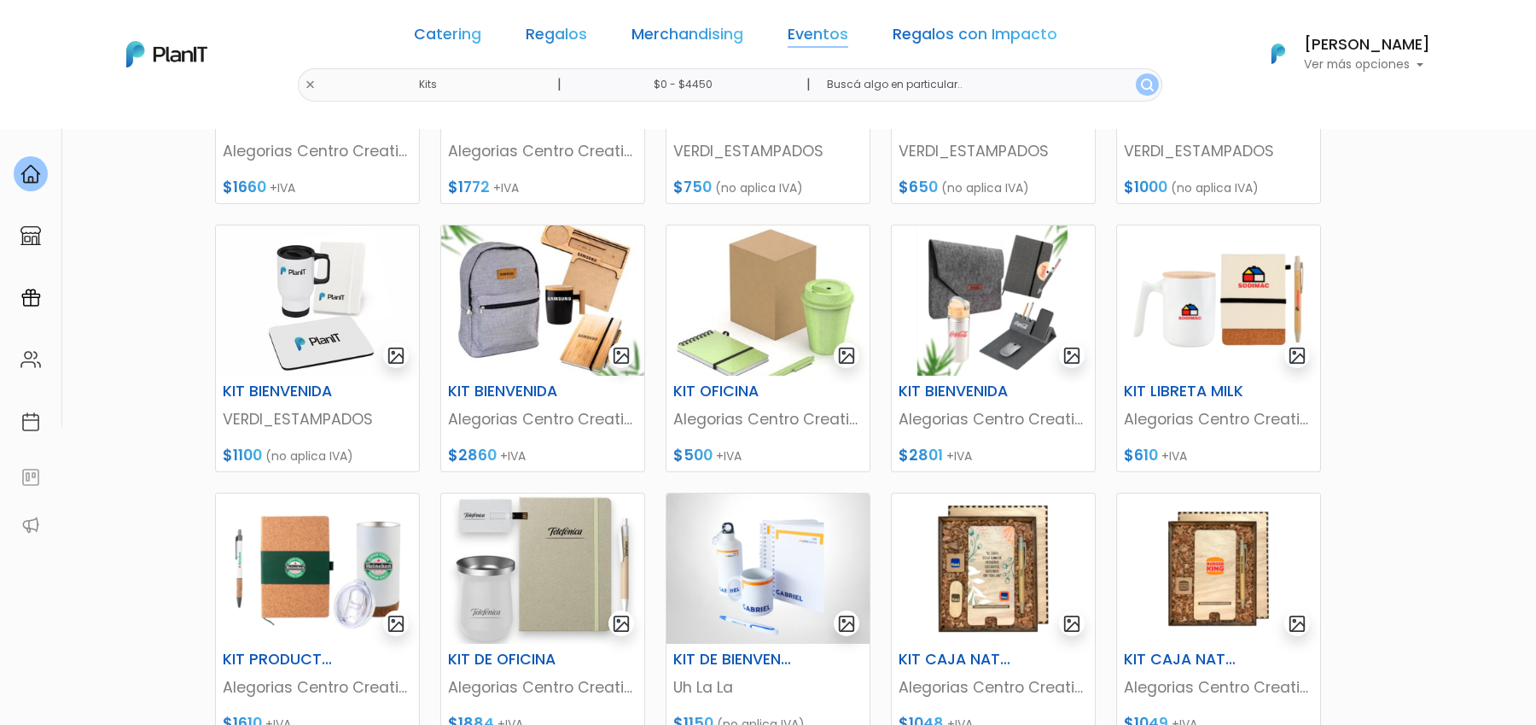
click at [788, 29] on link "Eventos" at bounding box center [818, 37] width 61 height 20
